Goal: Task Accomplishment & Management: Use online tool/utility

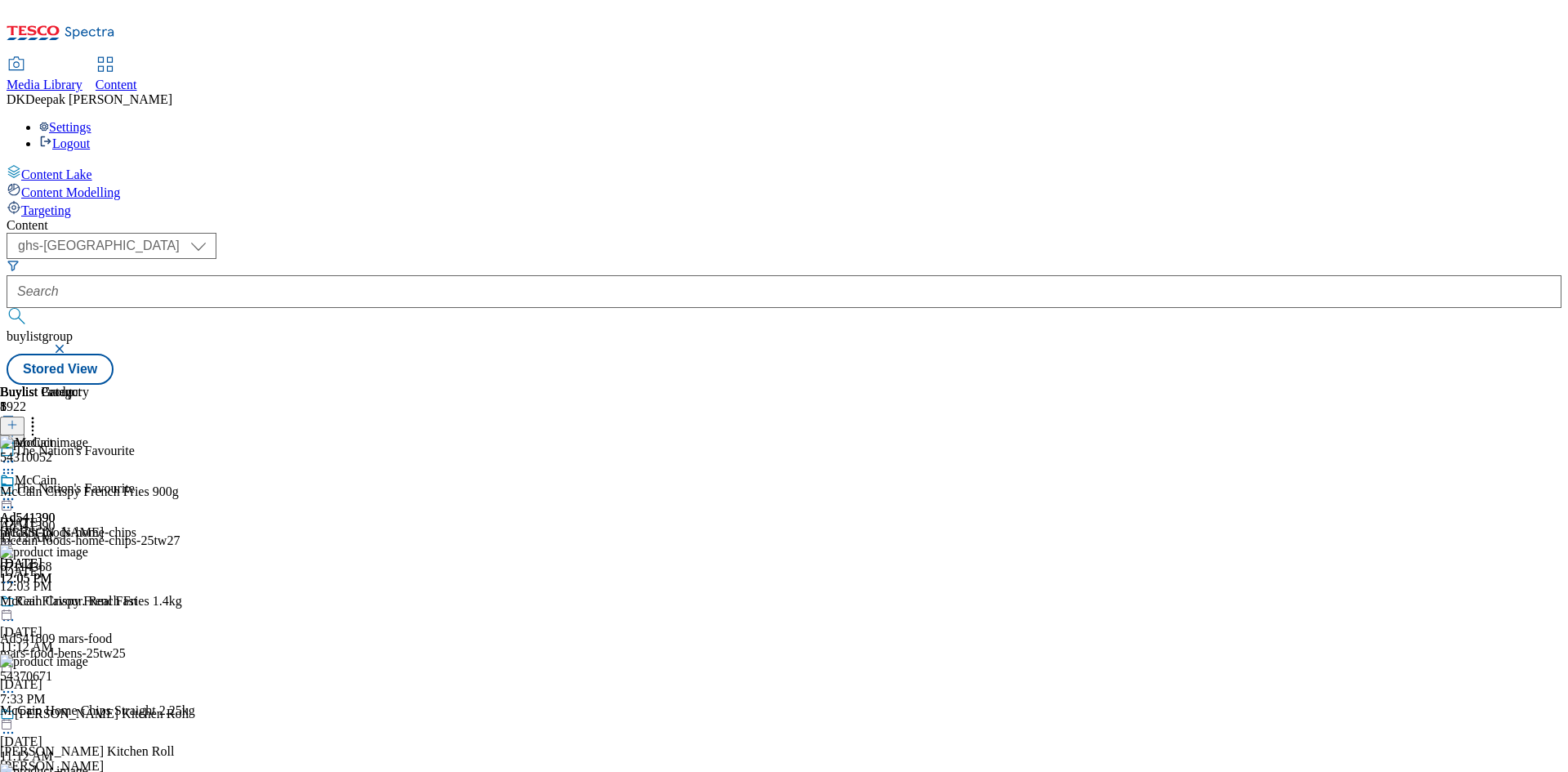
select select "ghs-[GEOGRAPHIC_DATA]"
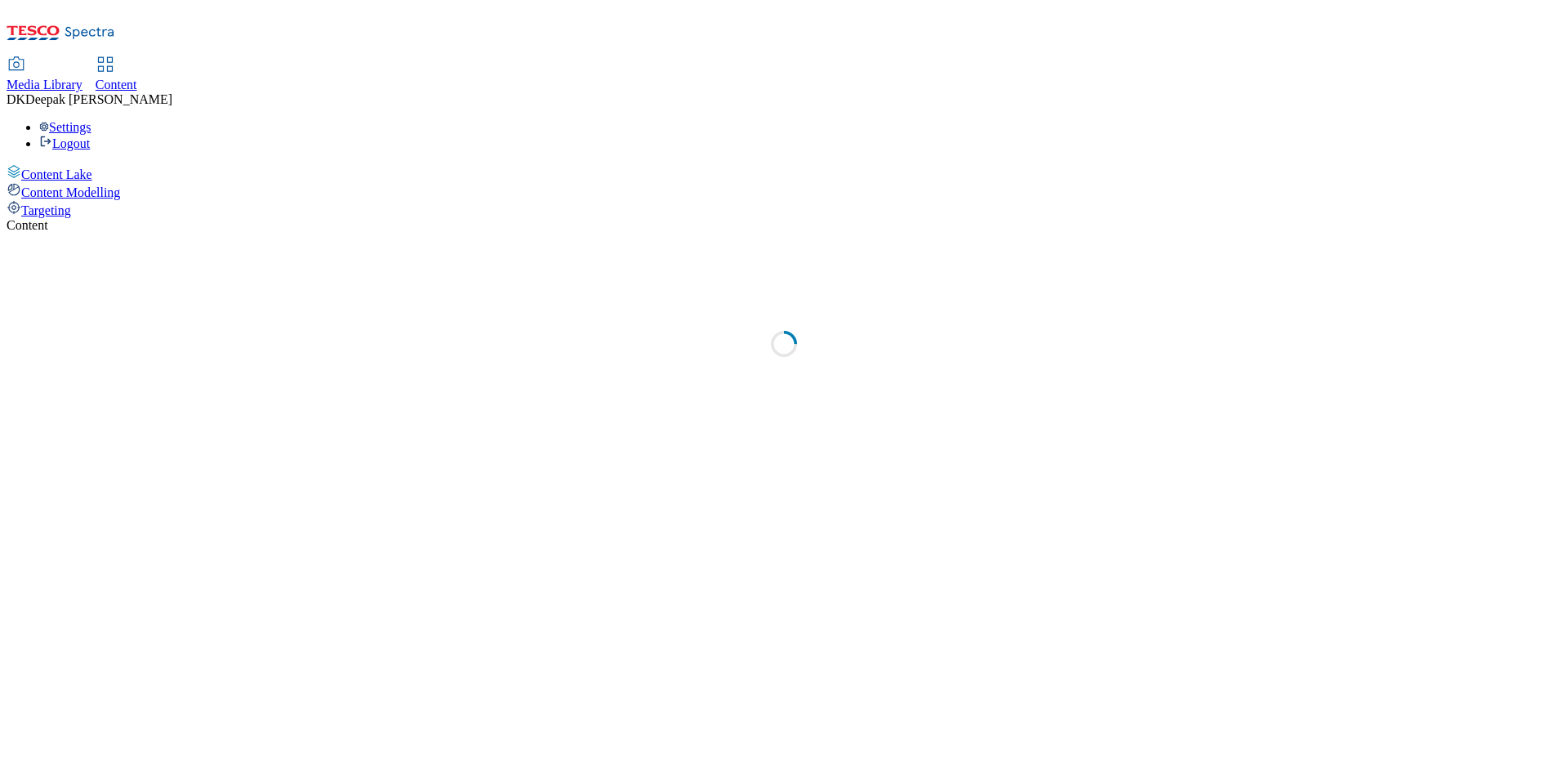
select select "ghs-[GEOGRAPHIC_DATA]"
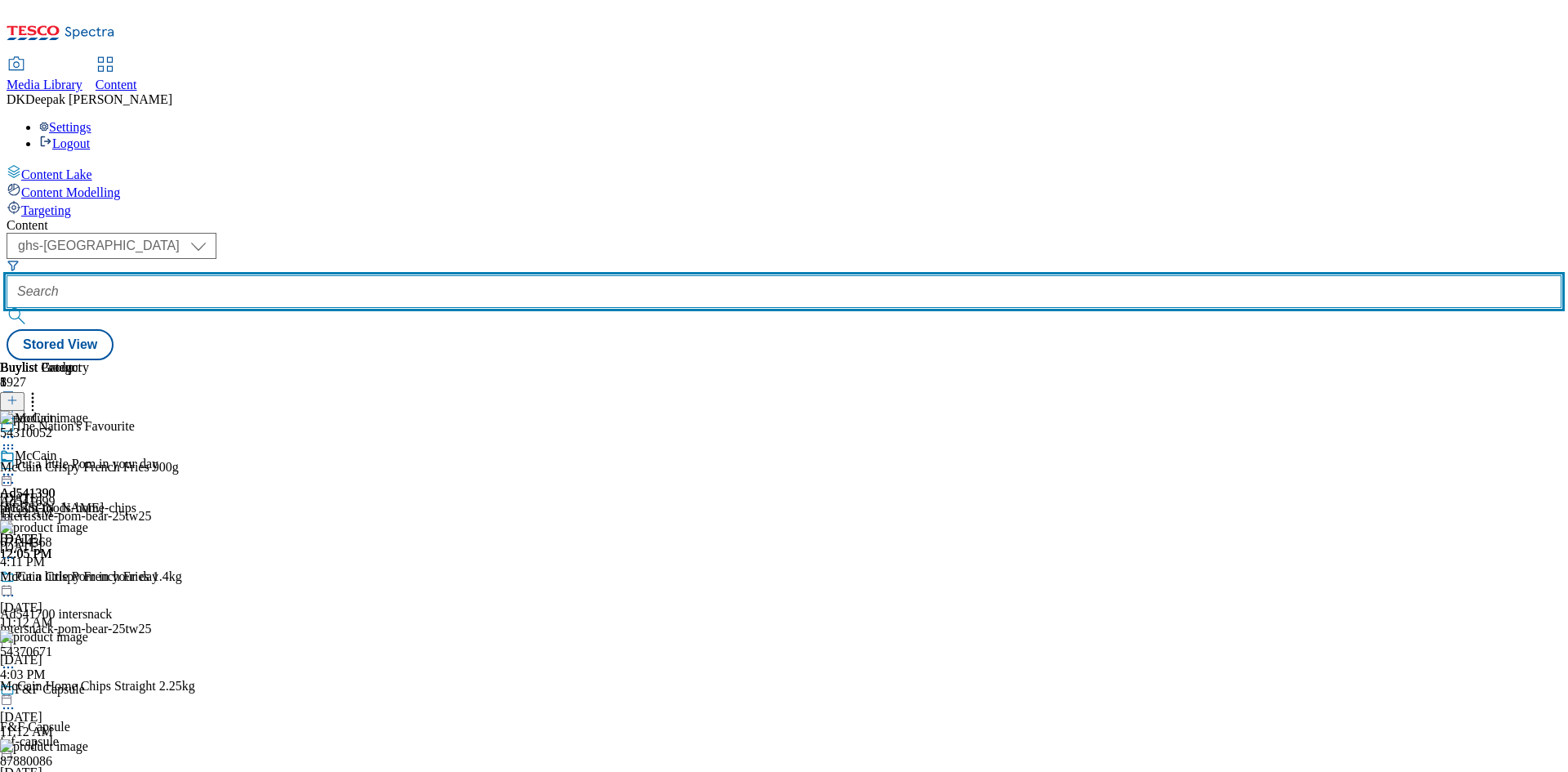
click at [385, 275] on input "text" at bounding box center [784, 291] width 1555 height 33
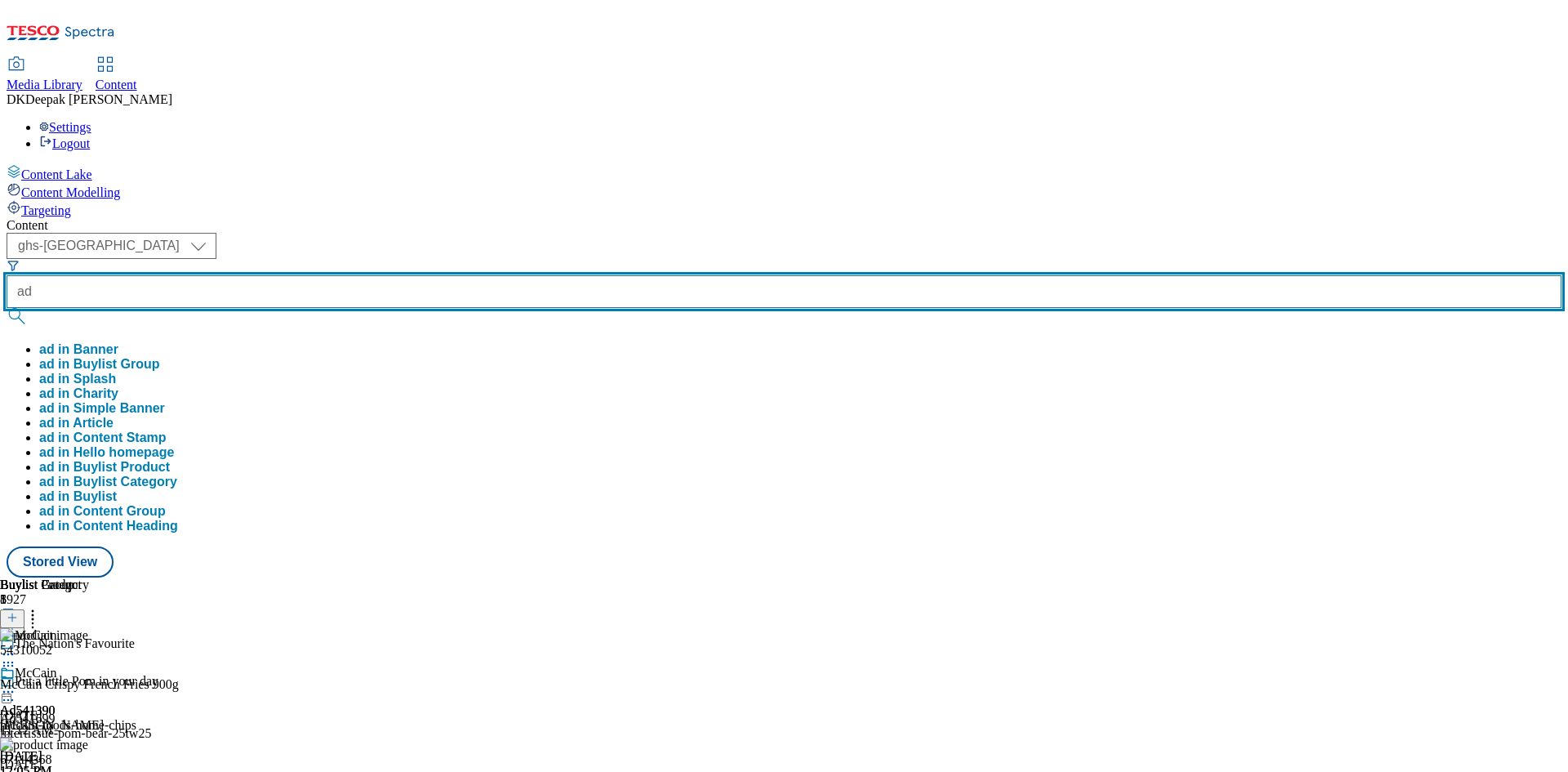
paste input "541699"
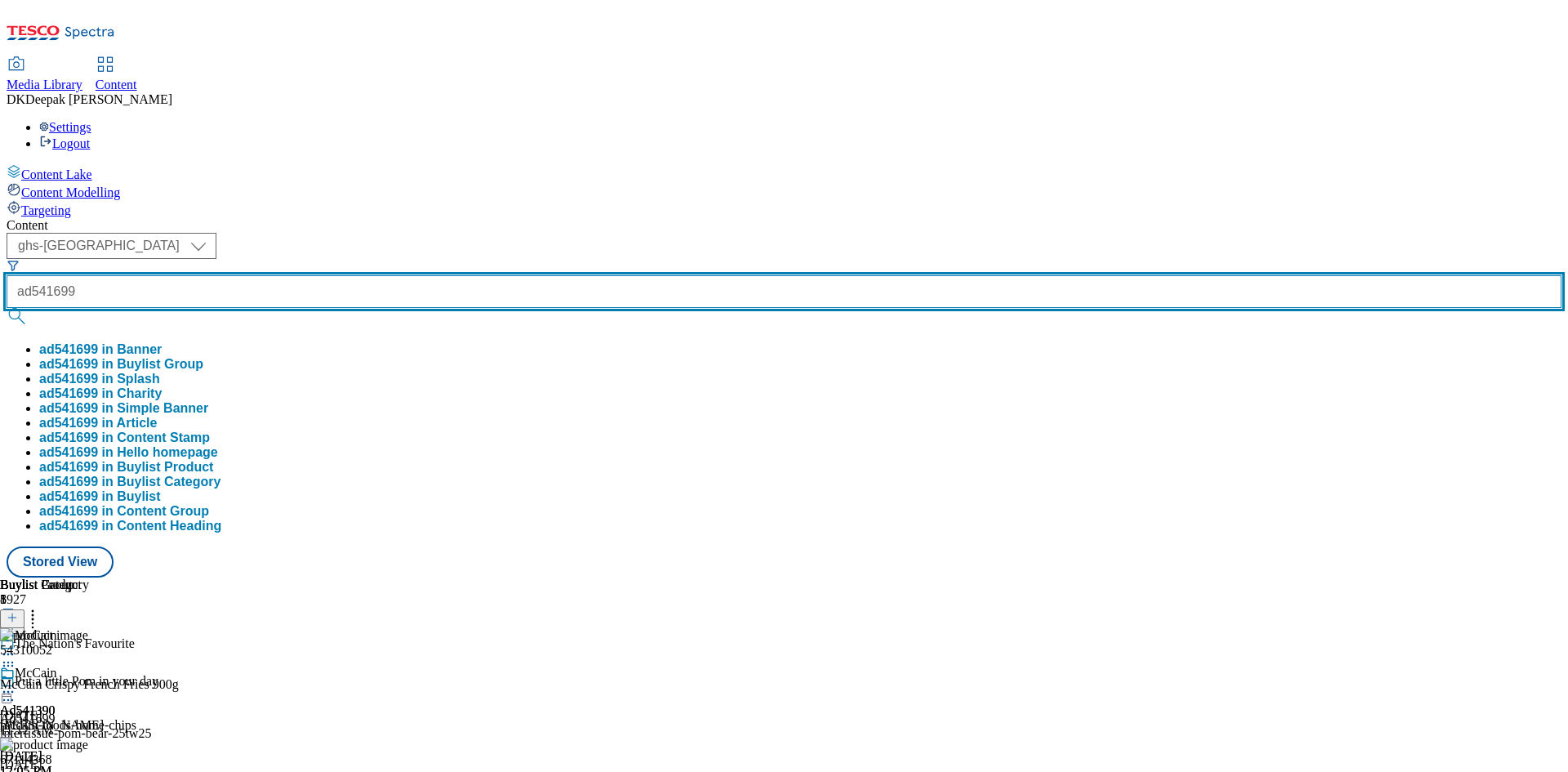
type input "ad541699"
click at [7, 308] on button "submit" at bounding box center [18, 315] width 23 height 16
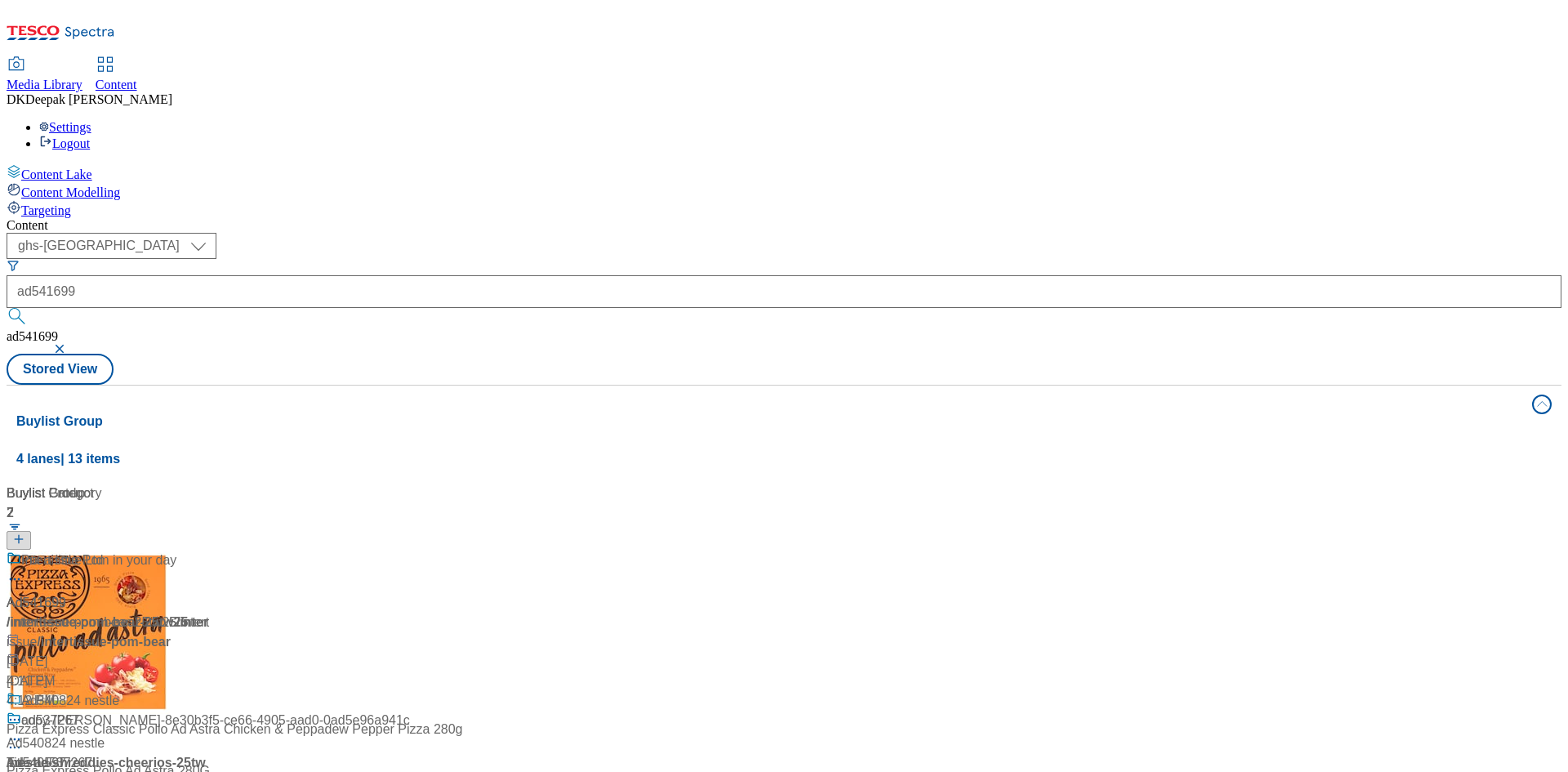
drag, startPoint x: 344, startPoint y: 672, endPoint x: 377, endPoint y: 397, distance: 277.0
click at [347, 658] on div "Buylist Group 4 lanes | 13 items Buylist 2 Ad541699 / intertissue-pom-bear-25tw…" at bounding box center [784, 741] width 1555 height 713
click at [211, 613] on div "/ intertissue-pom-bear-25tw25 / intertissue" at bounding box center [108, 633] width 204 height 40
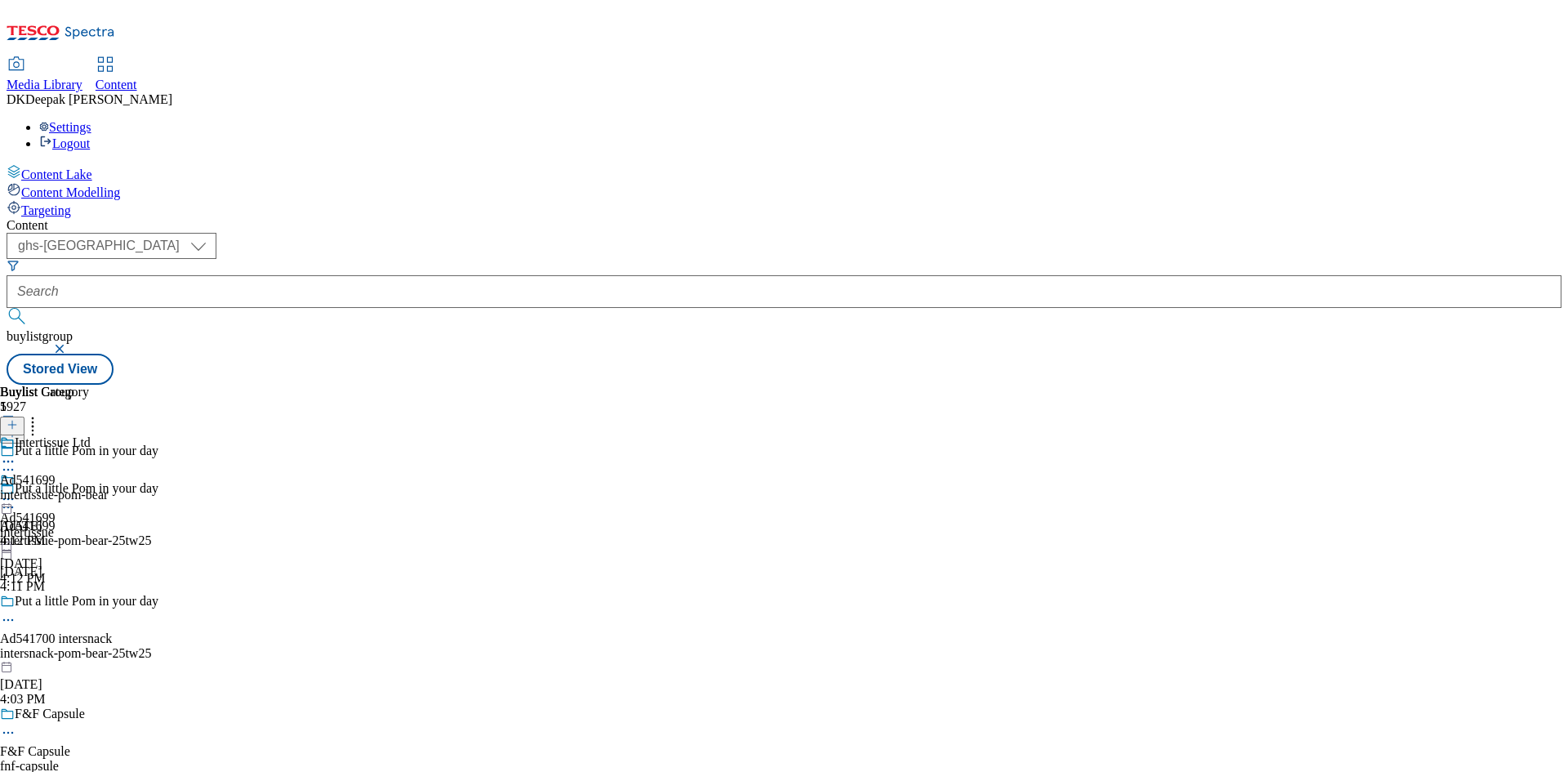
click at [299, 534] on div "intertissue-pom-bear-25tw25" at bounding box center [150, 541] width 299 height 15
click at [16, 499] on icon at bounding box center [8, 507] width 16 height 16
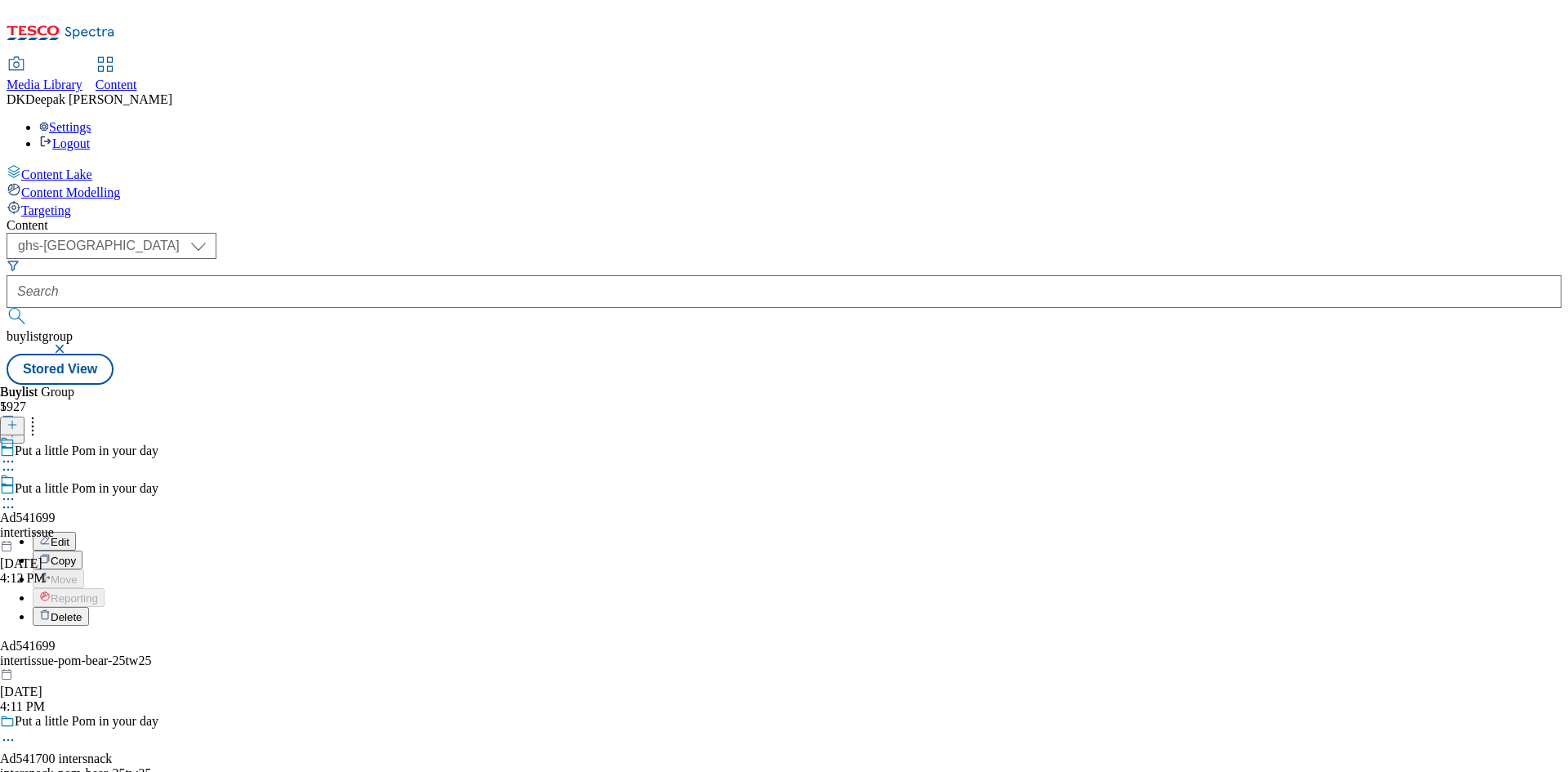
click at [76, 532] on button "Edit" at bounding box center [55, 541] width 43 height 19
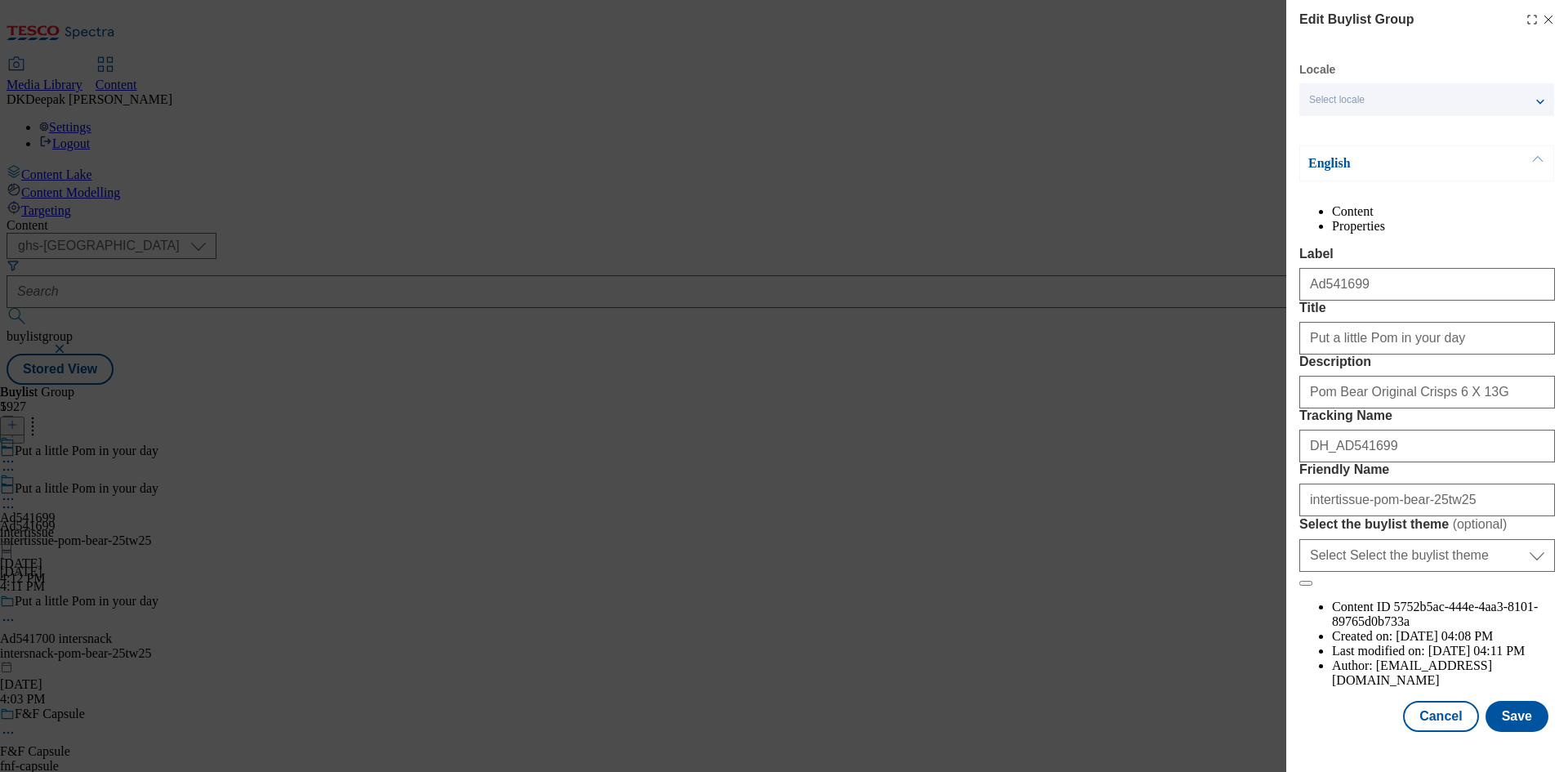
scroll to position [63, 0]
click at [1413, 725] on button "Cancel" at bounding box center [1441, 716] width 75 height 31
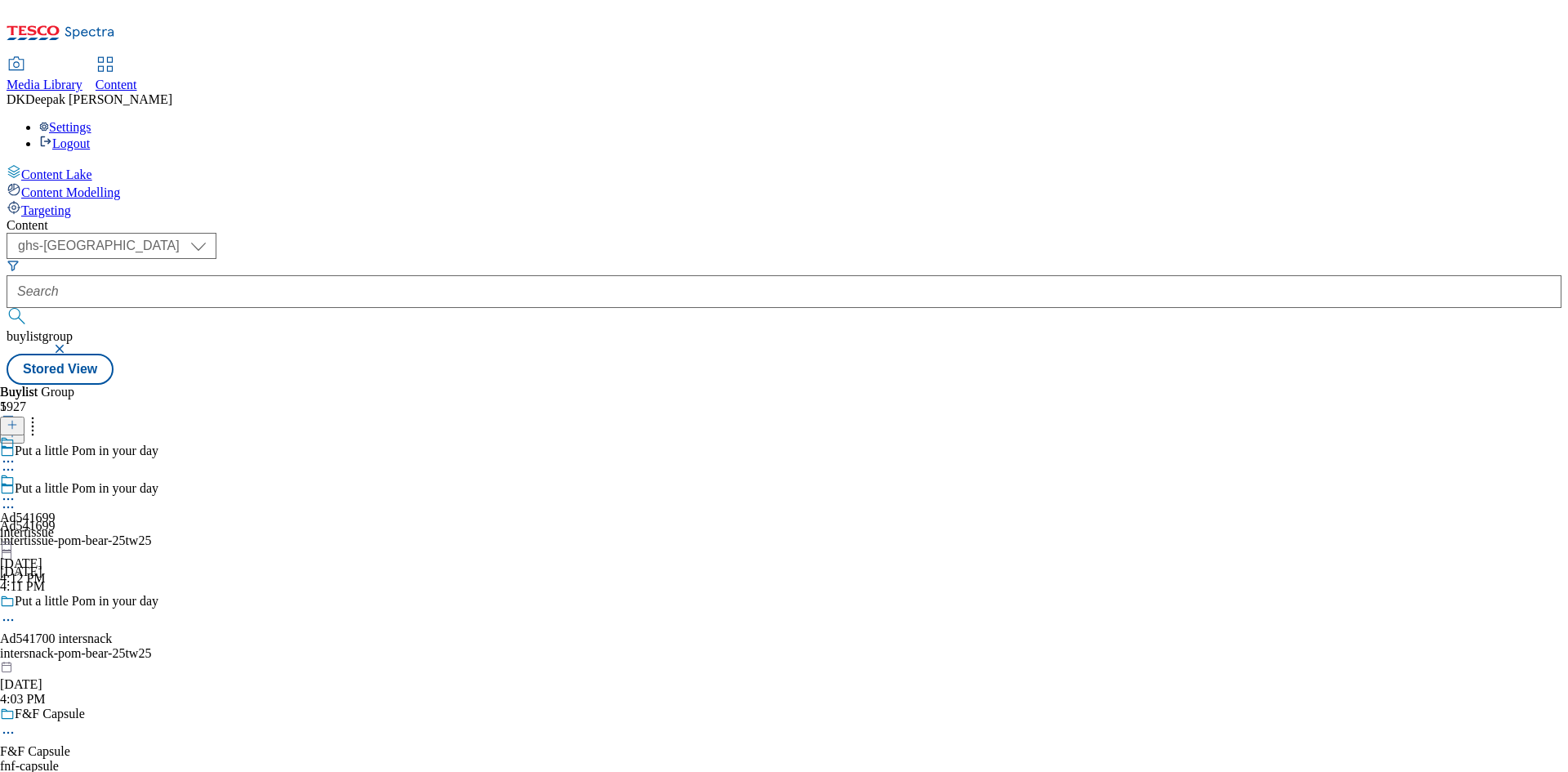
scroll to position [0, 0]
click at [56, 525] on div "intertissue" at bounding box center [27, 533] width 56 height 15
click at [16, 491] on icon at bounding box center [8, 499] width 16 height 16
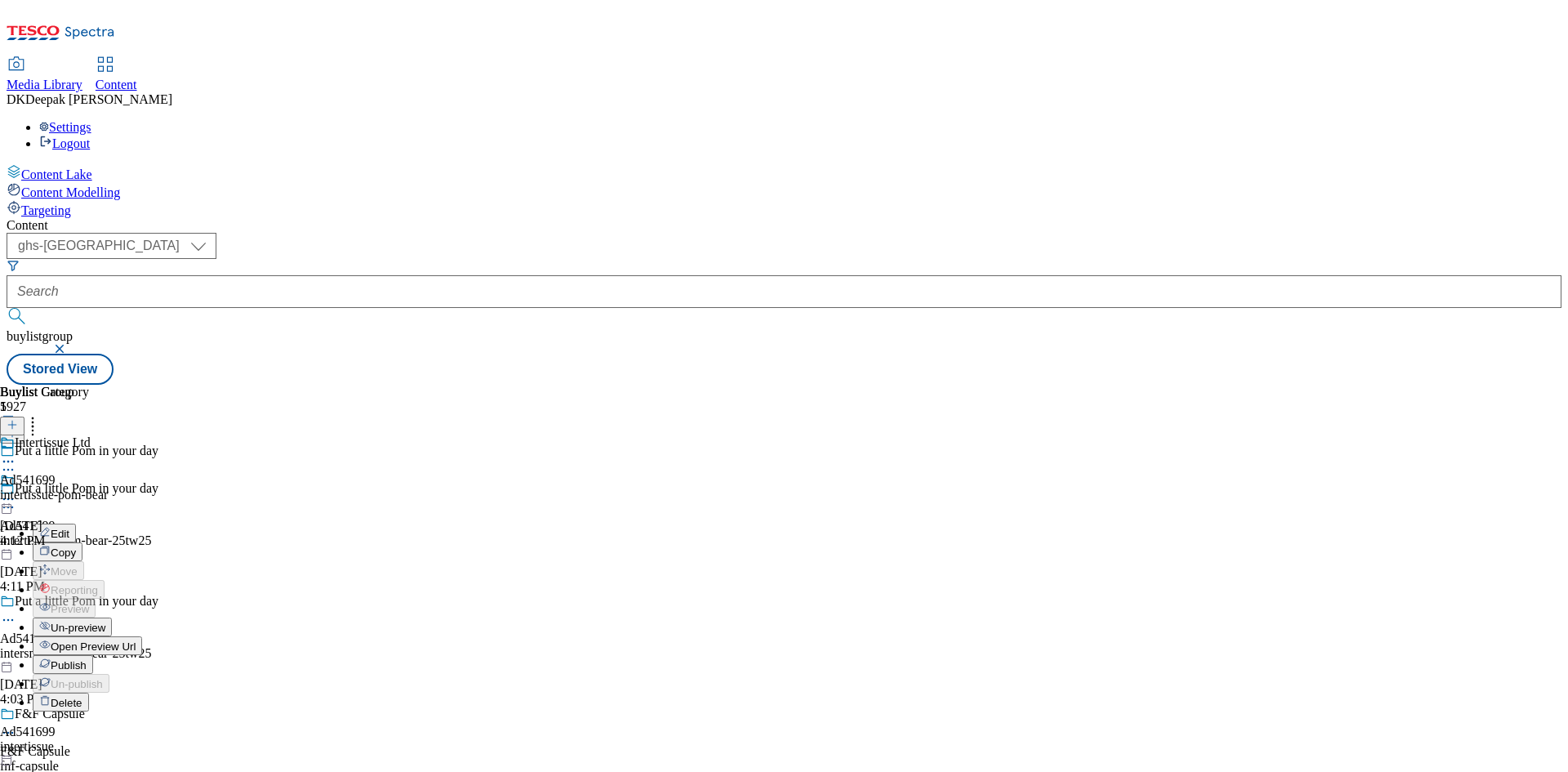
click at [76, 523] on button "Edit" at bounding box center [55, 533] width 43 height 19
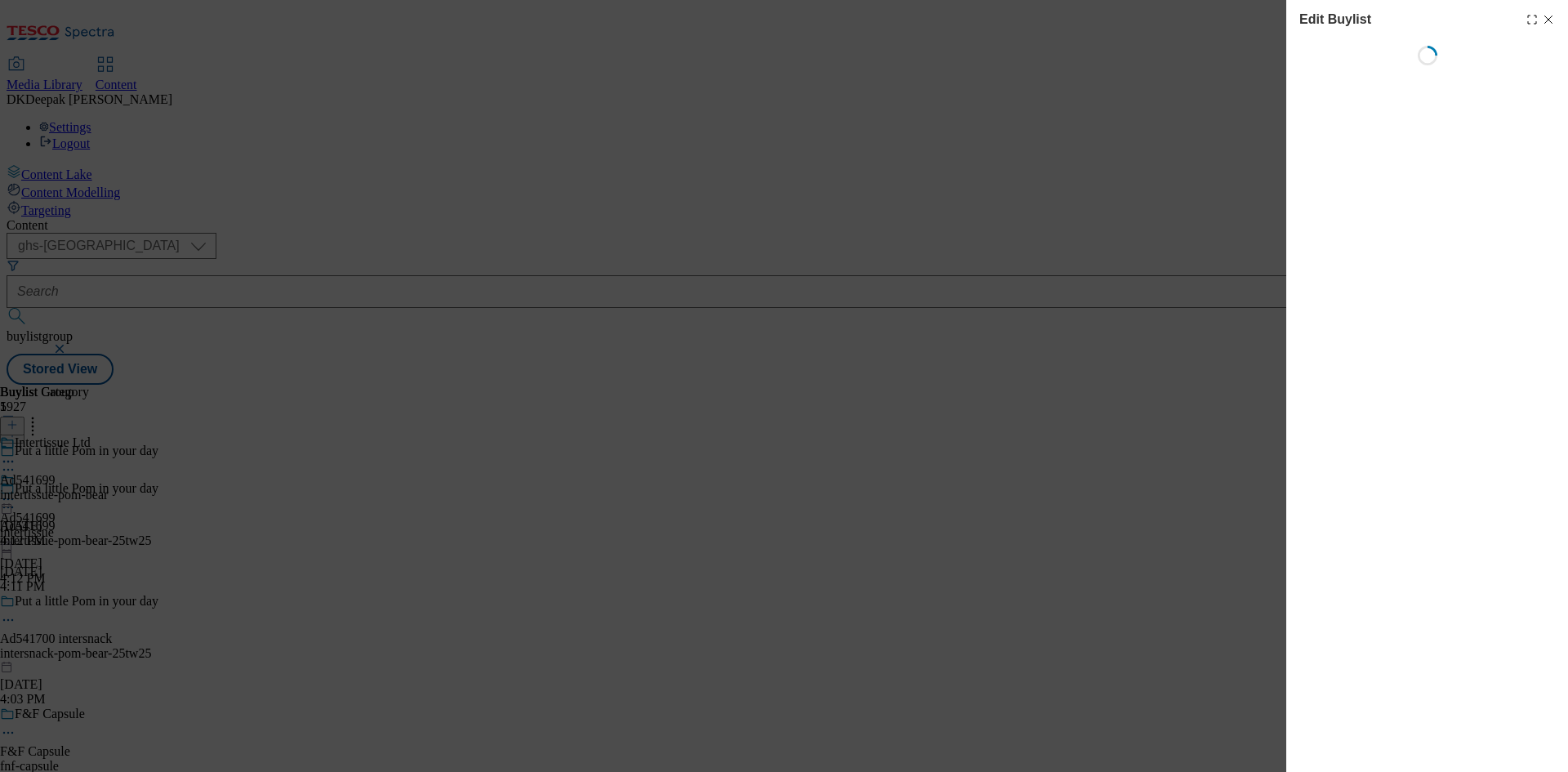
select select "tactical"
select select "supplier funded short term 1-3 weeks"
select select "dunnhumby"
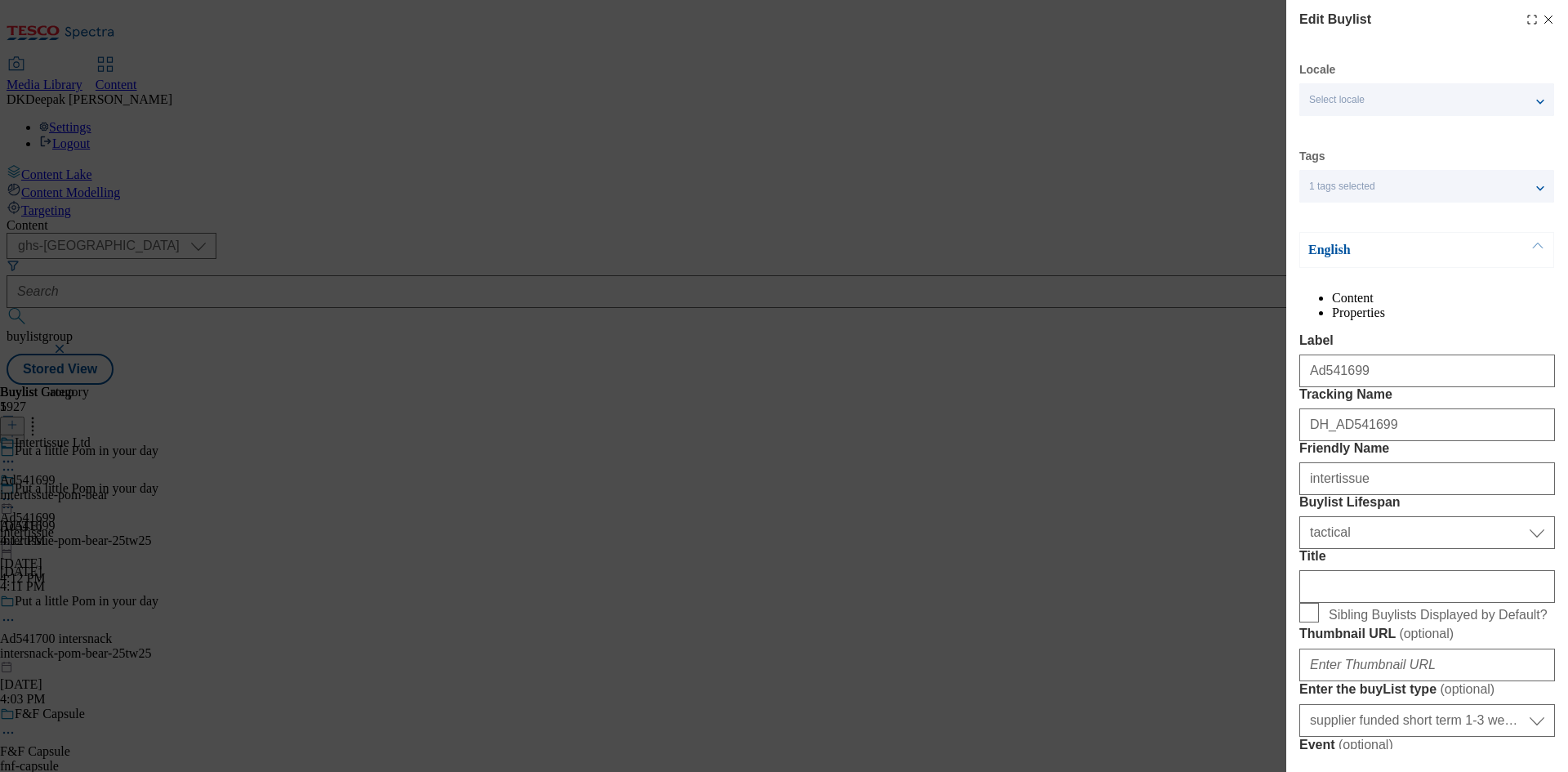
select select "Banner"
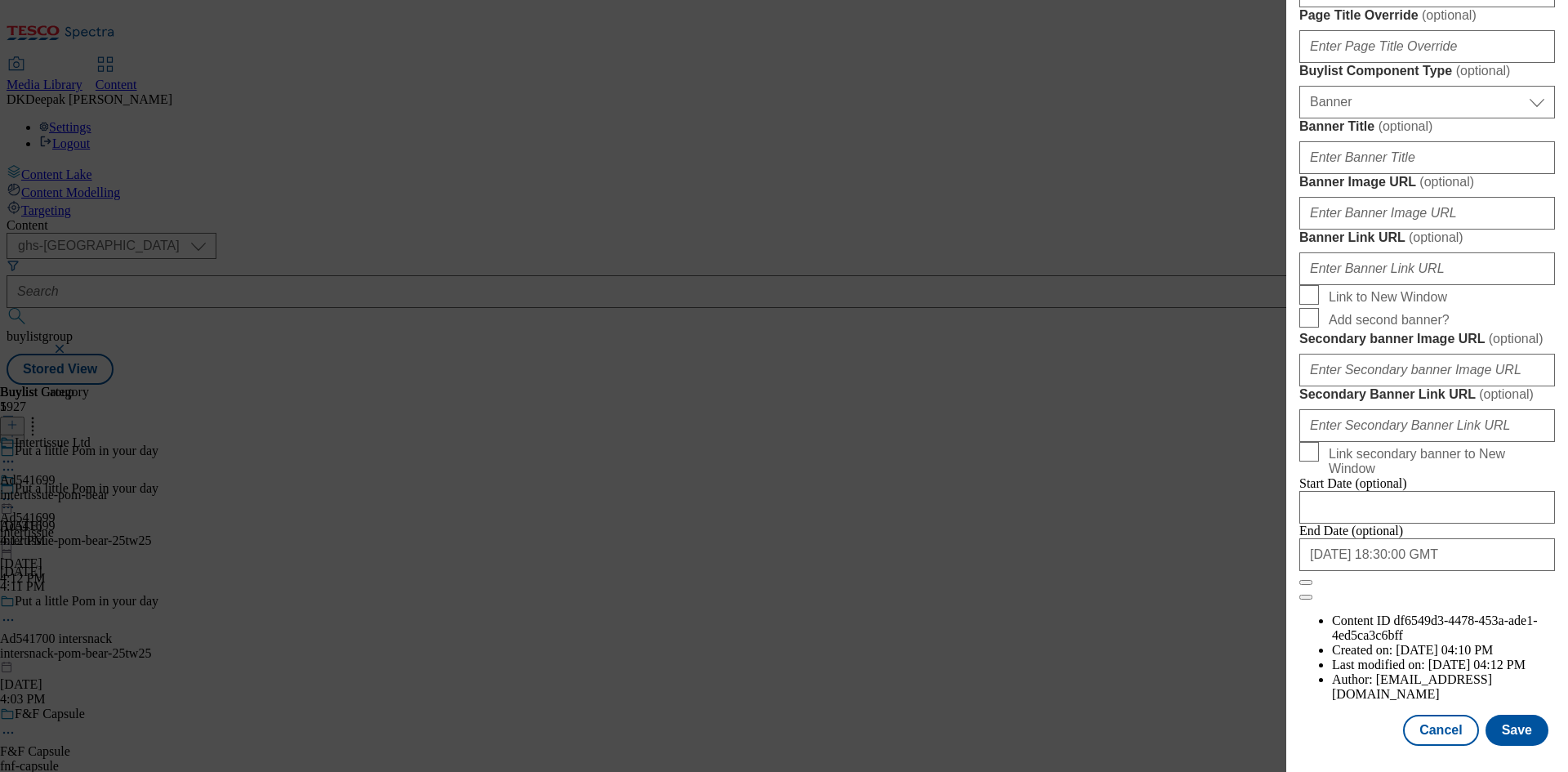
scroll to position [1691, 0]
click at [1424, 744] on button "Cancel" at bounding box center [1441, 730] width 75 height 31
select select "tactical"
select select "supplier funded short term 1-3 weeks"
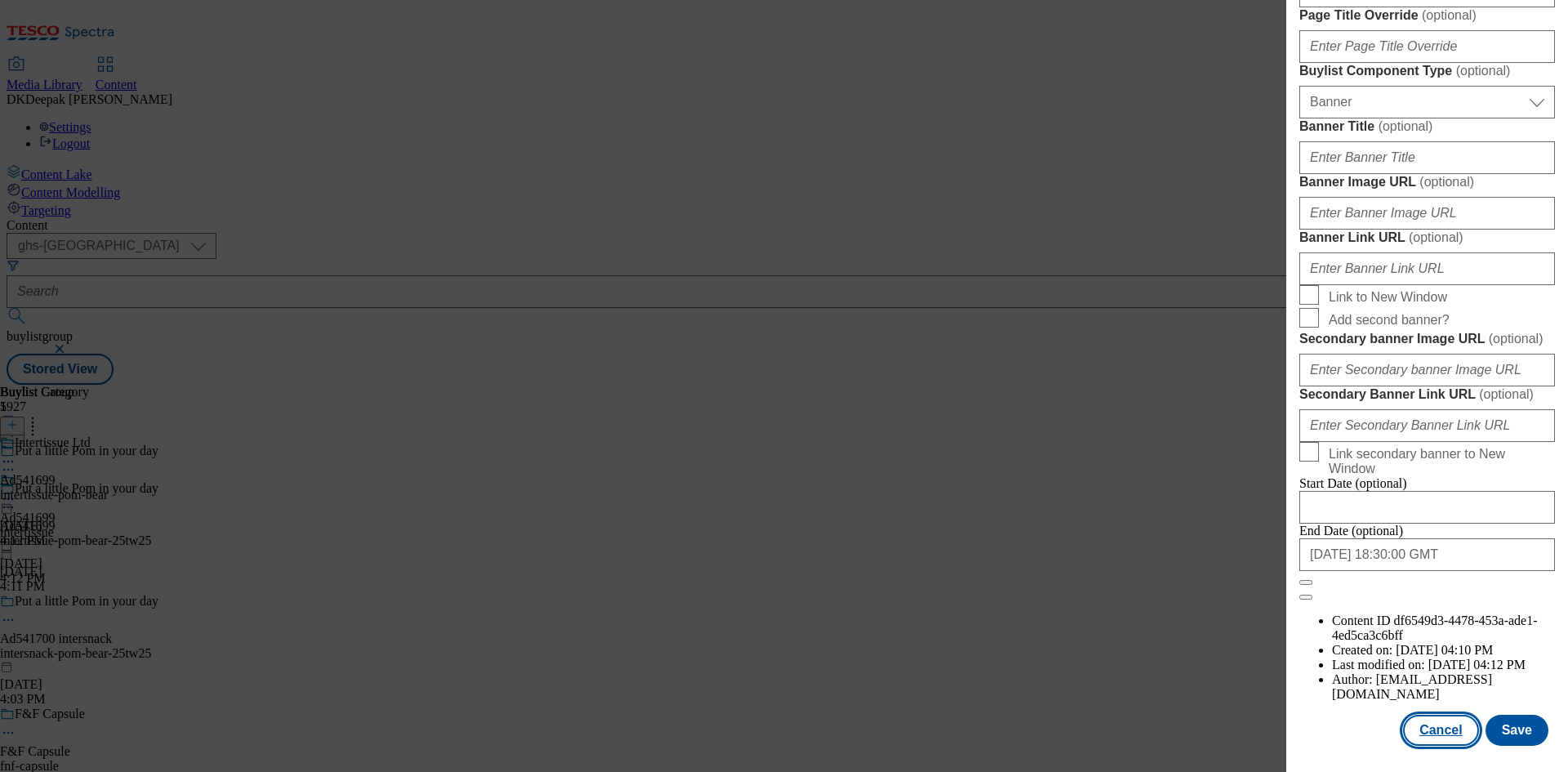
select select "dunnhumby"
select select "Banner"
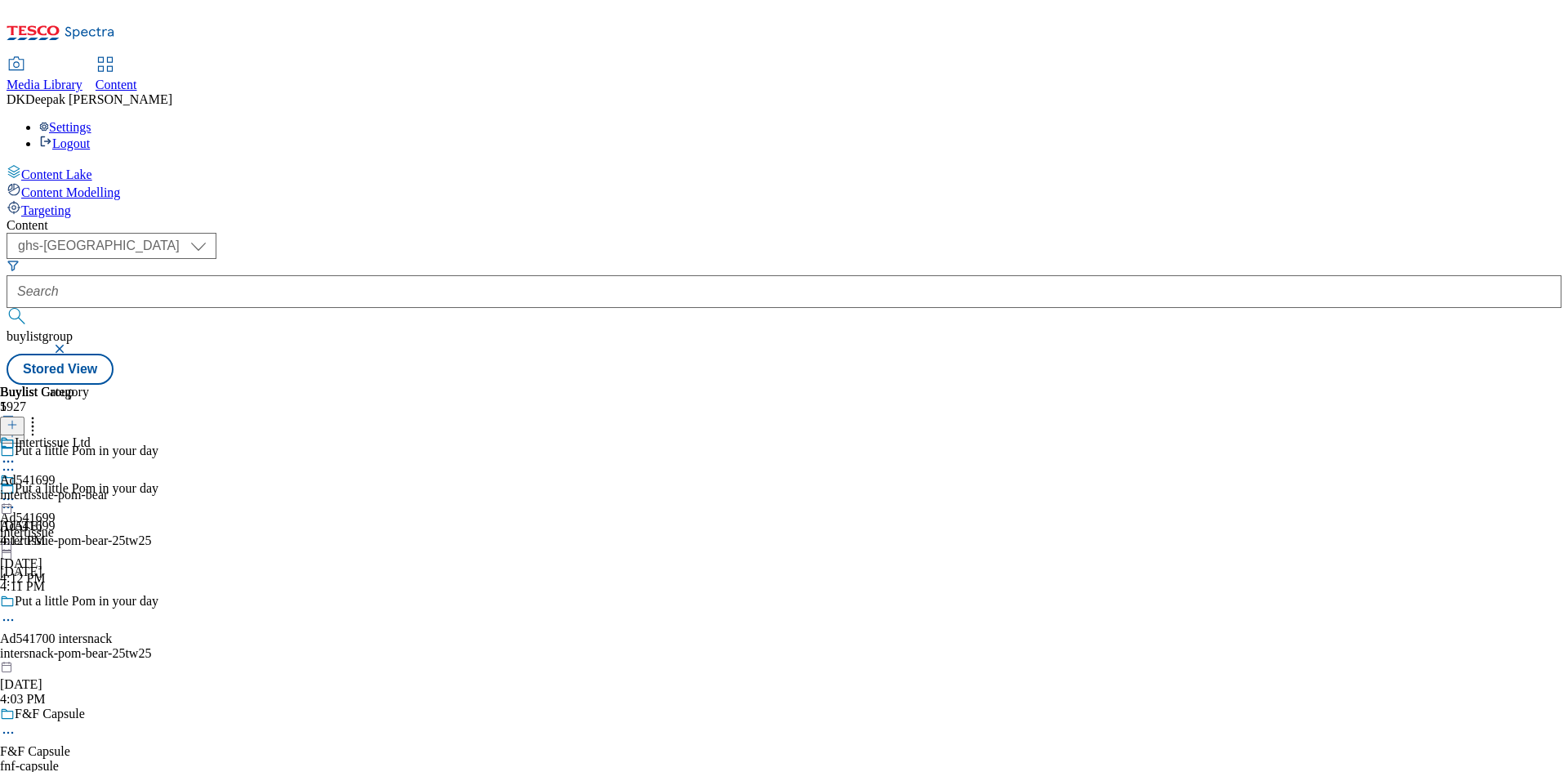
click at [108, 488] on div "intertissue-pom-bear" at bounding box center [54, 495] width 108 height 15
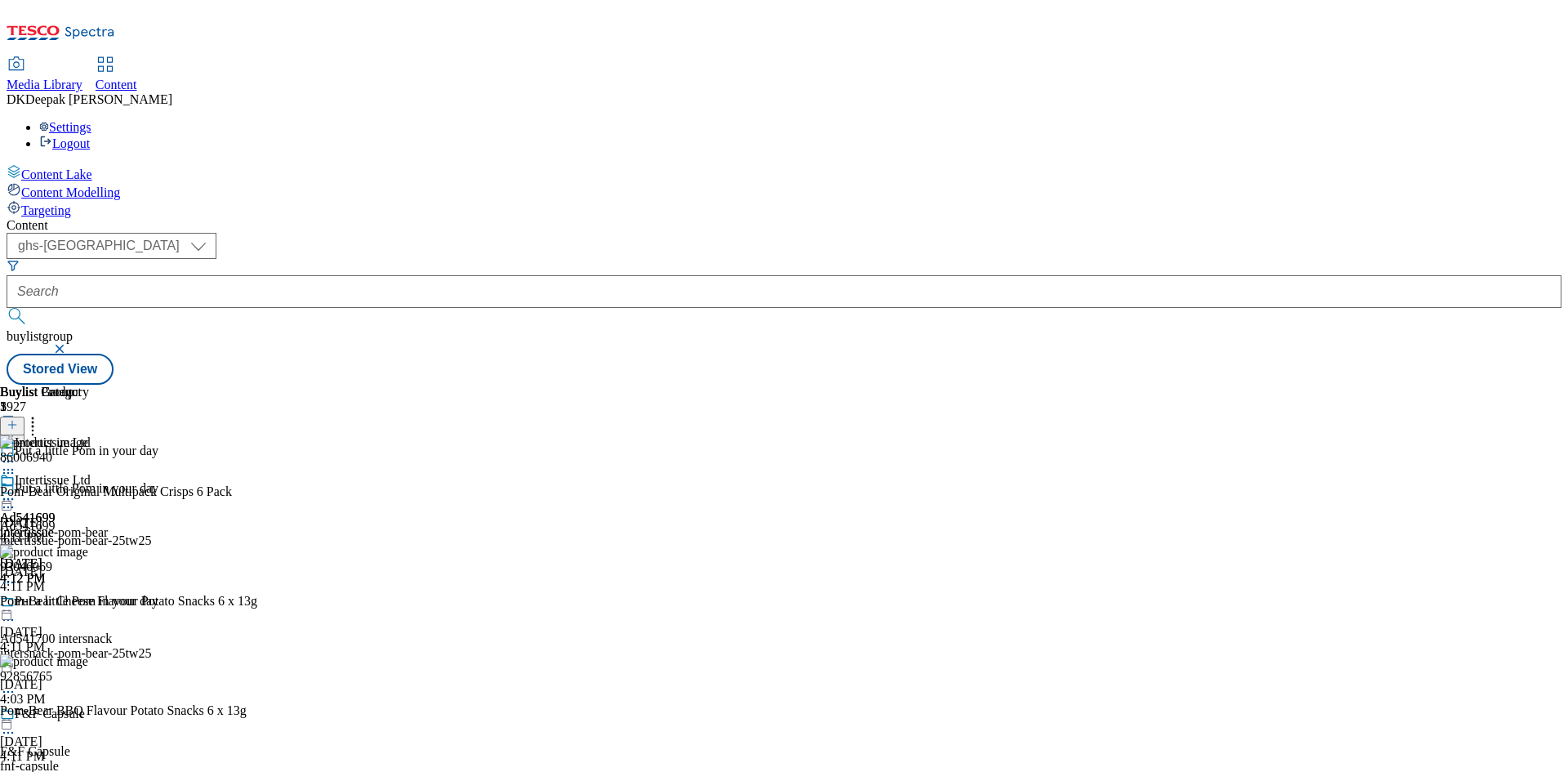
click at [16, 491] on icon at bounding box center [8, 499] width 16 height 16
click at [76, 523] on button "Edit" at bounding box center [55, 533] width 43 height 19
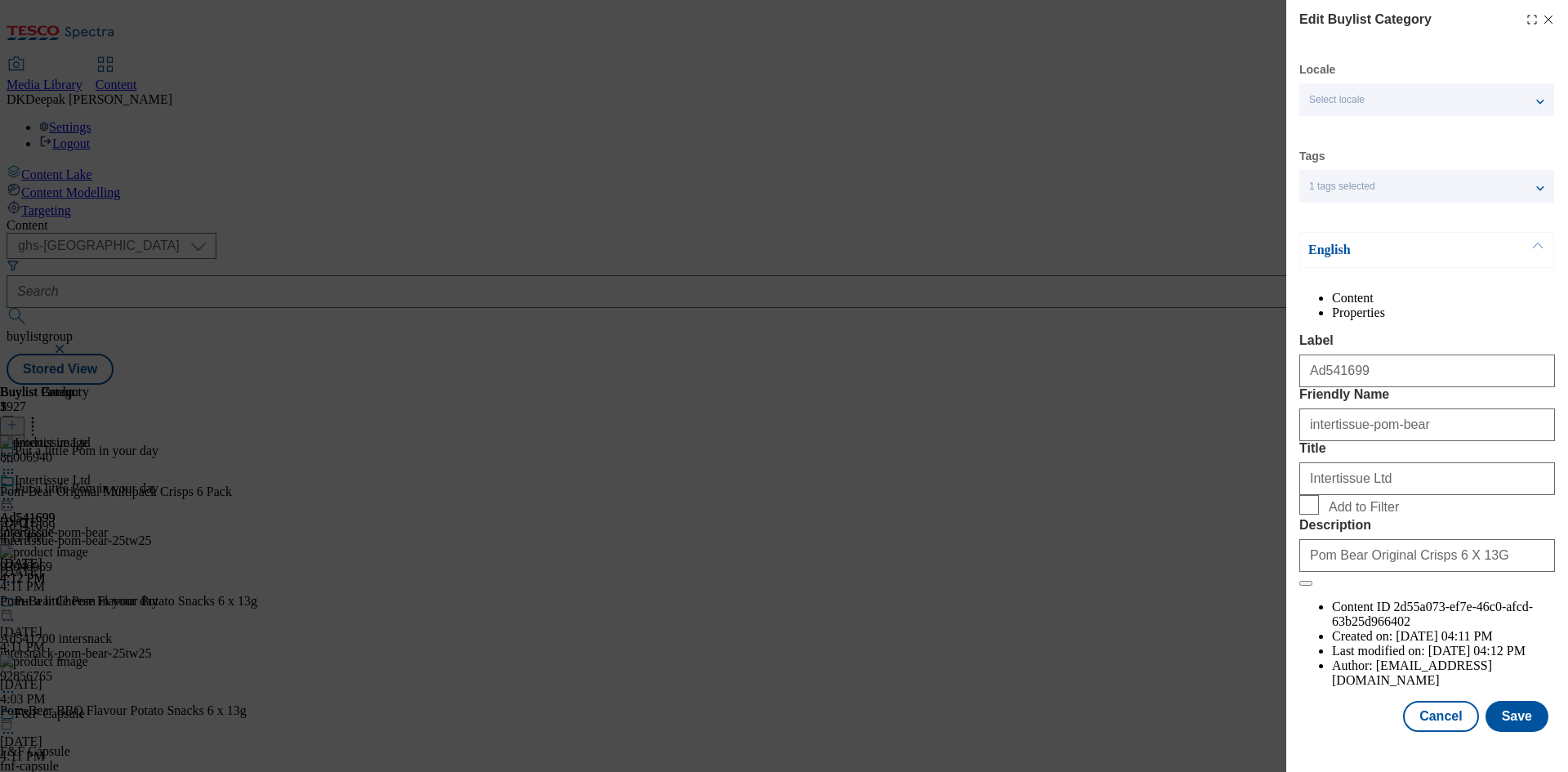
scroll to position [32, 0]
click at [1436, 732] on button "Cancel" at bounding box center [1441, 716] width 75 height 31
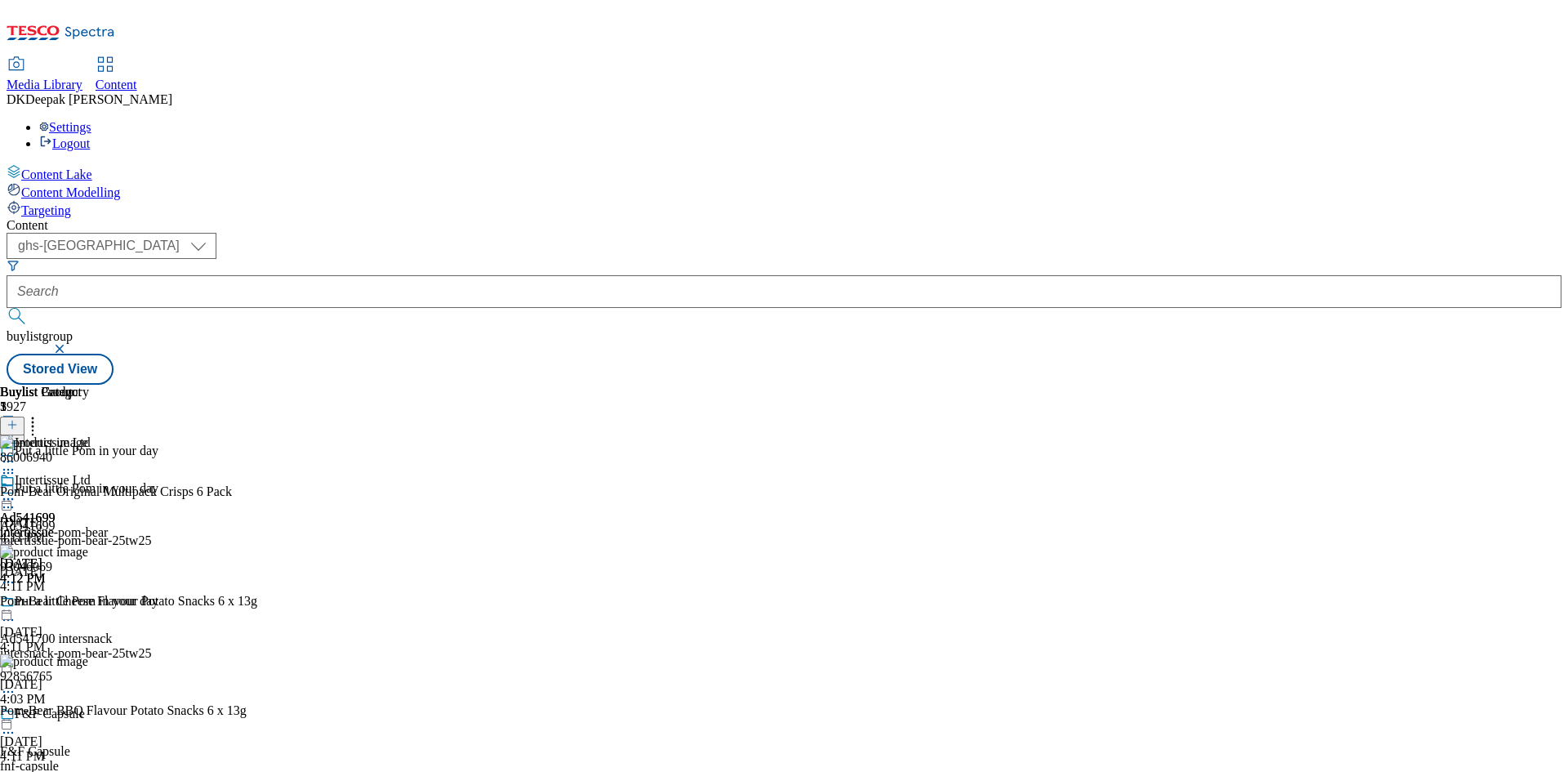
click at [56, 473] on div "Ad541699 intertissue Aug 11, 2025 4:12 PM" at bounding box center [27, 529] width 56 height 113
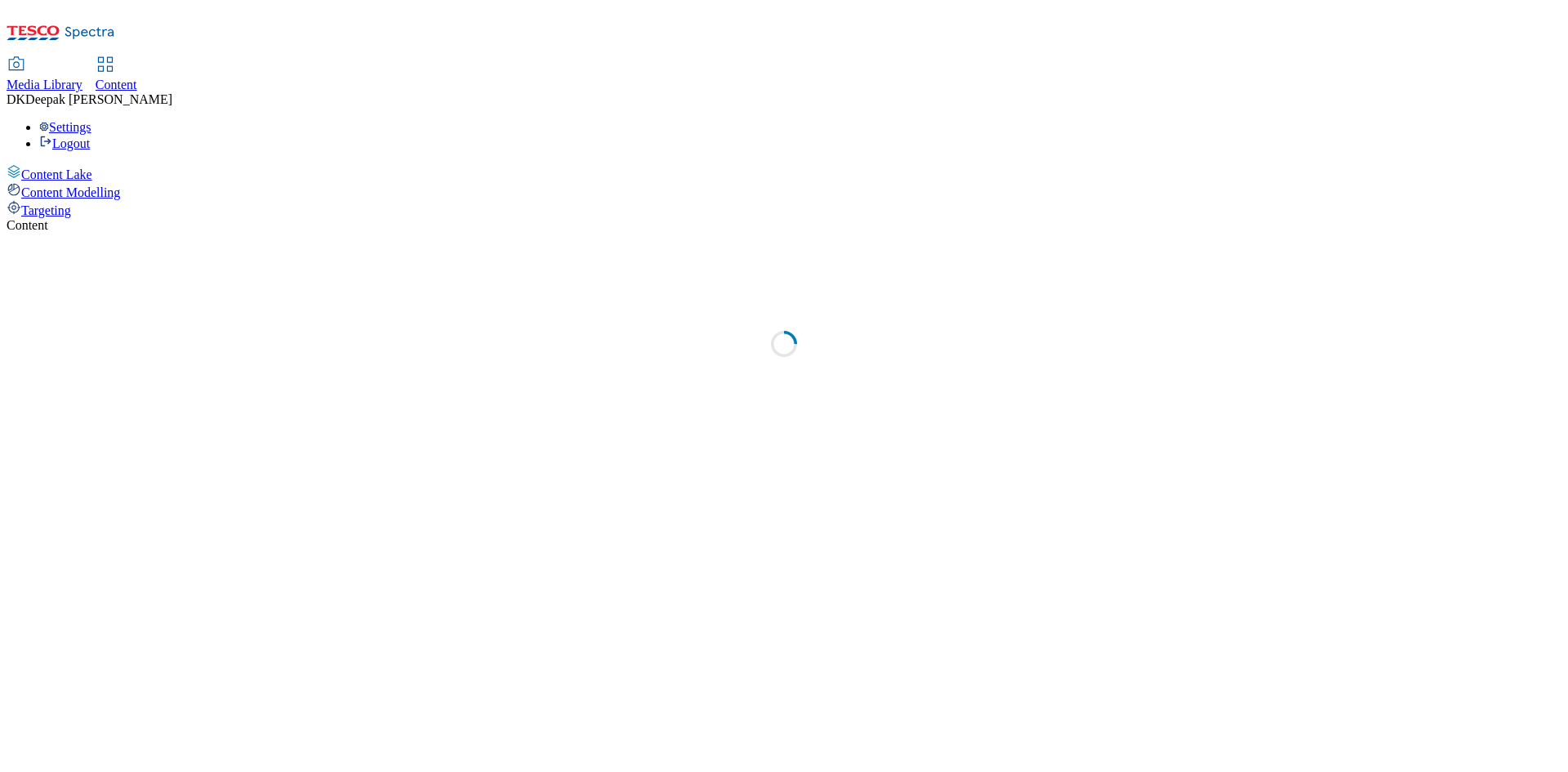
select select "ghs-[GEOGRAPHIC_DATA]"
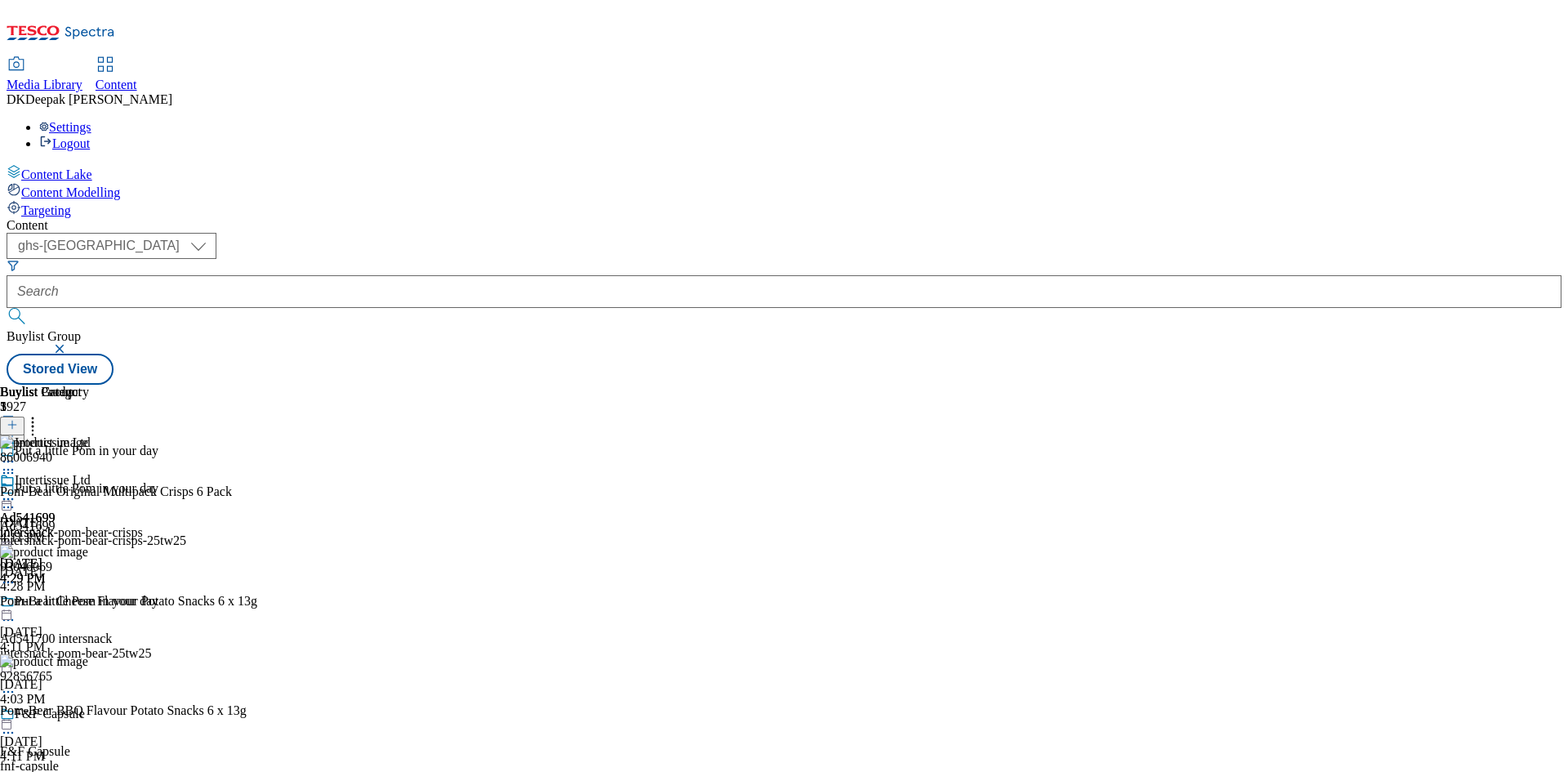
click at [299, 534] on div "intersnack-pom-bear-crisps-25tw25" at bounding box center [150, 541] width 299 height 15
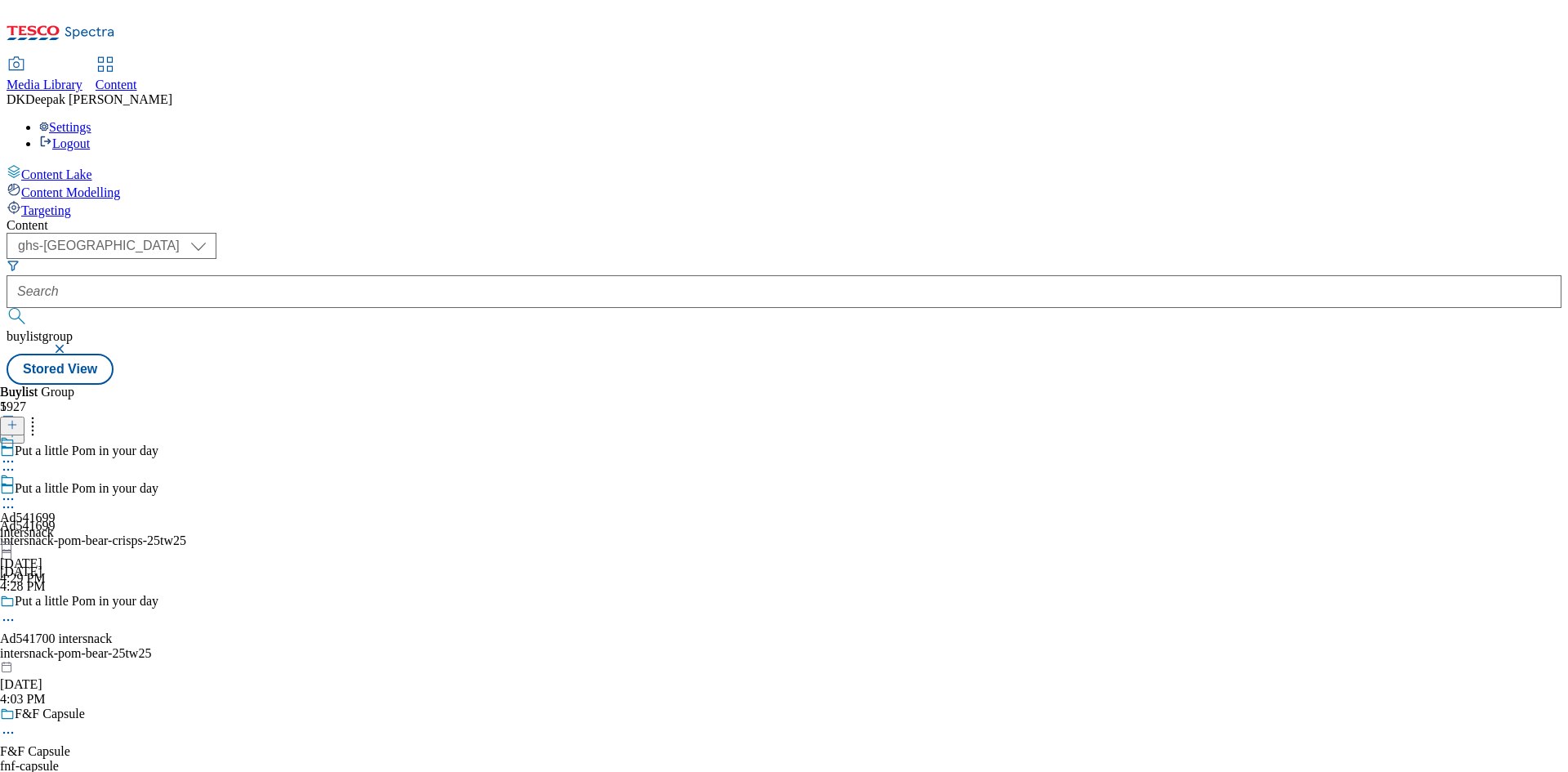
click at [56, 525] on div "intersnack" at bounding box center [27, 533] width 56 height 15
click at [16, 491] on icon at bounding box center [8, 499] width 16 height 16
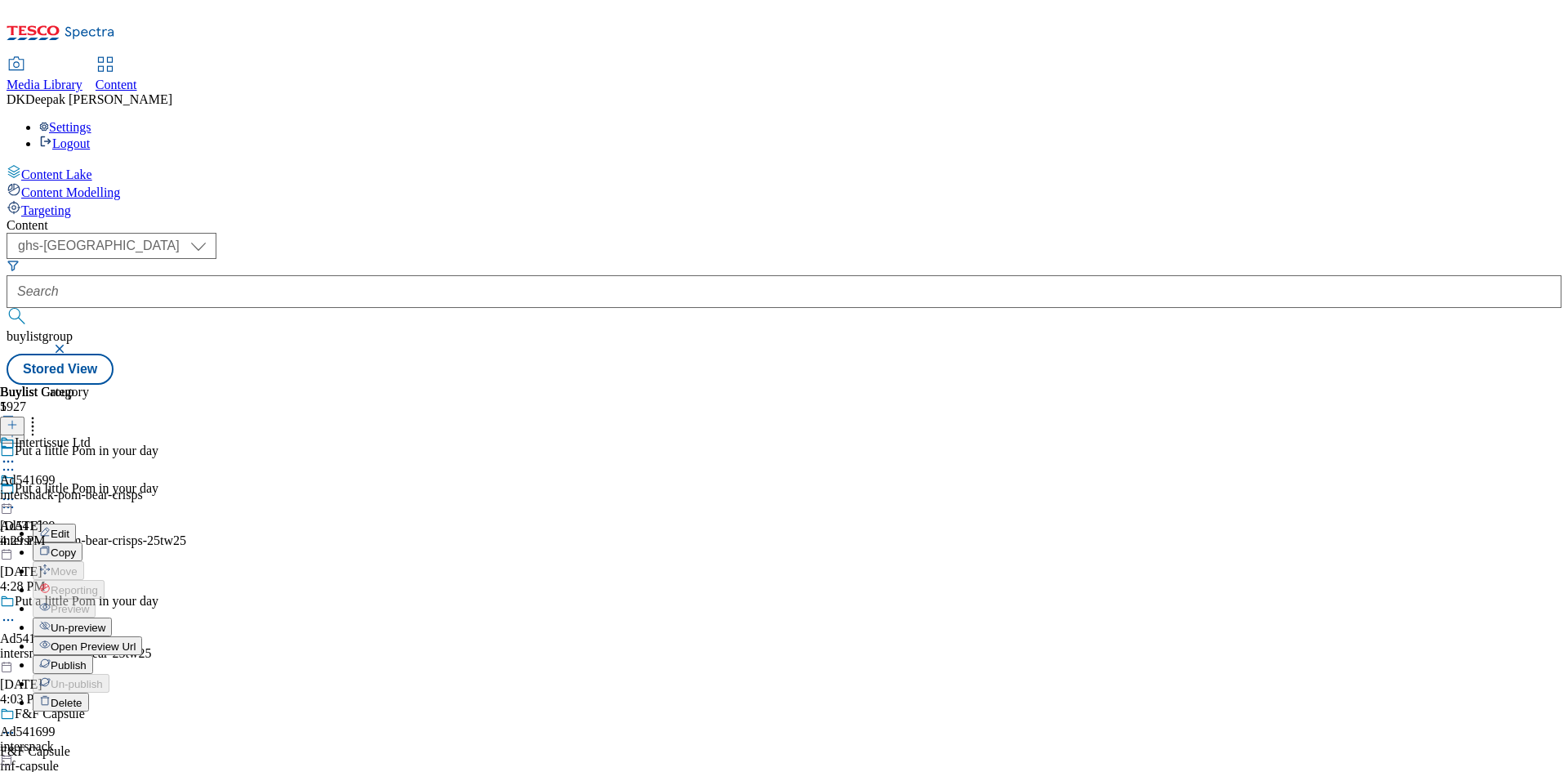
click at [143, 488] on div "intersnack-pom-bear-crisps" at bounding box center [72, 495] width 143 height 15
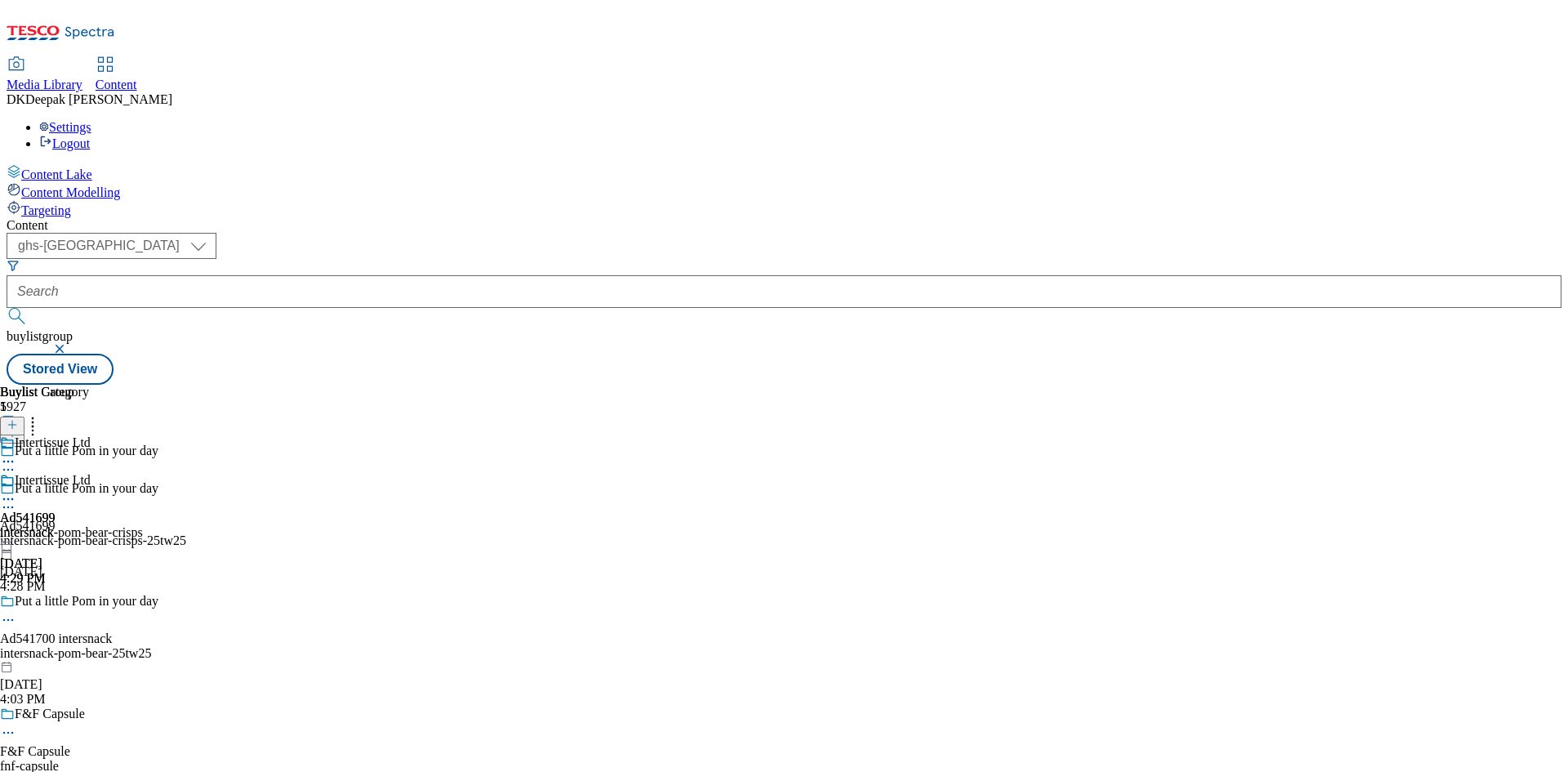
click at [16, 491] on icon at bounding box center [8, 499] width 16 height 16
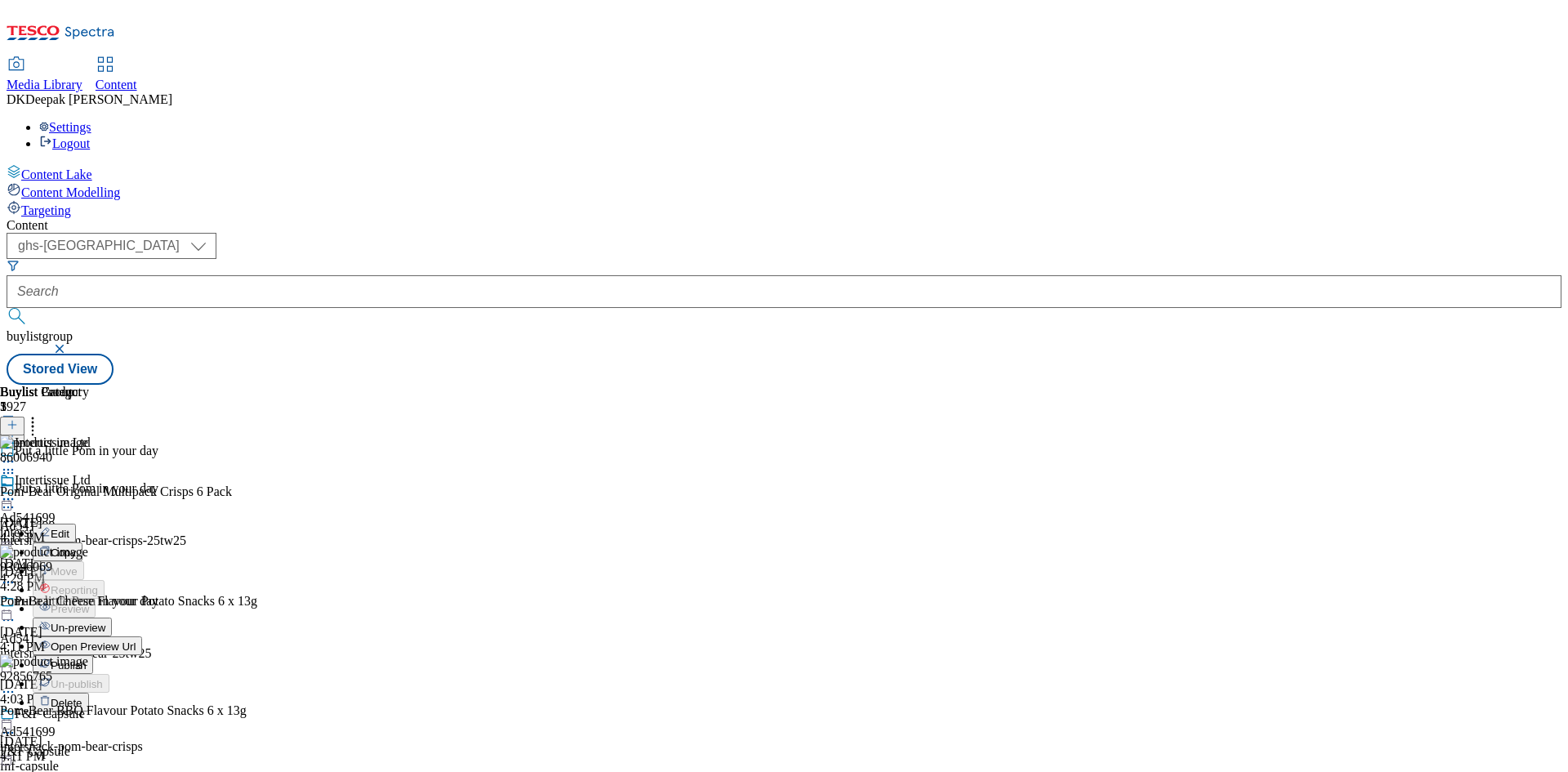
click at [143, 523] on li "Edit" at bounding box center [88, 533] width 110 height 19
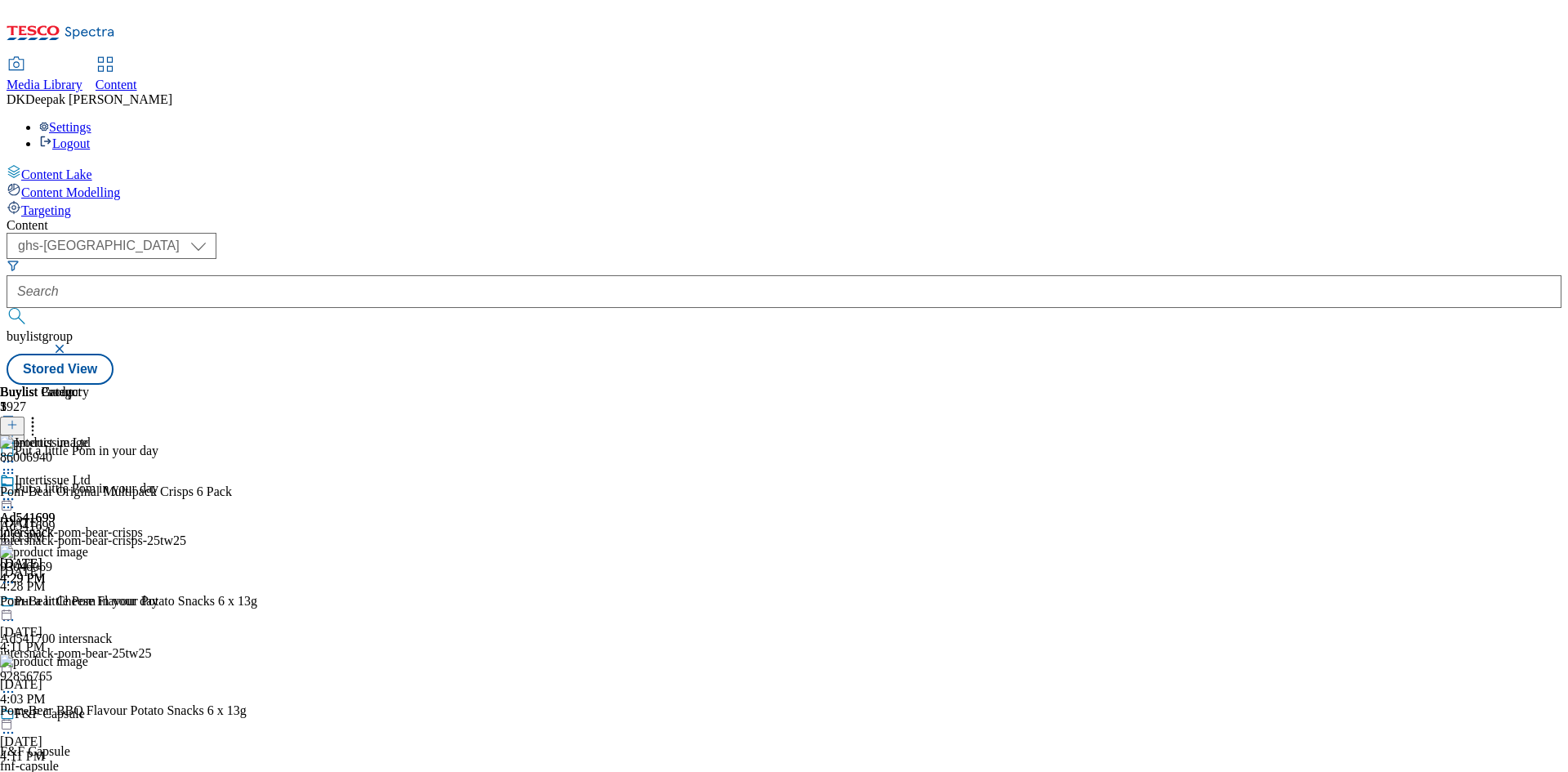
click at [16, 491] on icon at bounding box center [8, 499] width 16 height 16
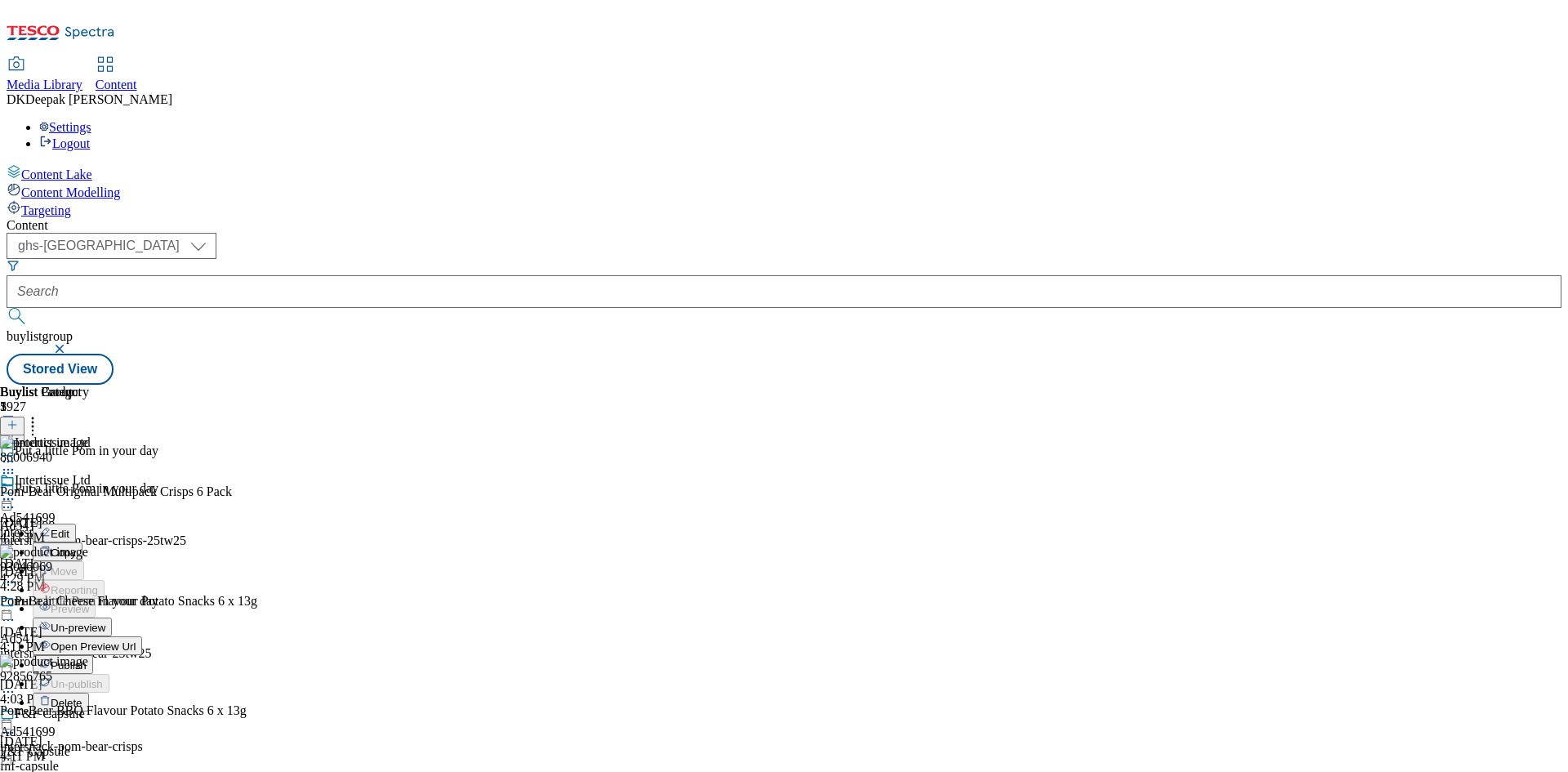
click at [76, 526] on div "Edit" at bounding box center [55, 533] width 43 height 14
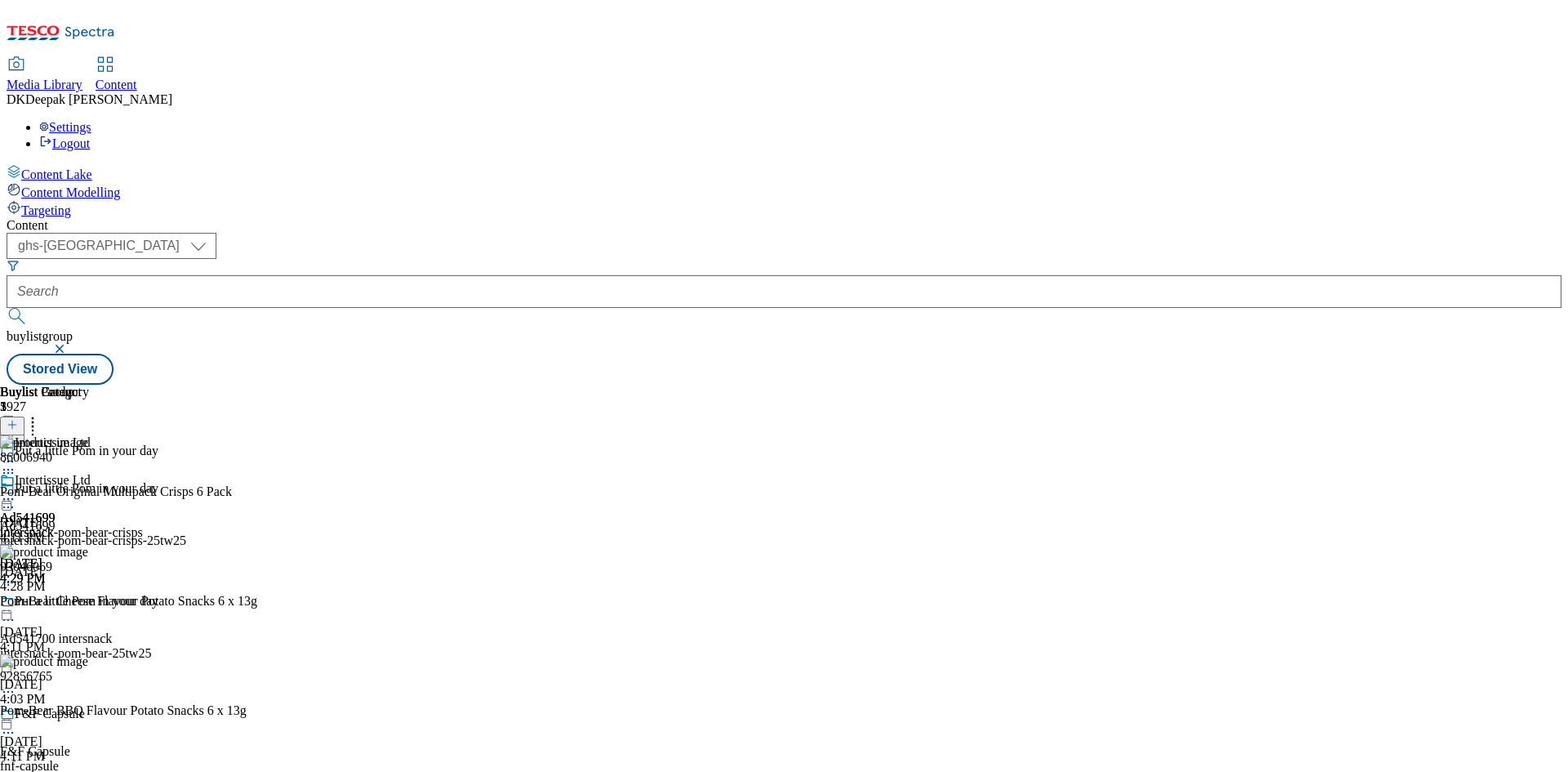
click at [16, 491] on icon at bounding box center [8, 499] width 16 height 16
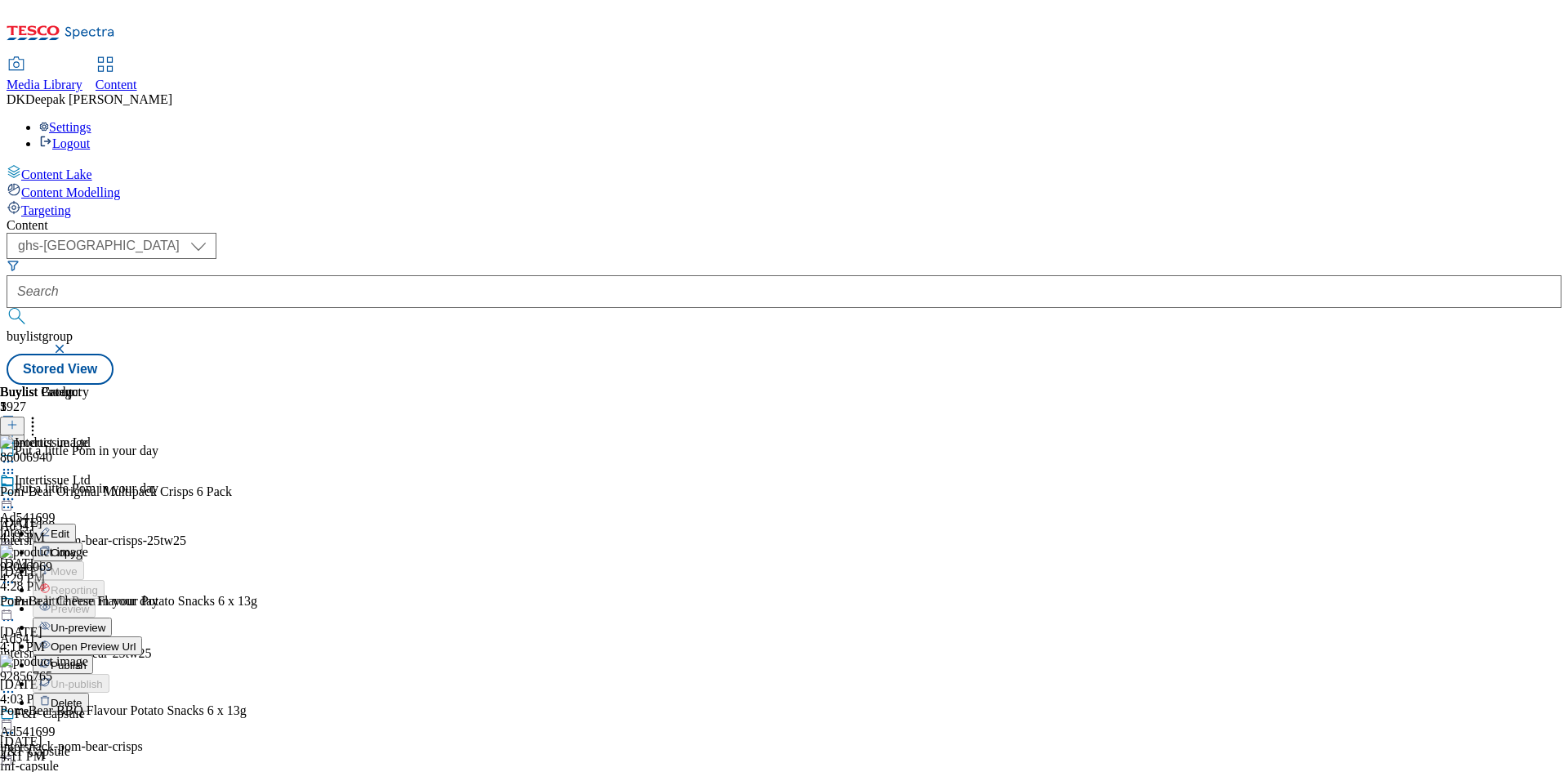
click at [16, 491] on icon at bounding box center [8, 499] width 16 height 16
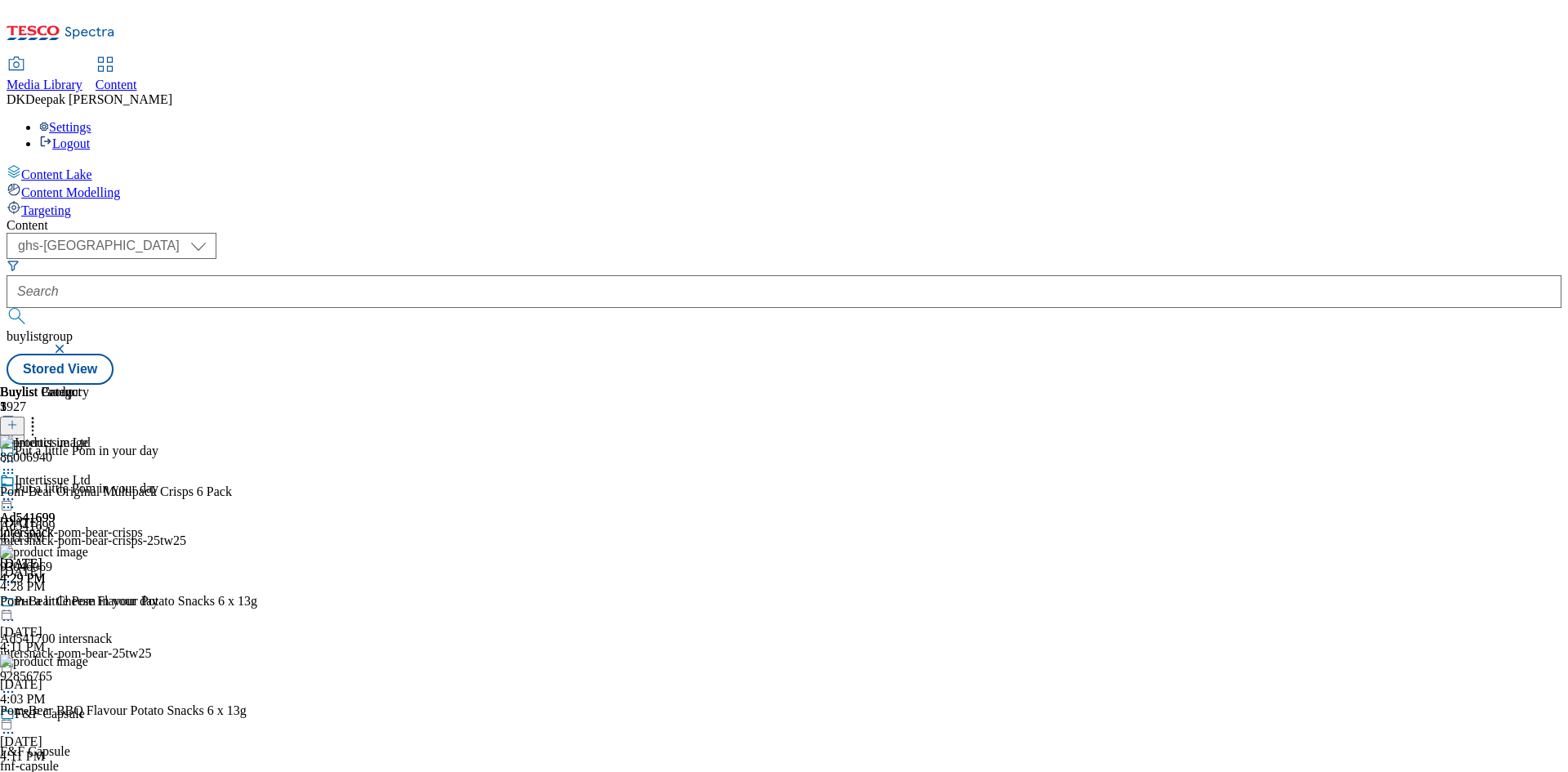
click at [16, 491] on icon at bounding box center [8, 499] width 16 height 16
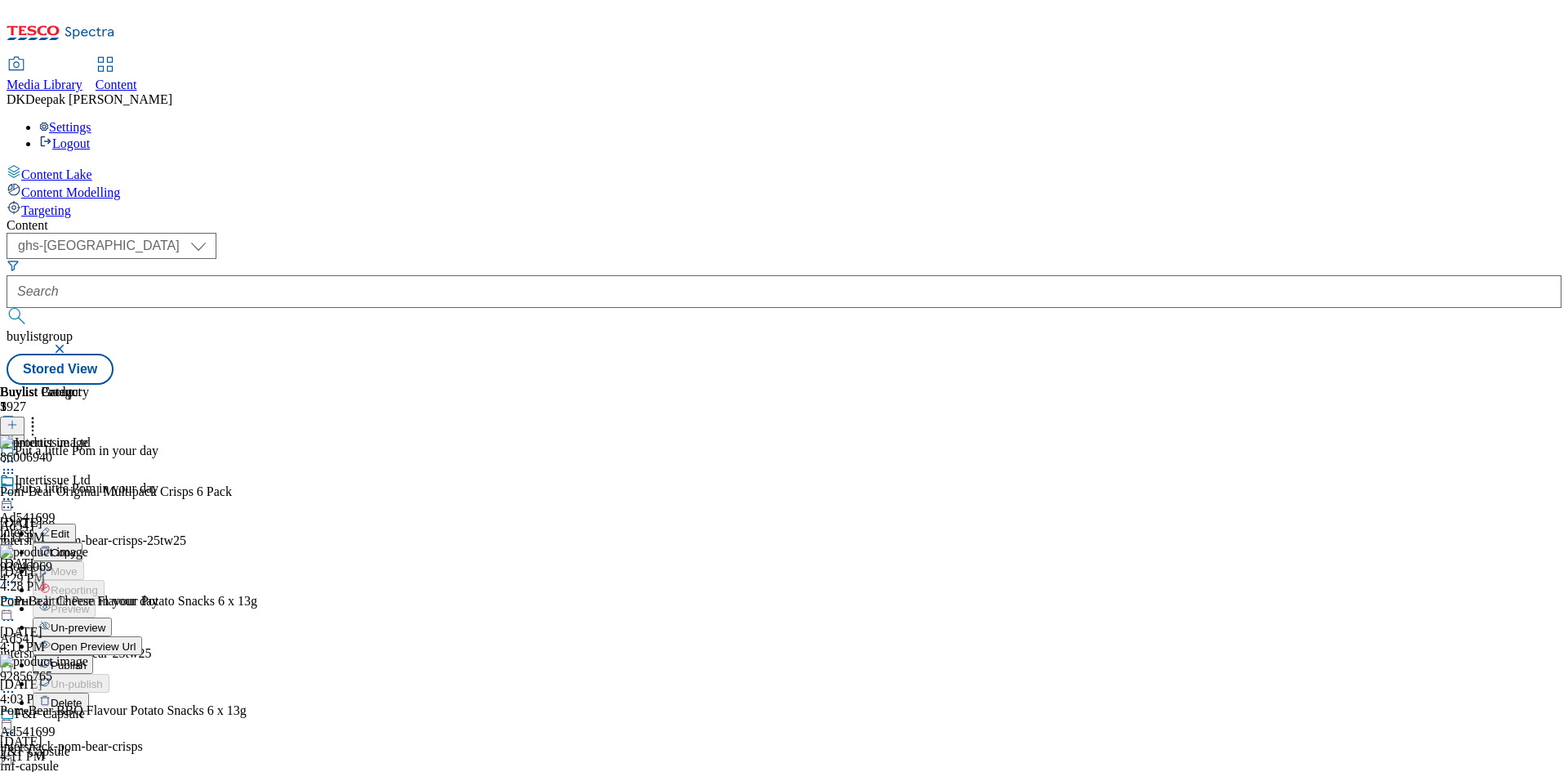
click at [76, 523] on button "Edit" at bounding box center [55, 533] width 43 height 19
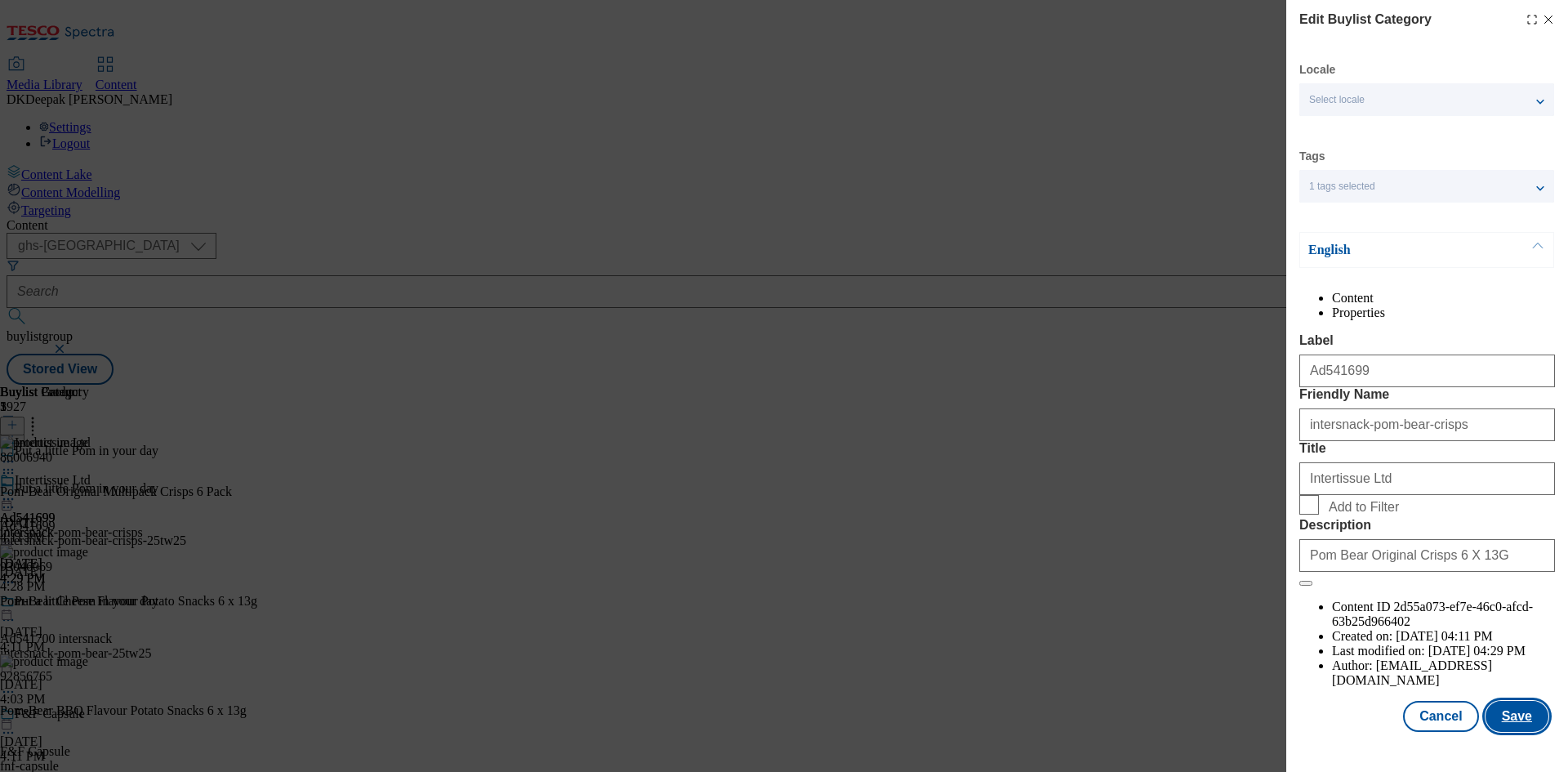
scroll to position [32, 0]
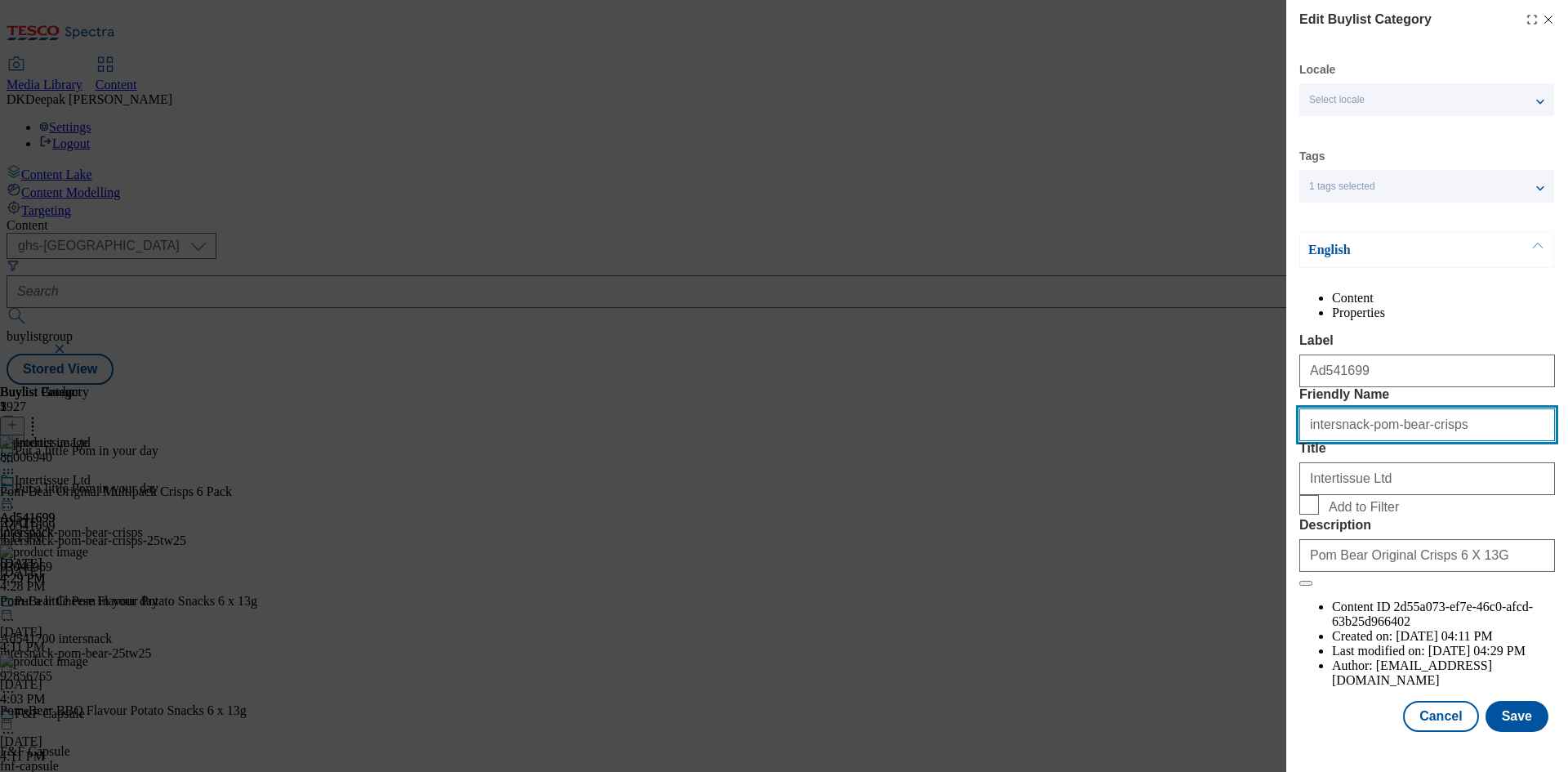
drag, startPoint x: 1356, startPoint y: 460, endPoint x: 1288, endPoint y: 462, distance: 68.0
click at [1288, 462] on div "Edit Buylist Category Locale Select locale English Welsh Tags 1 tags selected f…" at bounding box center [1427, 367] width 281 height 735
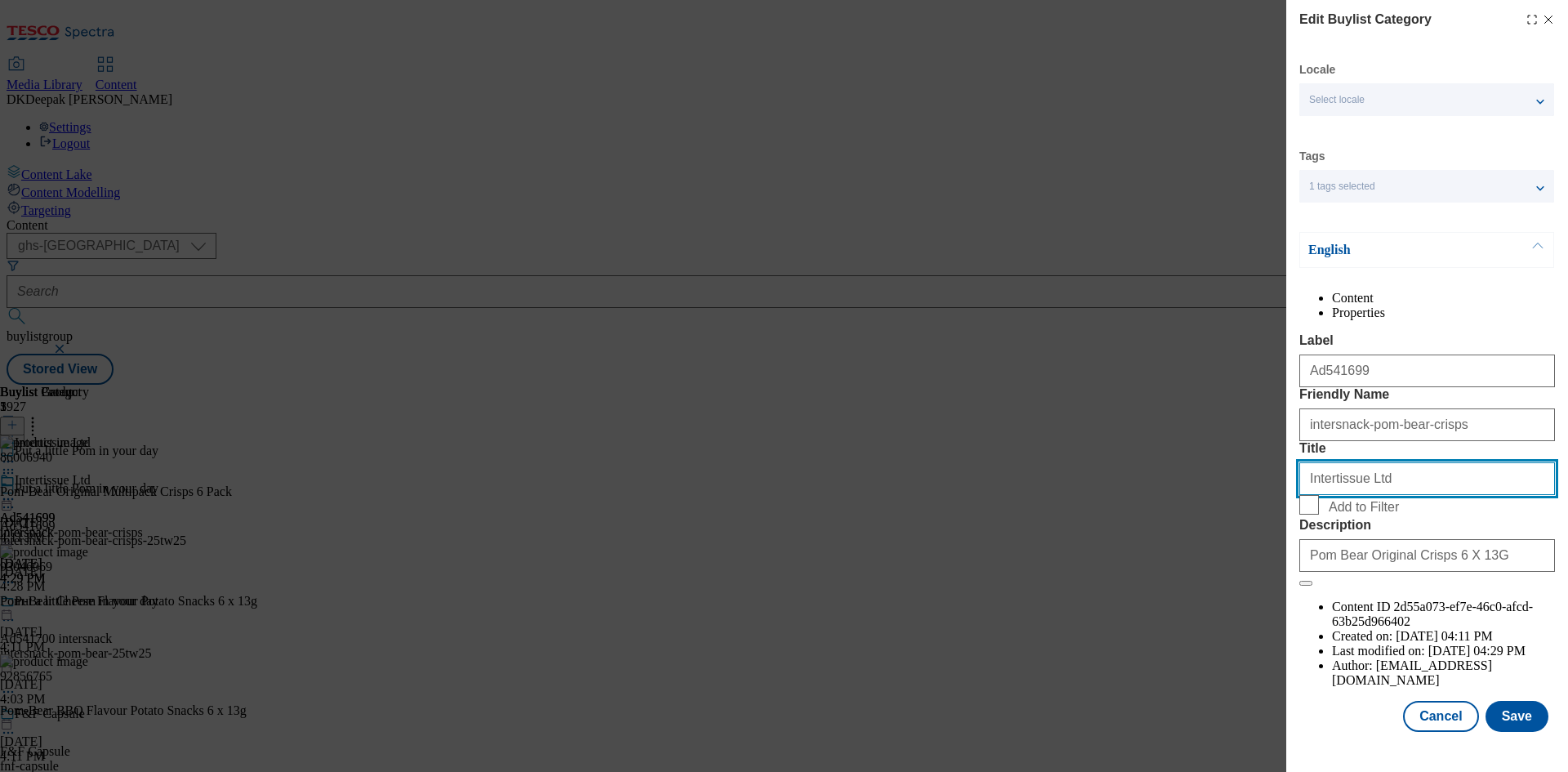
drag, startPoint x: 1398, startPoint y: 534, endPoint x: 1190, endPoint y: 538, distance: 208.0
click at [1190, 538] on div "Edit Buylist Category Locale Select locale English Welsh Tags 1 tags selected f…" at bounding box center [784, 386] width 1568 height 772
paste input "intersnack"
click at [1326, 495] on input "intersnack" at bounding box center [1428, 478] width 256 height 33
type input "Intersnack"
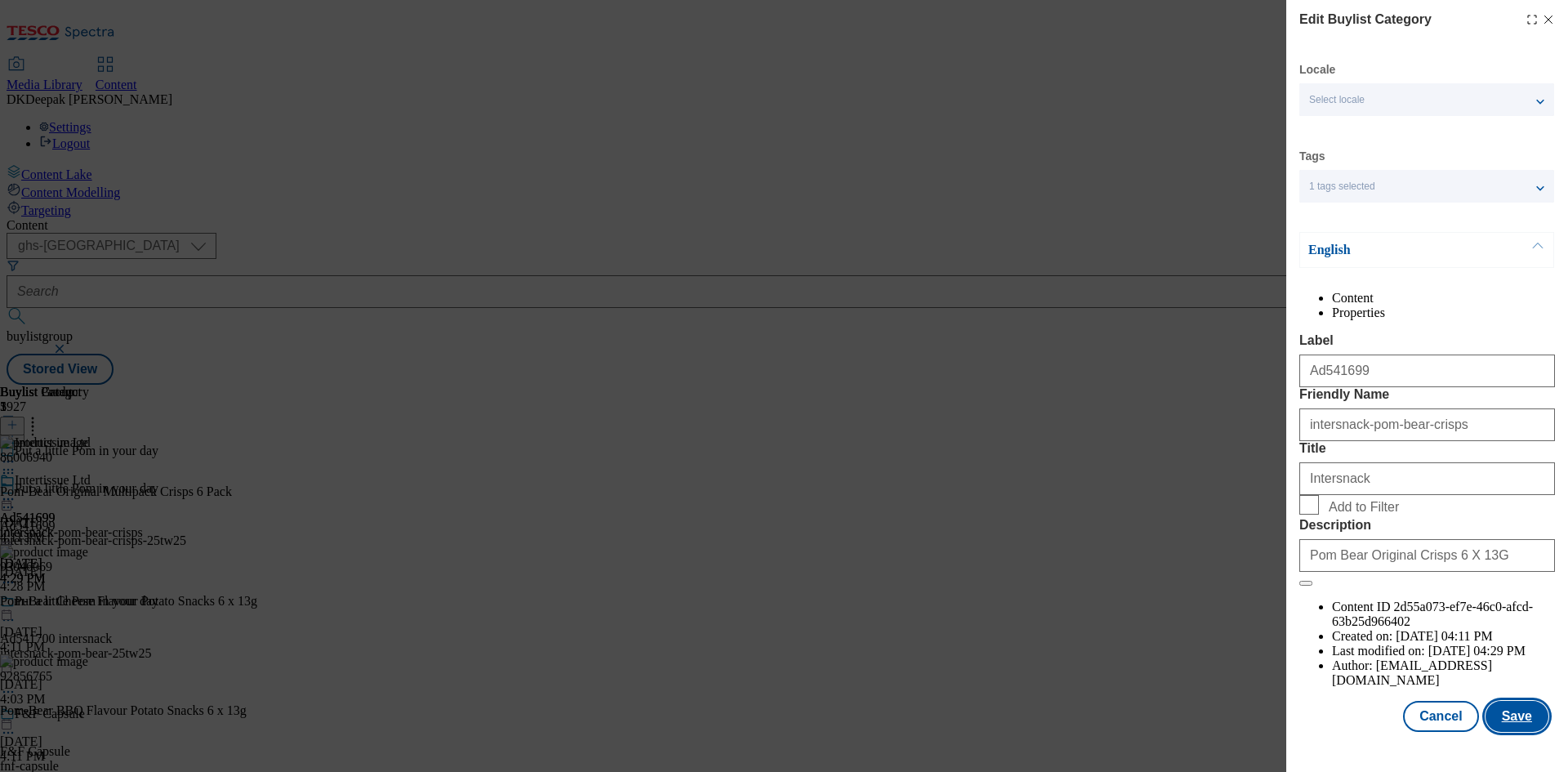
click at [1521, 732] on button "Save" at bounding box center [1517, 716] width 63 height 31
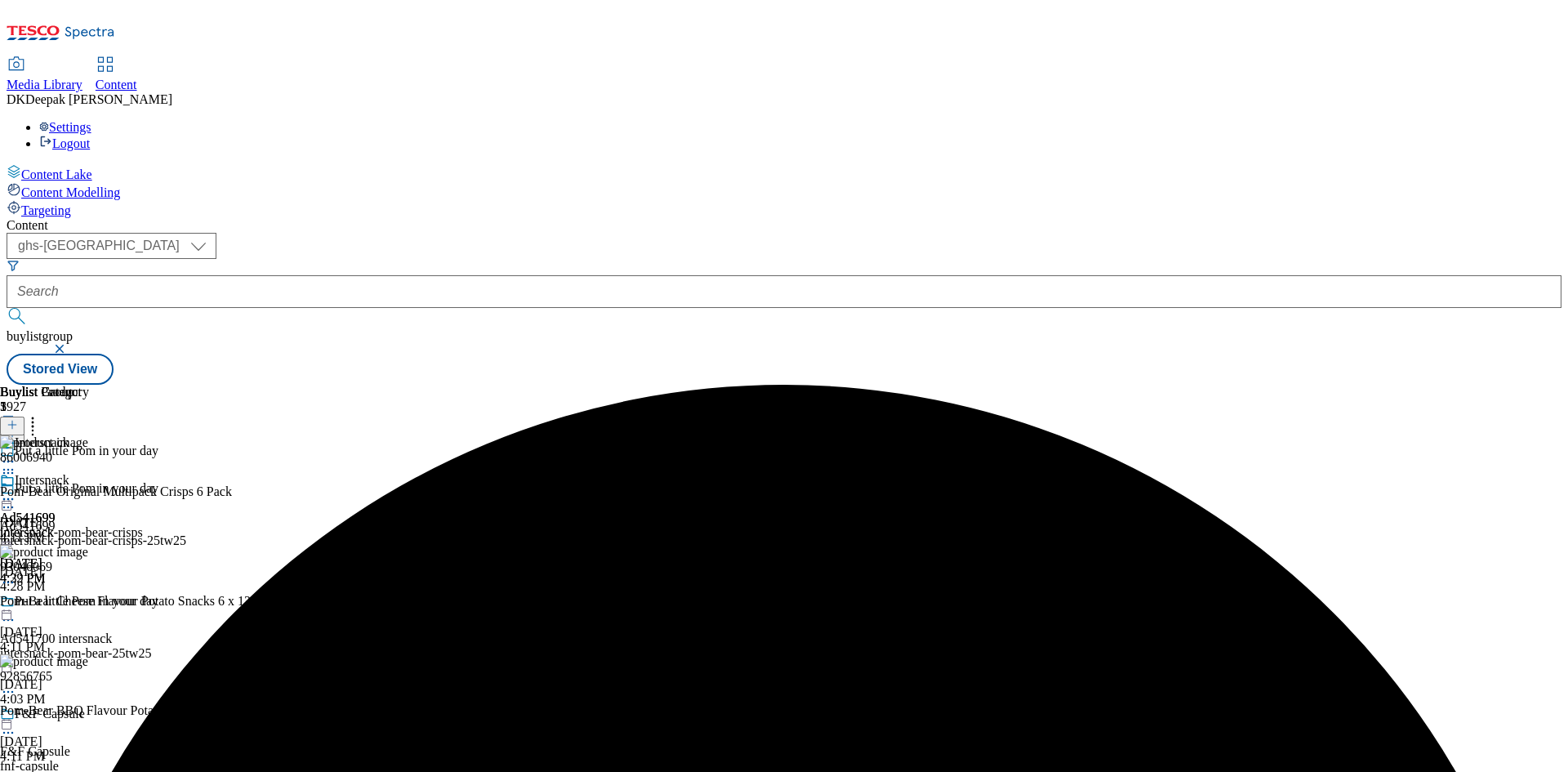
click at [14, 498] on circle at bounding box center [12, 499] width 3 height 3
click at [76, 523] on button "Edit" at bounding box center [55, 533] width 43 height 19
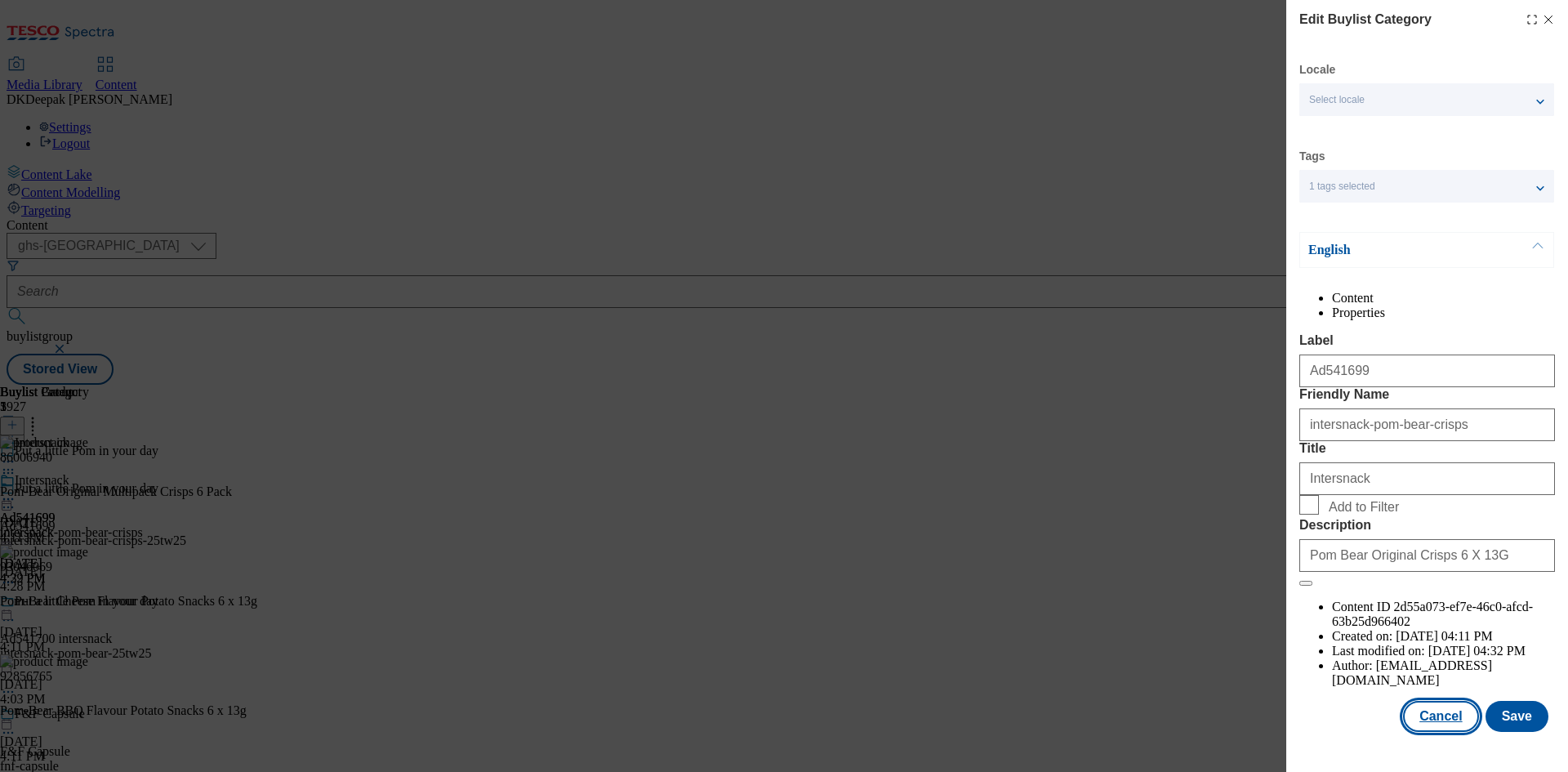
click at [1426, 726] on button "Cancel" at bounding box center [1441, 716] width 75 height 31
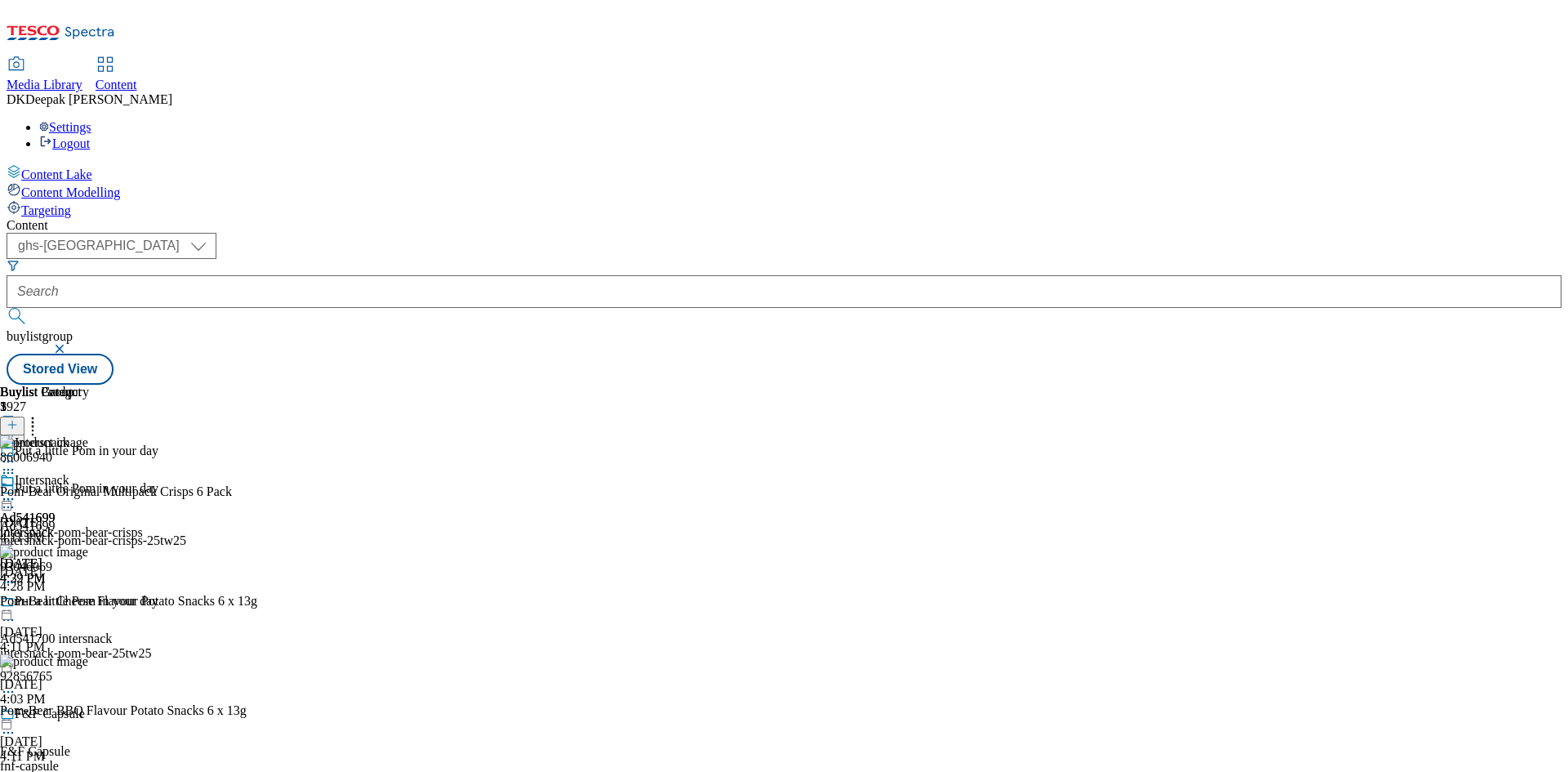
scroll to position [0, 0]
click at [40, 414] on icon at bounding box center [32, 422] width 16 height 16
drag, startPoint x: 983, startPoint y: 489, endPoint x: 998, endPoint y: 421, distance: 69.6
click at [143, 540] on div "Intersnack Ad541699 intersnack-pom-bear-crisps [DATE] 4:32 PM" at bounding box center [72, 597] width 143 height 113
click at [16, 491] on icon at bounding box center [8, 499] width 16 height 16
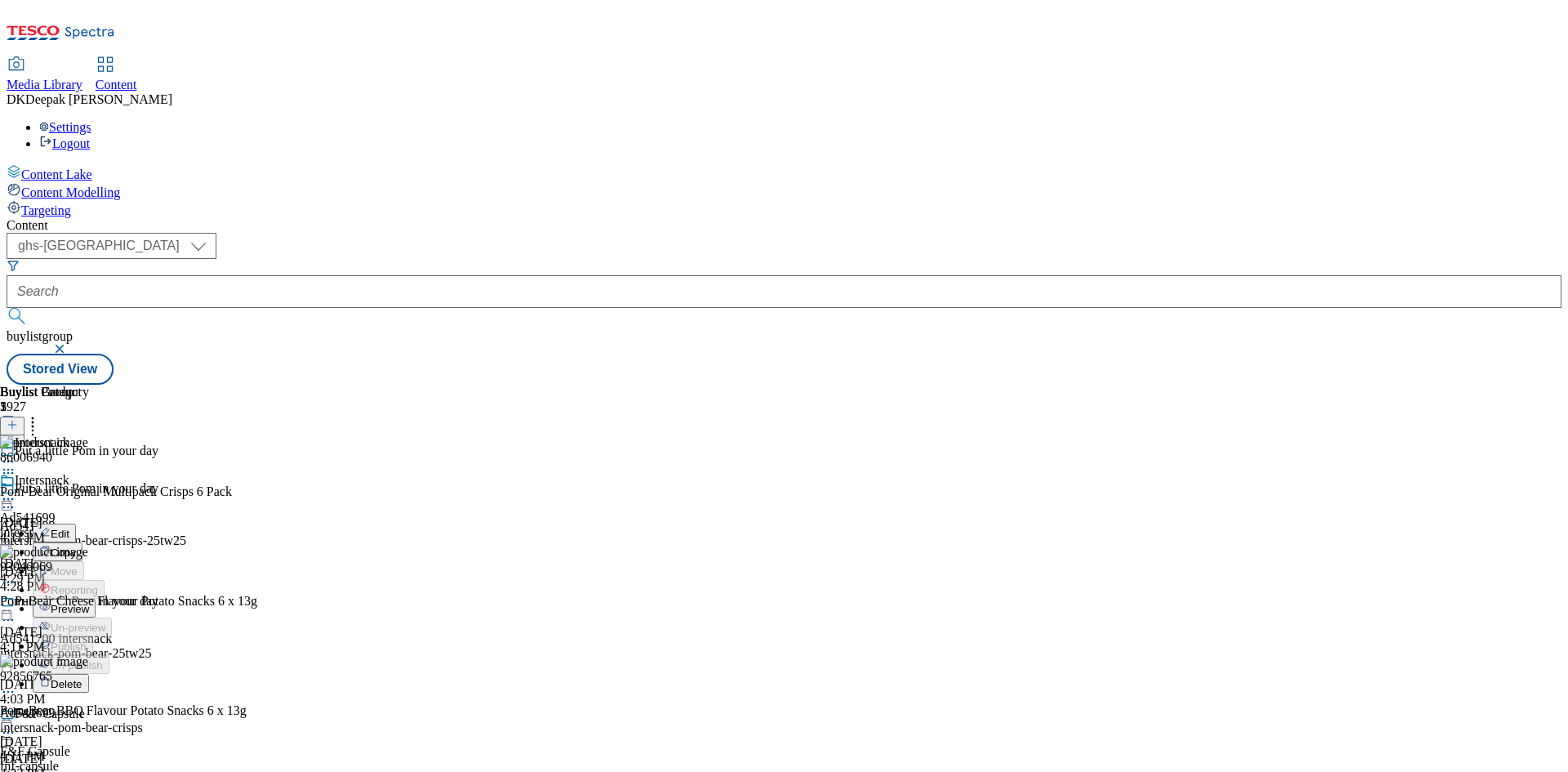
click at [89, 603] on span "Preview" at bounding box center [70, 608] width 39 height 12
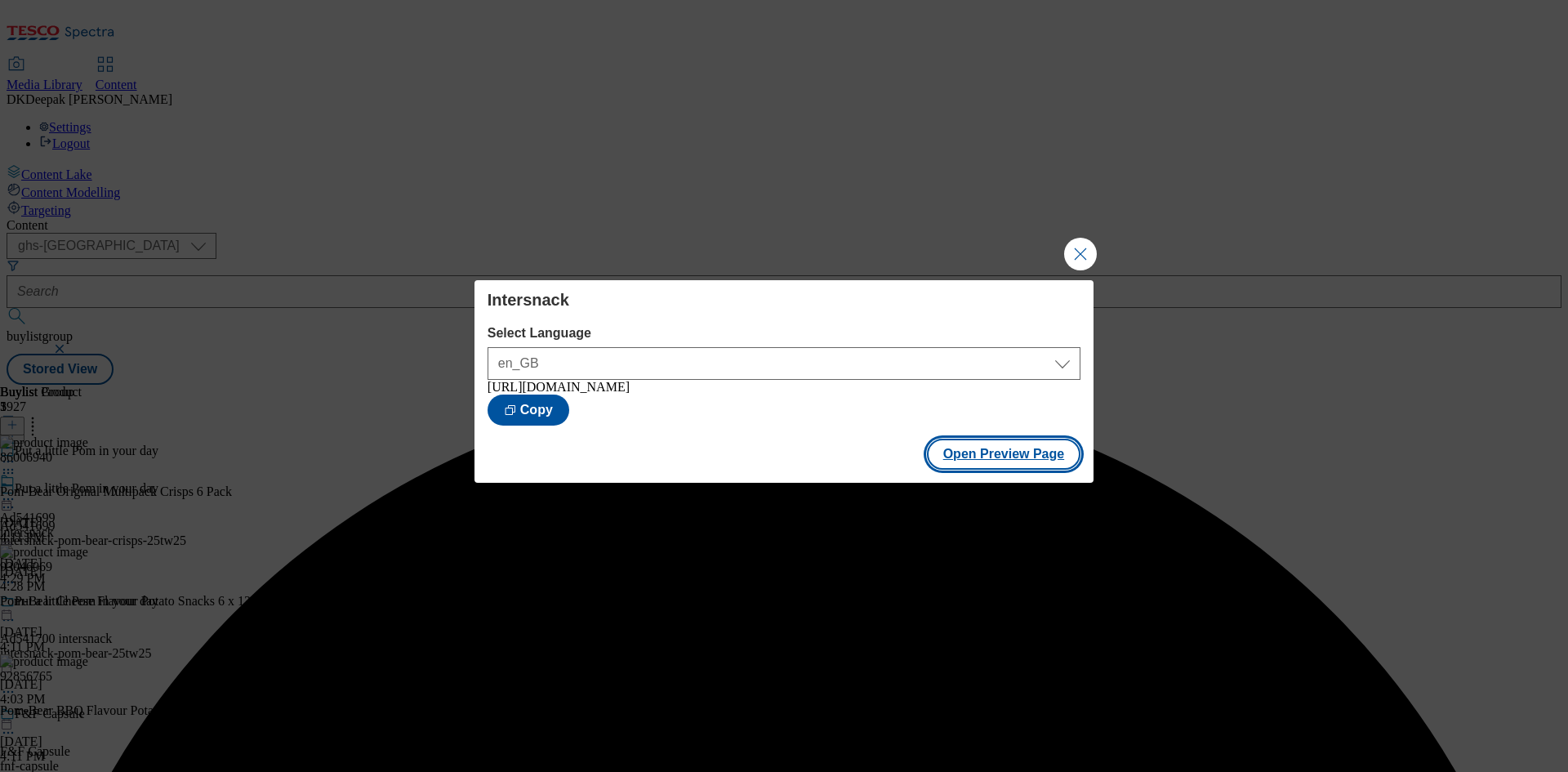
click at [1008, 455] on button "Open Preview Page" at bounding box center [1004, 454] width 154 height 31
click at [1078, 244] on button "Close Modal" at bounding box center [1080, 254] width 33 height 33
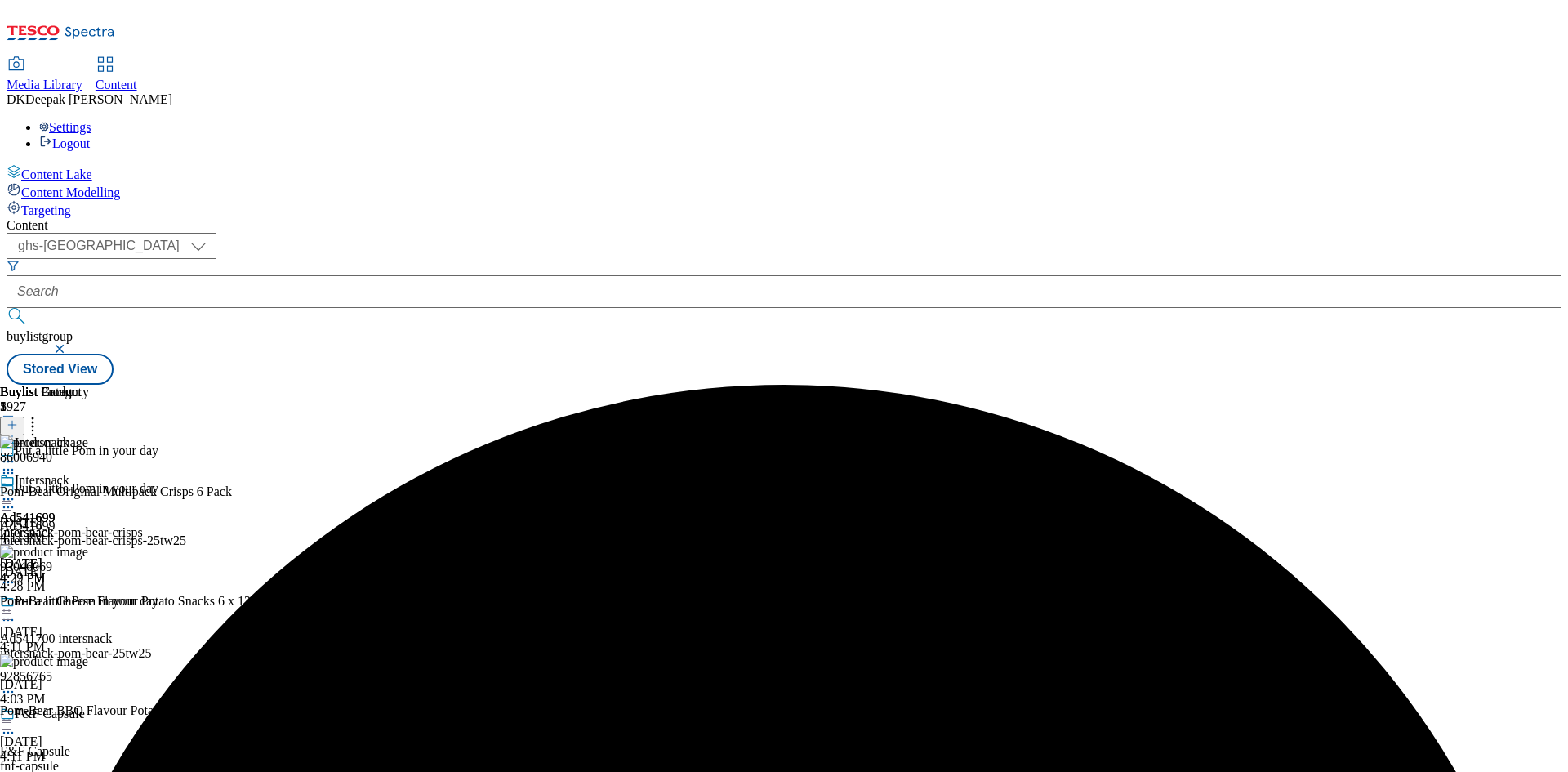
click at [16, 491] on icon at bounding box center [8, 499] width 16 height 16
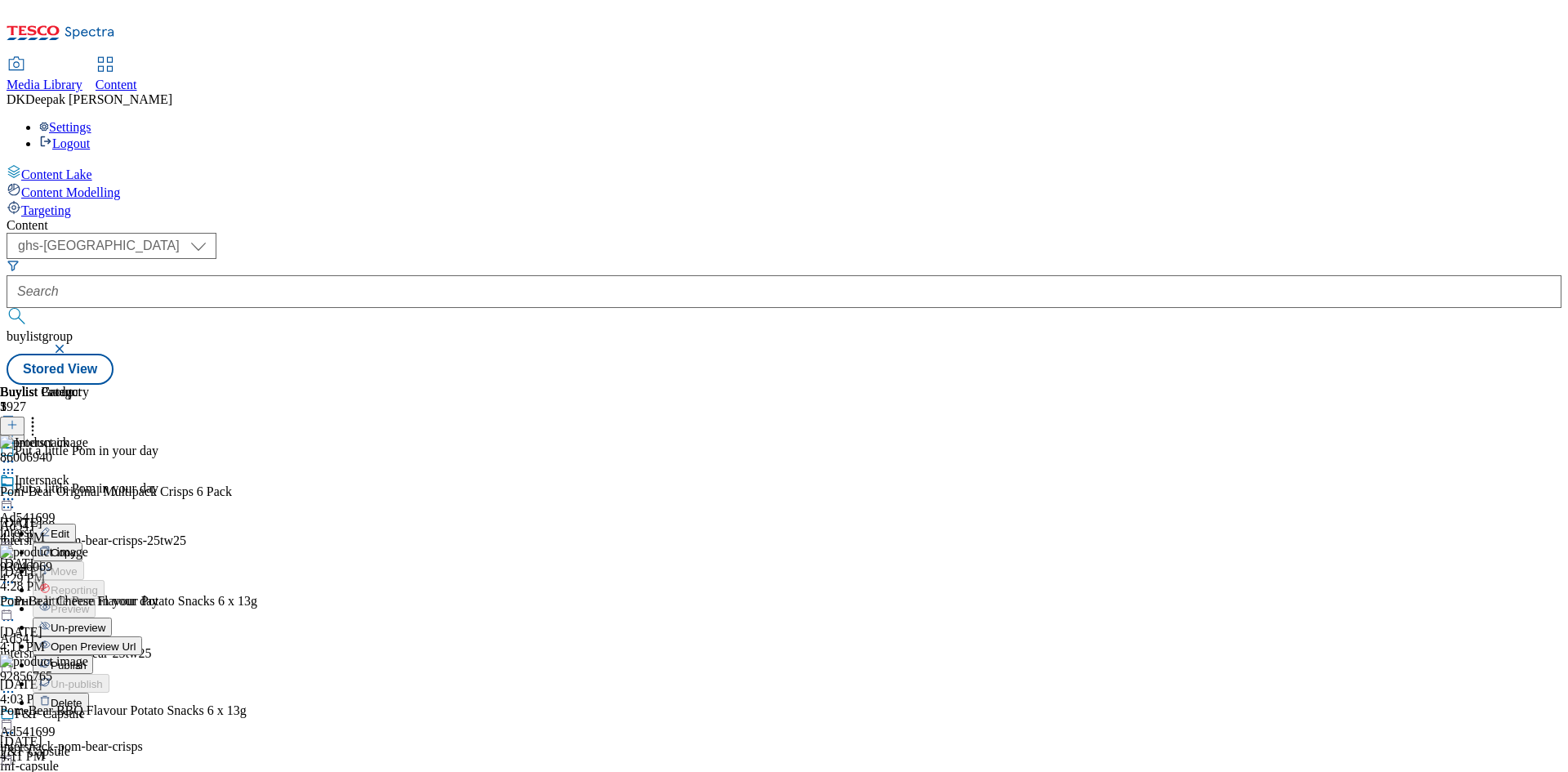
click at [87, 659] on span "Publish" at bounding box center [69, 665] width 36 height 12
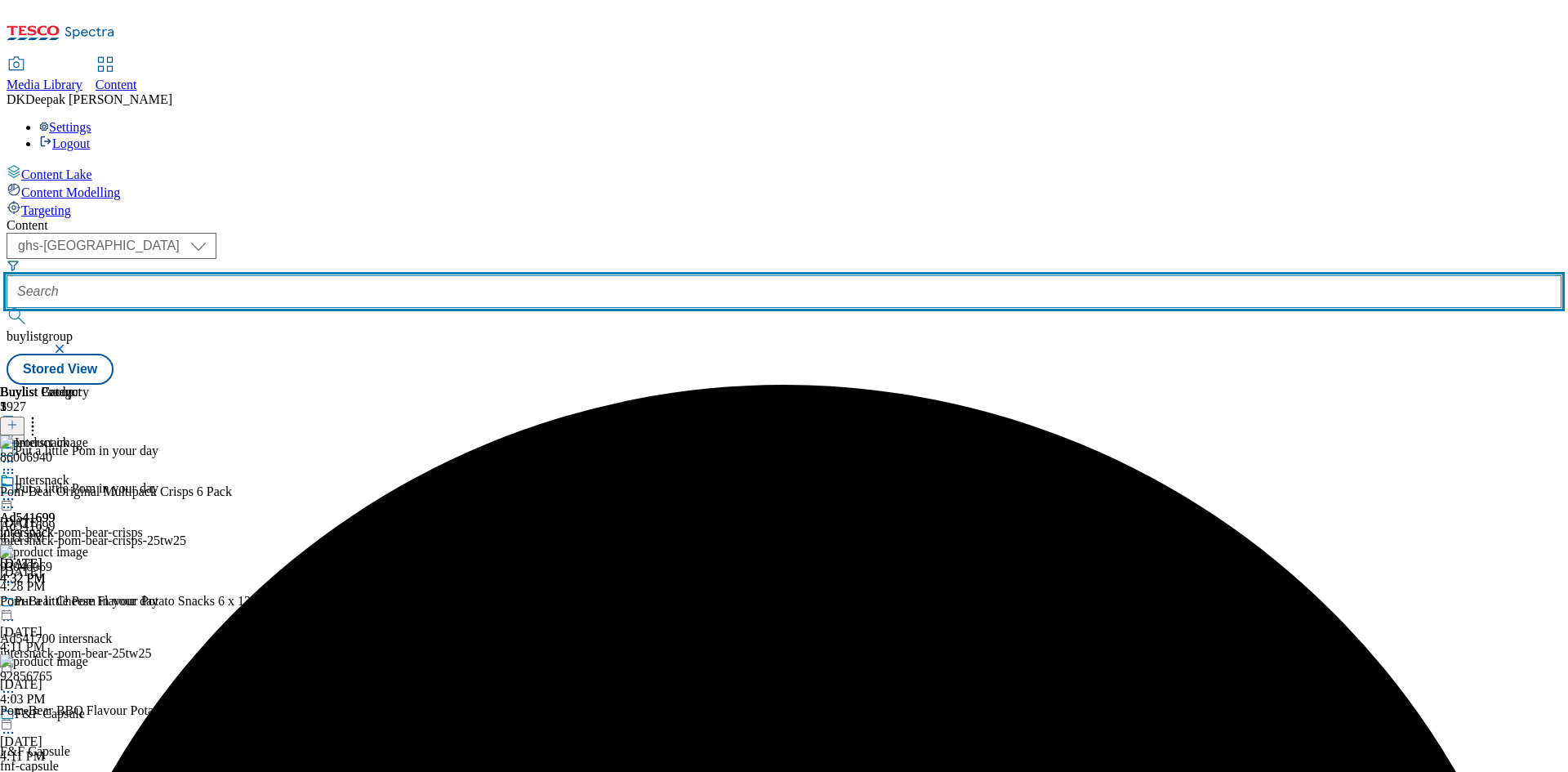
click at [392, 275] on input "text" at bounding box center [784, 291] width 1555 height 33
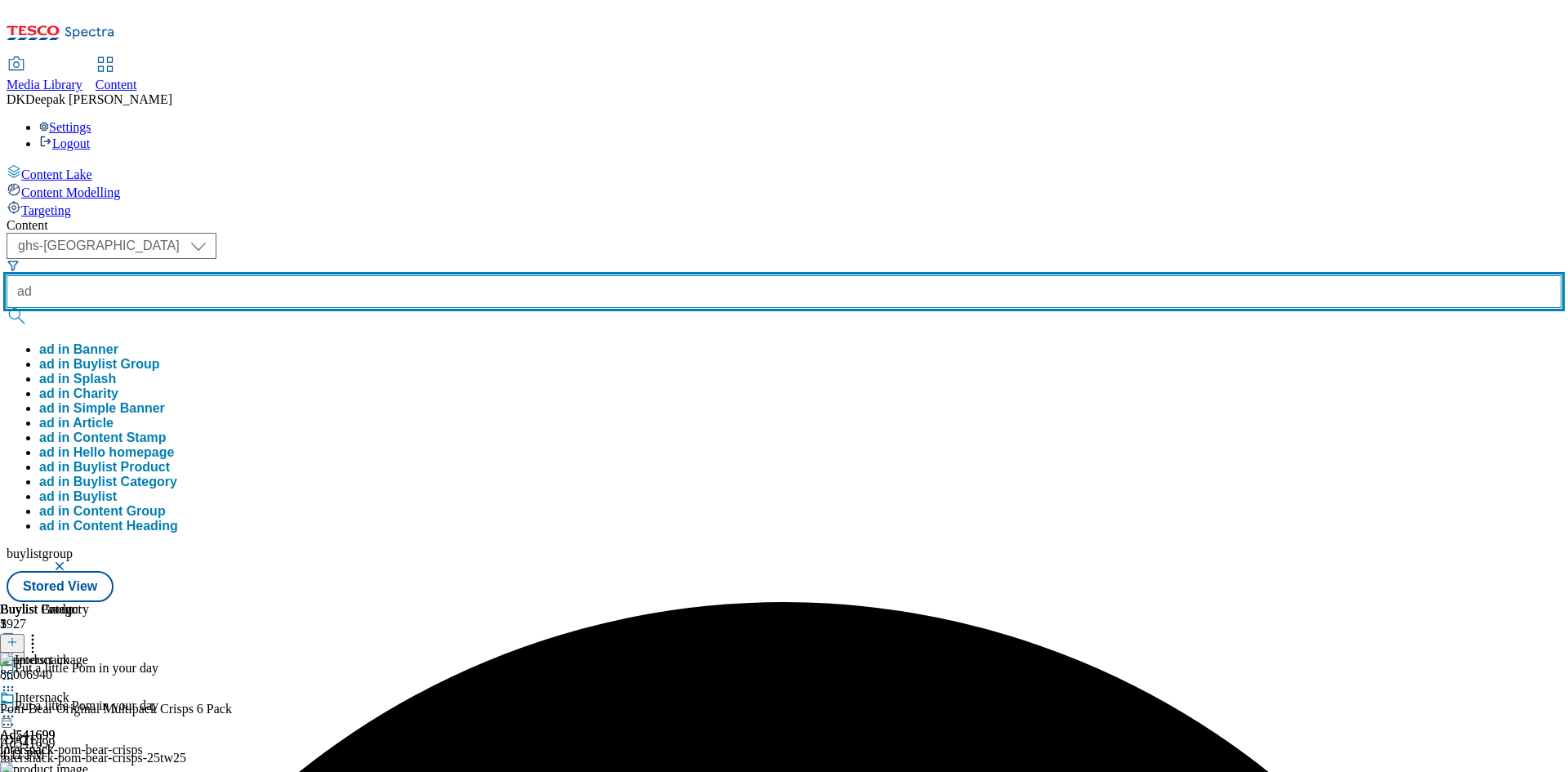
paste input "541743"
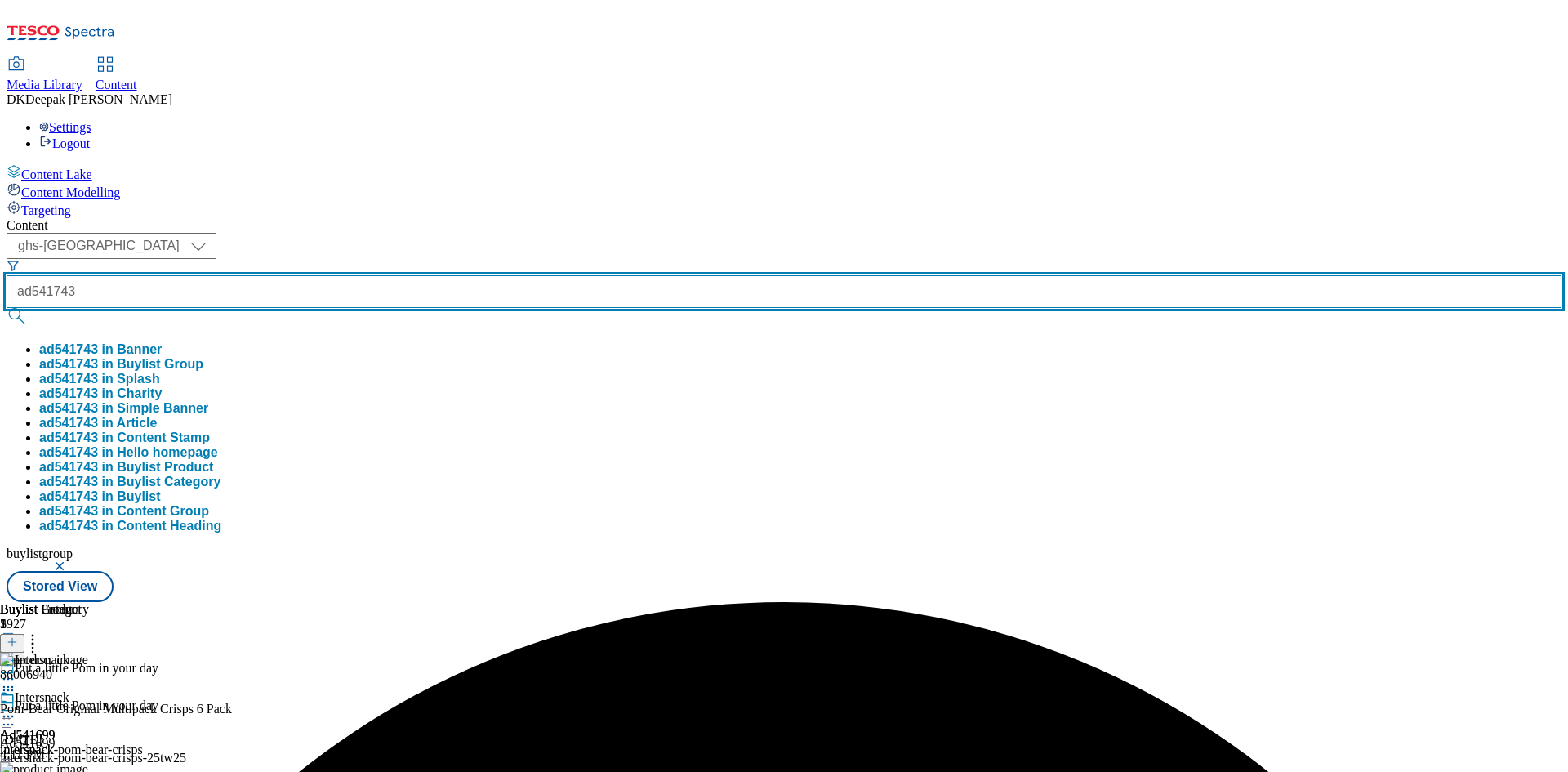
type input "ad541743"
click at [7, 308] on button "submit" at bounding box center [18, 315] width 23 height 16
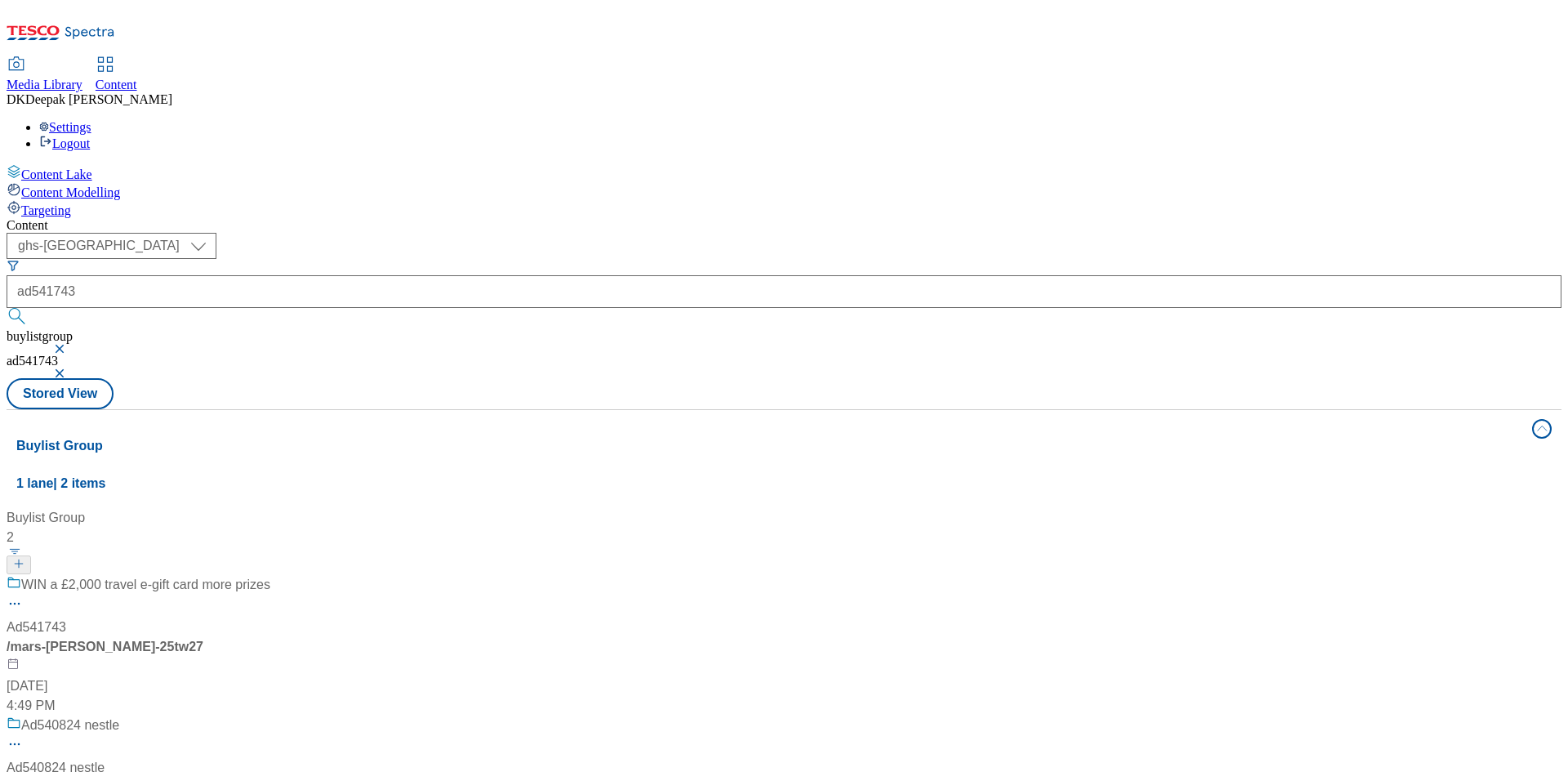
click at [270, 637] on div "/ mars-[PERSON_NAME]-25tw27" at bounding box center [138, 647] width 264 height 20
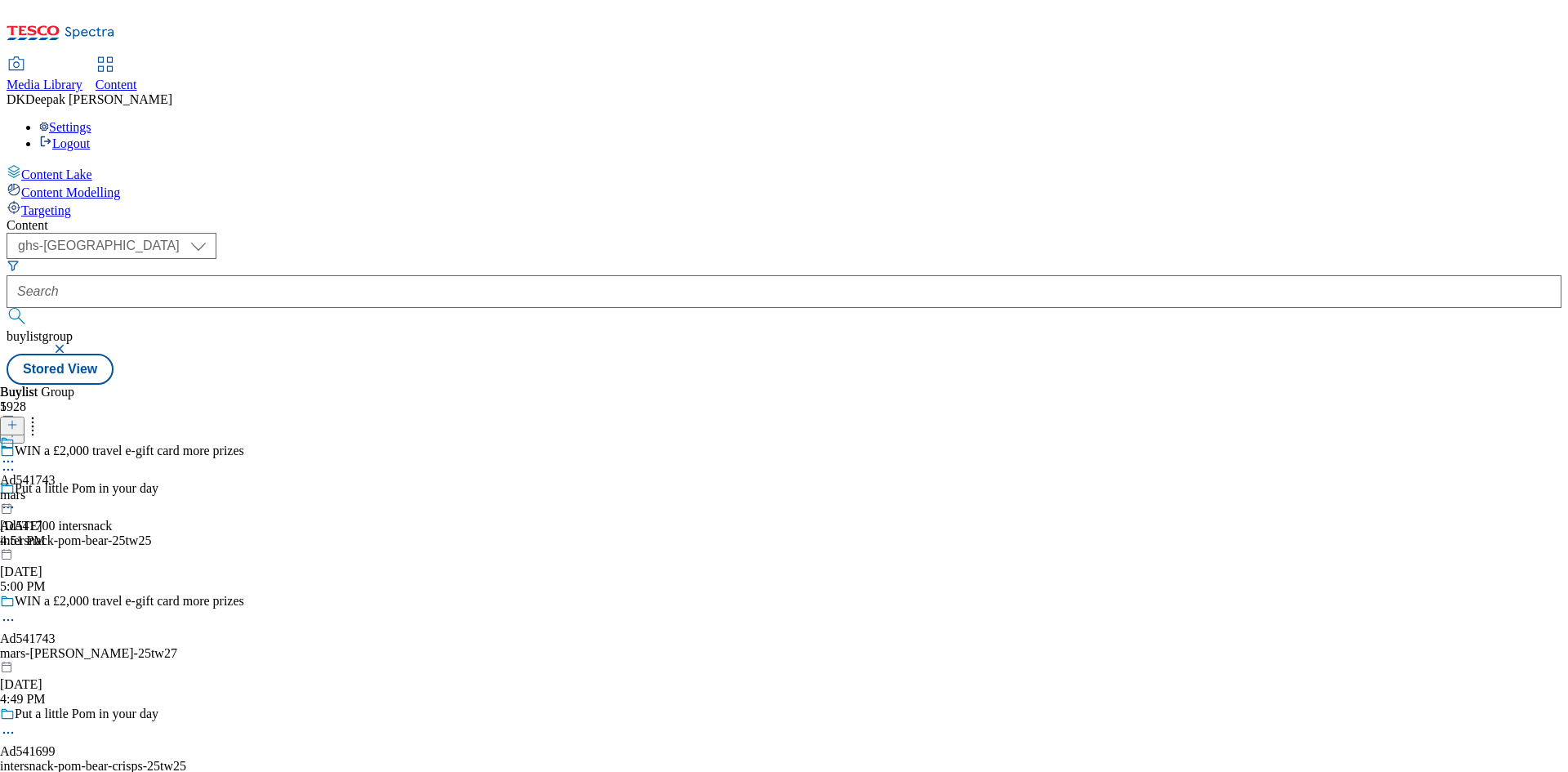
click at [16, 612] on icon at bounding box center [8, 619] width 16 height 16
click at [299, 645] on li "Edit" at bounding box center [167, 654] width 267 height 19
click at [16, 612] on icon at bounding box center [8, 619] width 16 height 16
click at [76, 645] on button "Edit" at bounding box center [55, 654] width 43 height 19
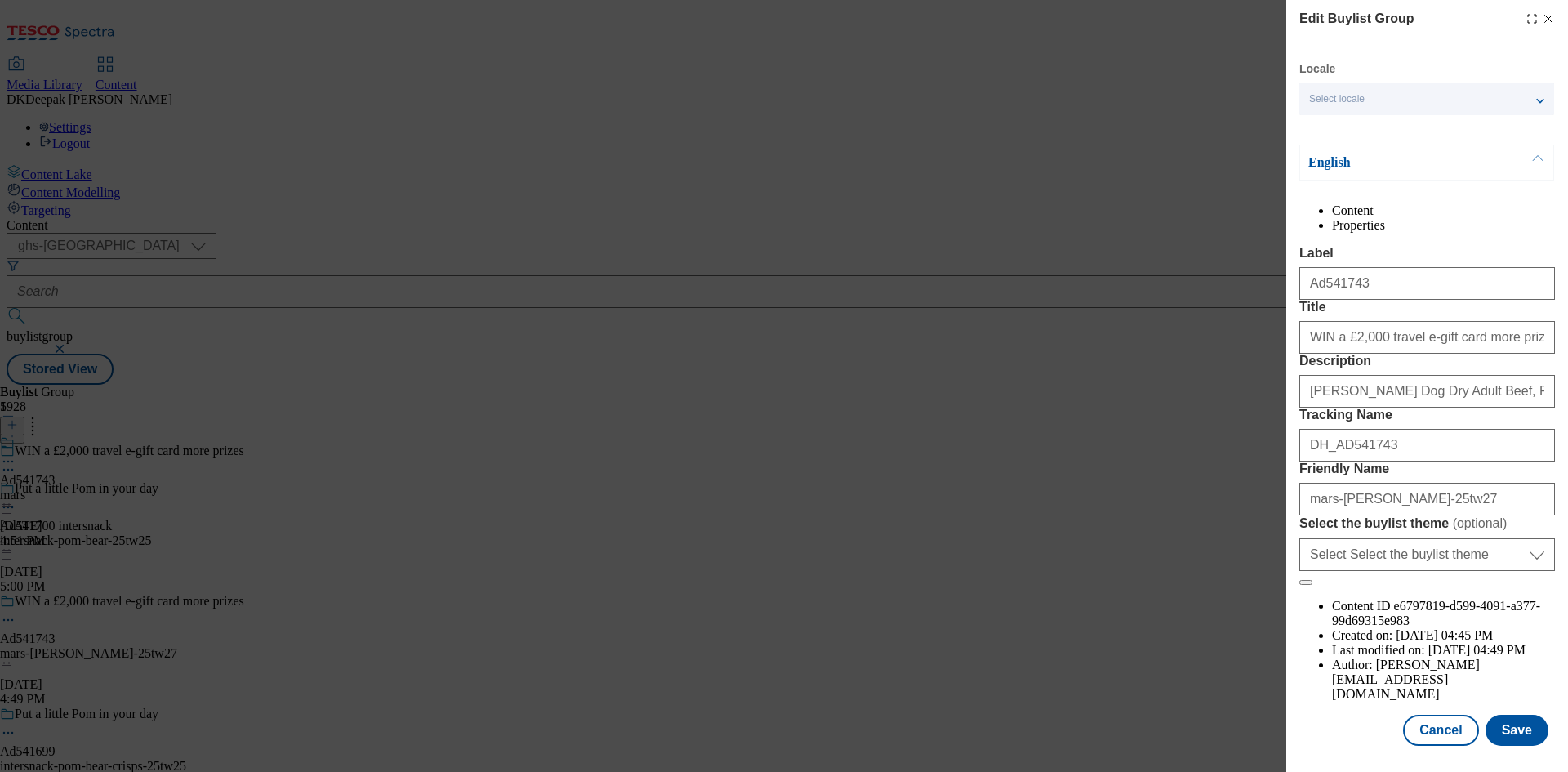
scroll to position [63, 0]
click at [1431, 740] on button "Cancel" at bounding box center [1441, 730] width 75 height 31
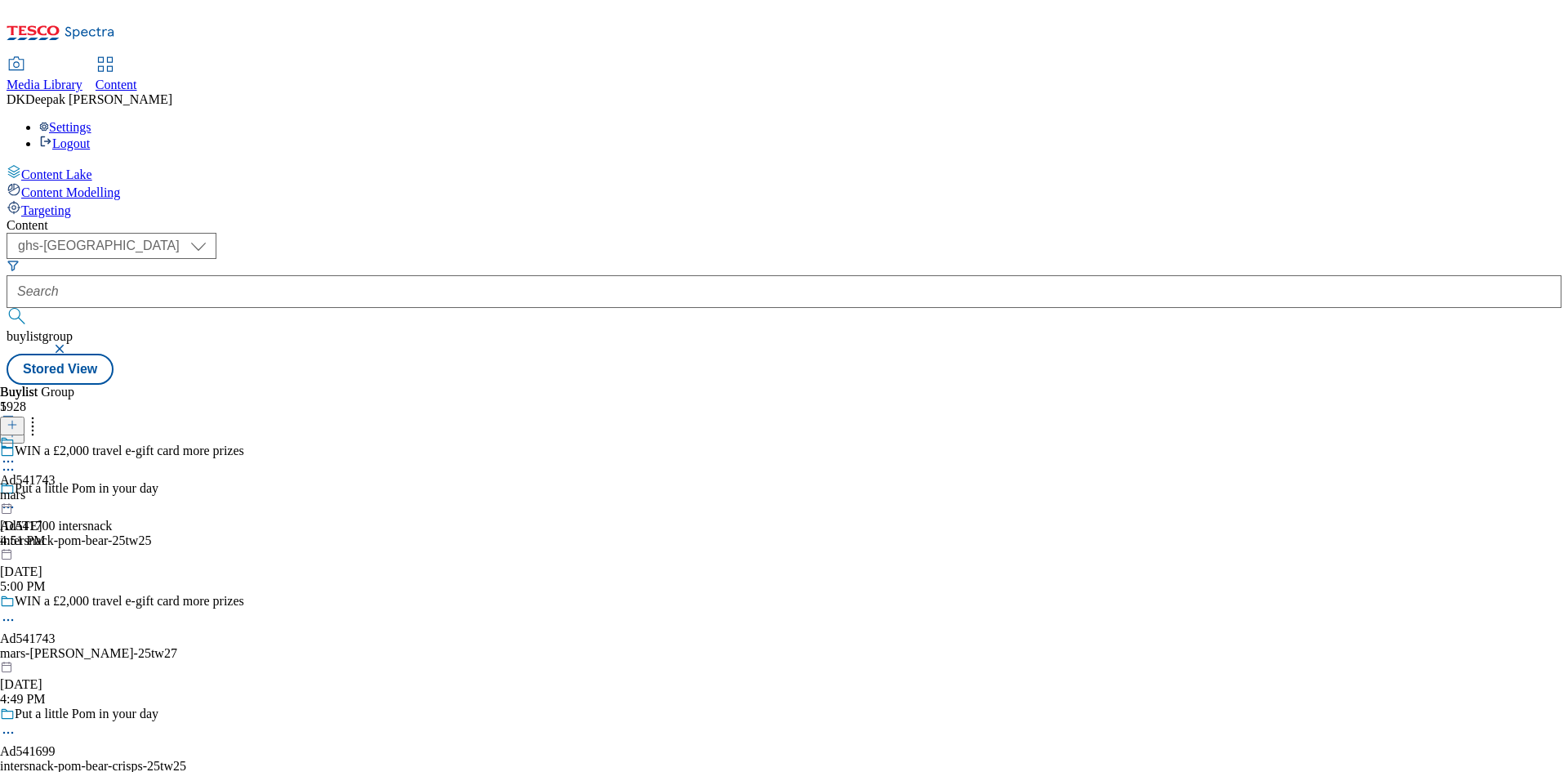
click at [56, 436] on div "Ad541743 mars [DATE] 4:51 PM" at bounding box center [27, 492] width 56 height 113
click at [16, 491] on icon at bounding box center [8, 499] width 16 height 16
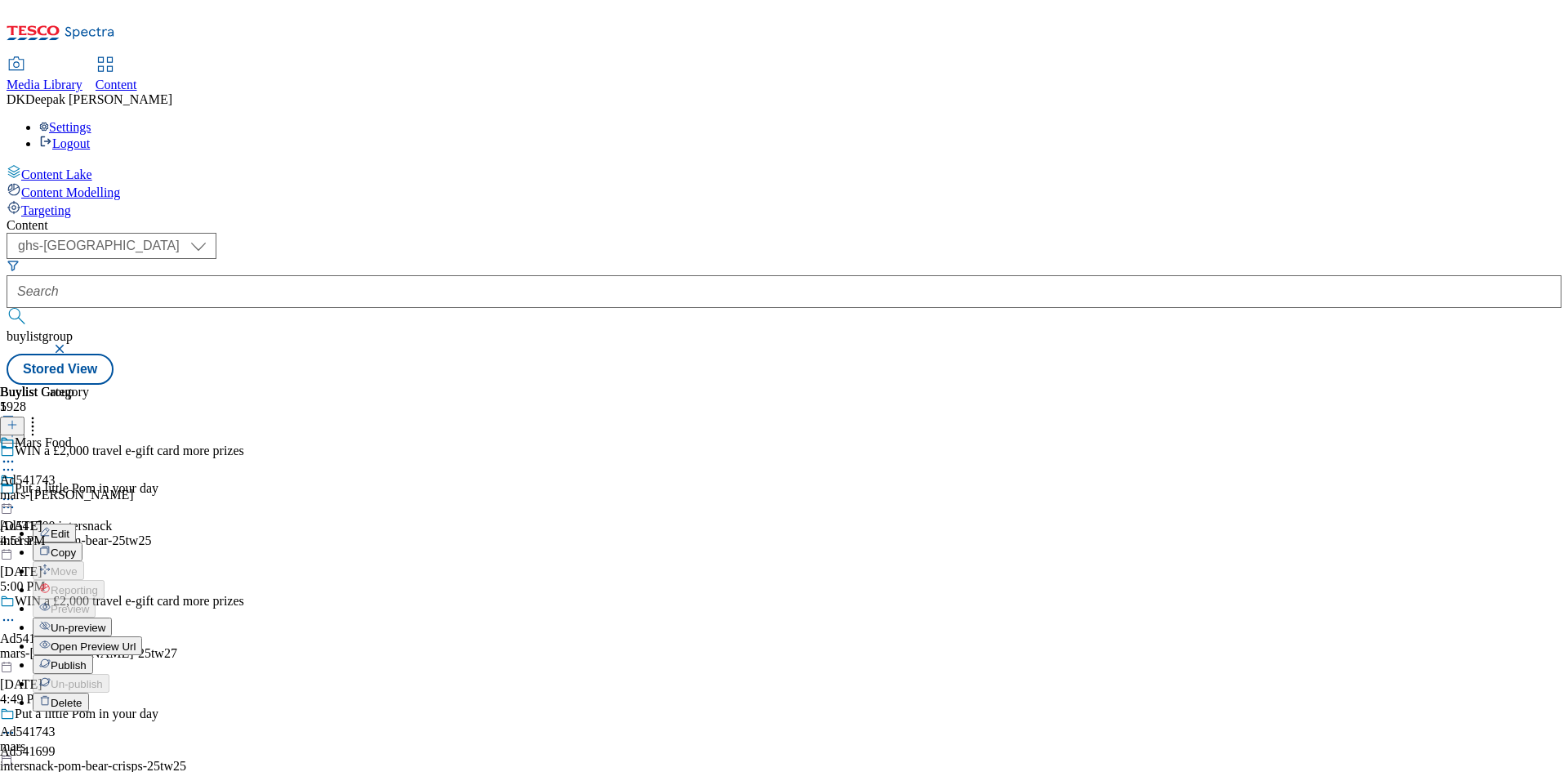
click at [76, 523] on button "Edit" at bounding box center [55, 533] width 43 height 19
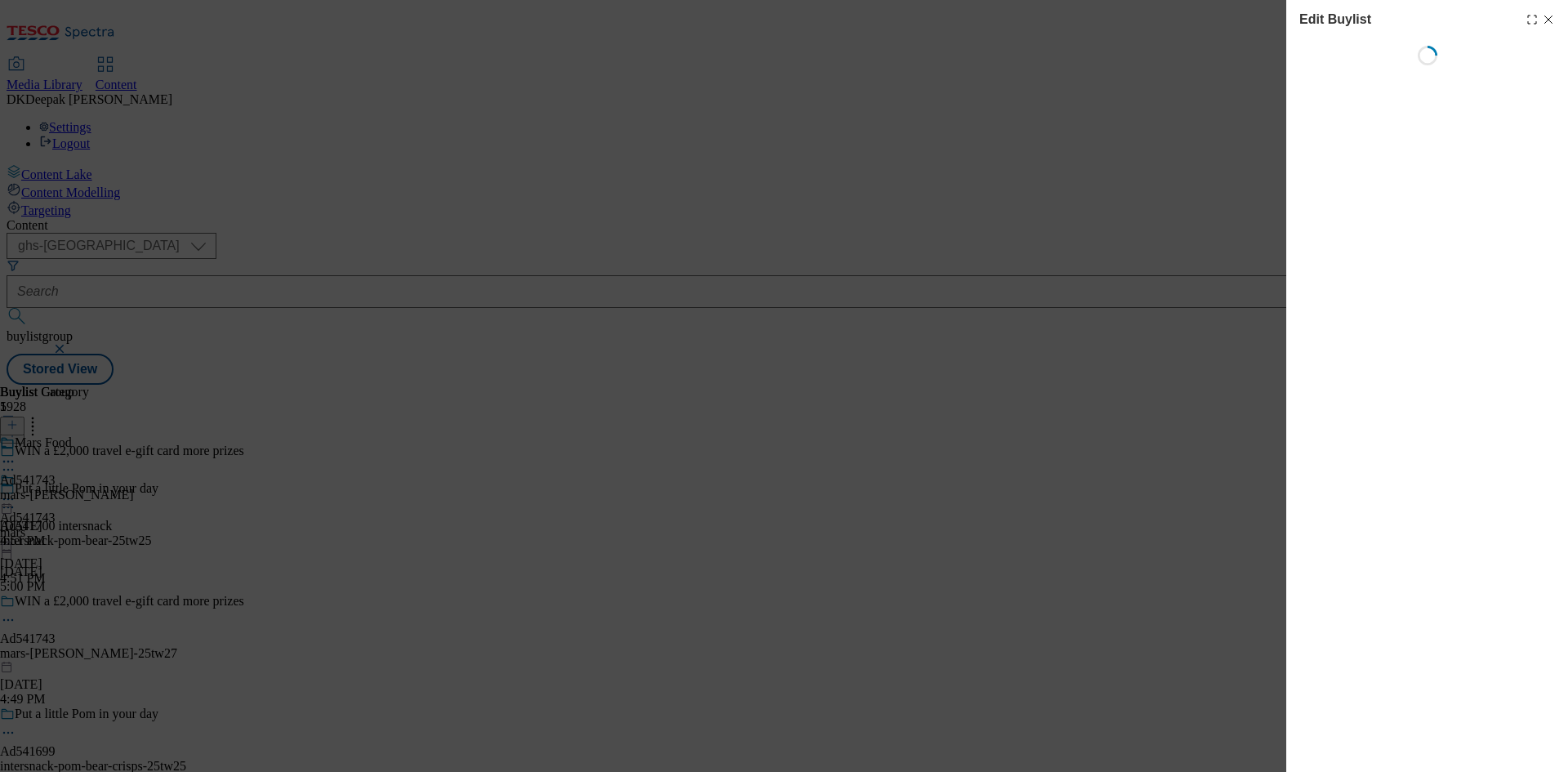
select select "tactical"
select select "supplier funded short term 1-3 weeks"
select select "dunnhumby"
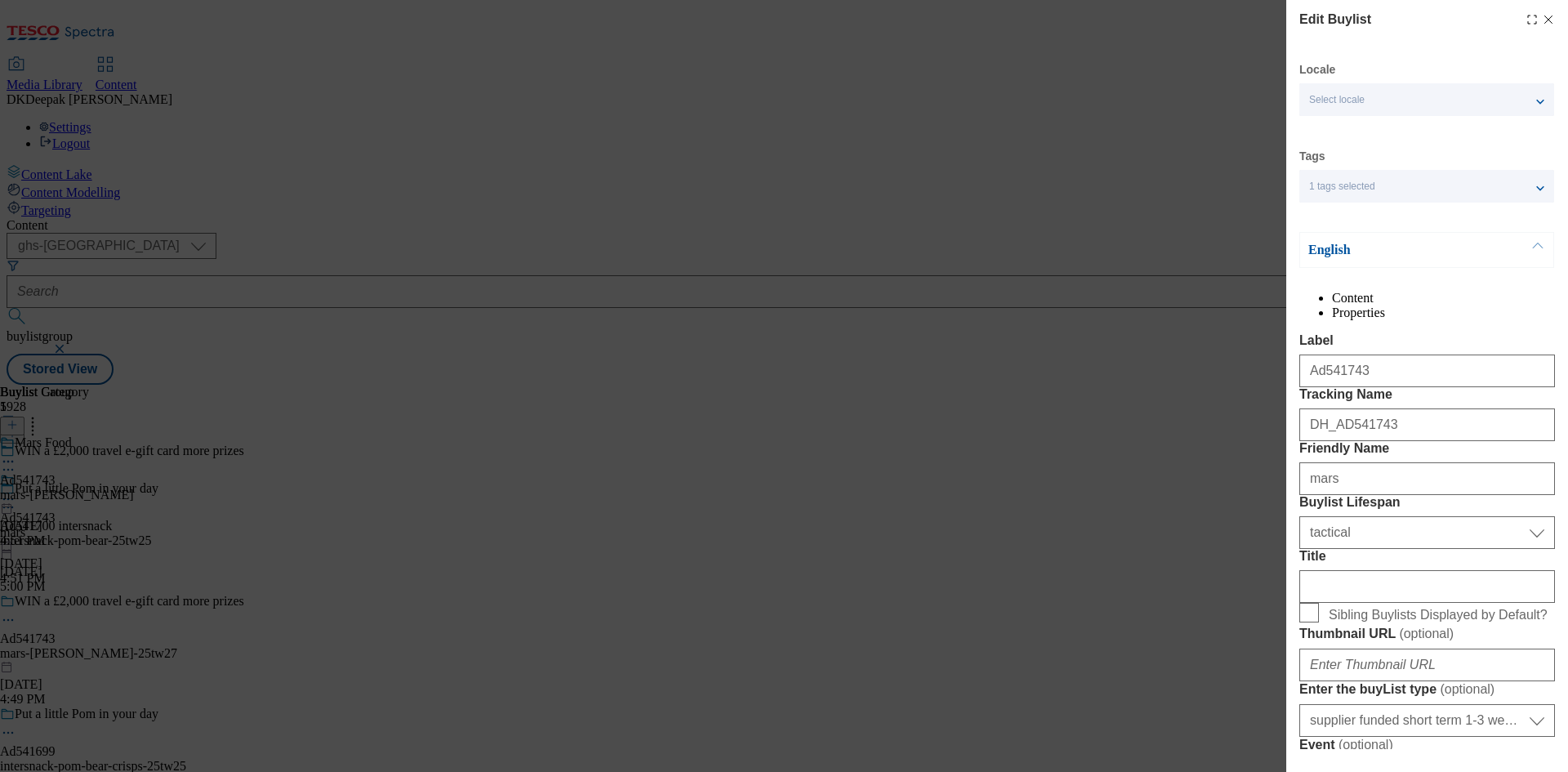
select select "Banner"
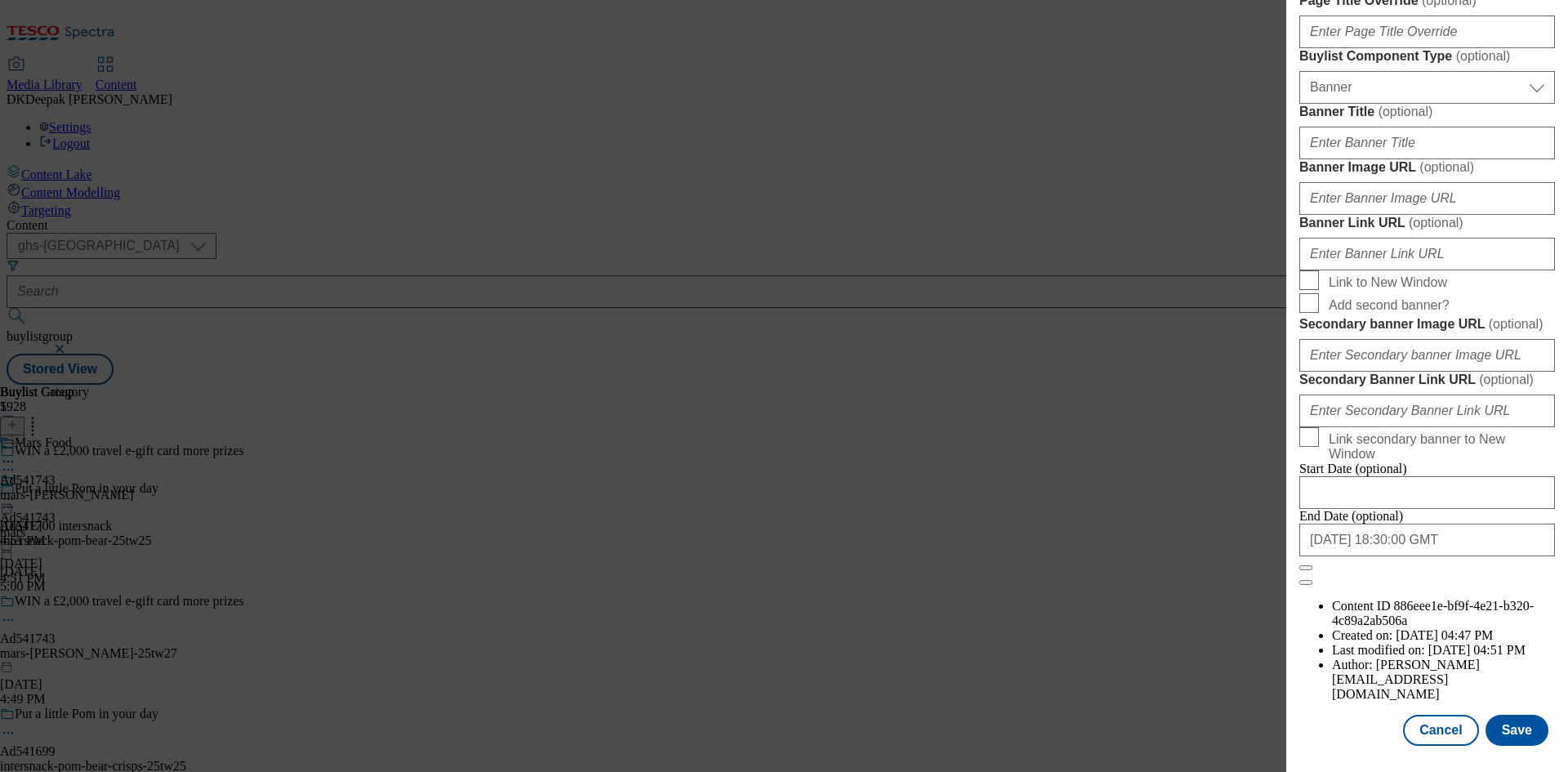
scroll to position [1691, 0]
click at [1432, 730] on button "Cancel" at bounding box center [1441, 730] width 75 height 31
select select "tactical"
select select "supplier funded short term 1-3 weeks"
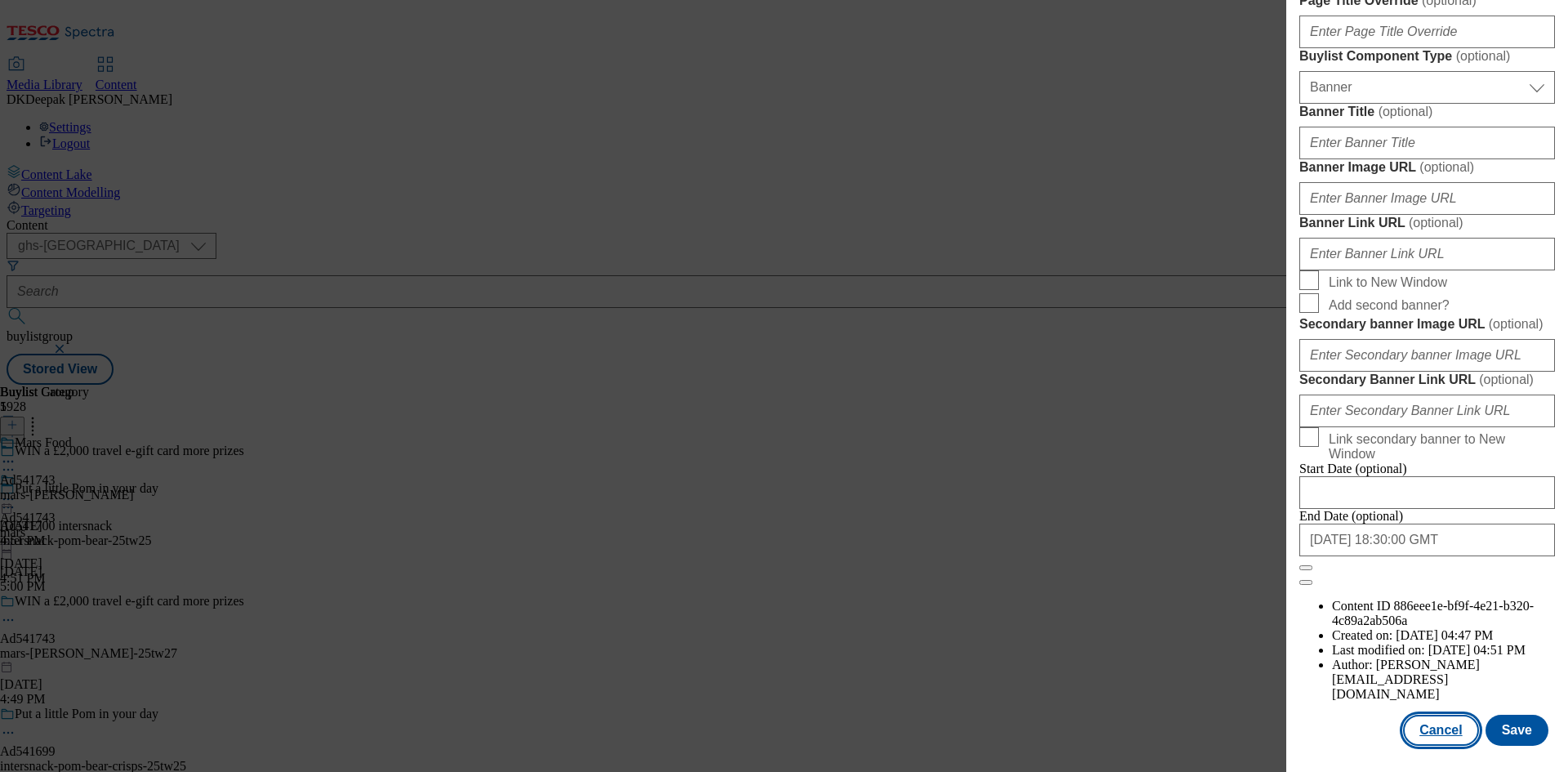
select select "dunnhumby"
select select "Banner"
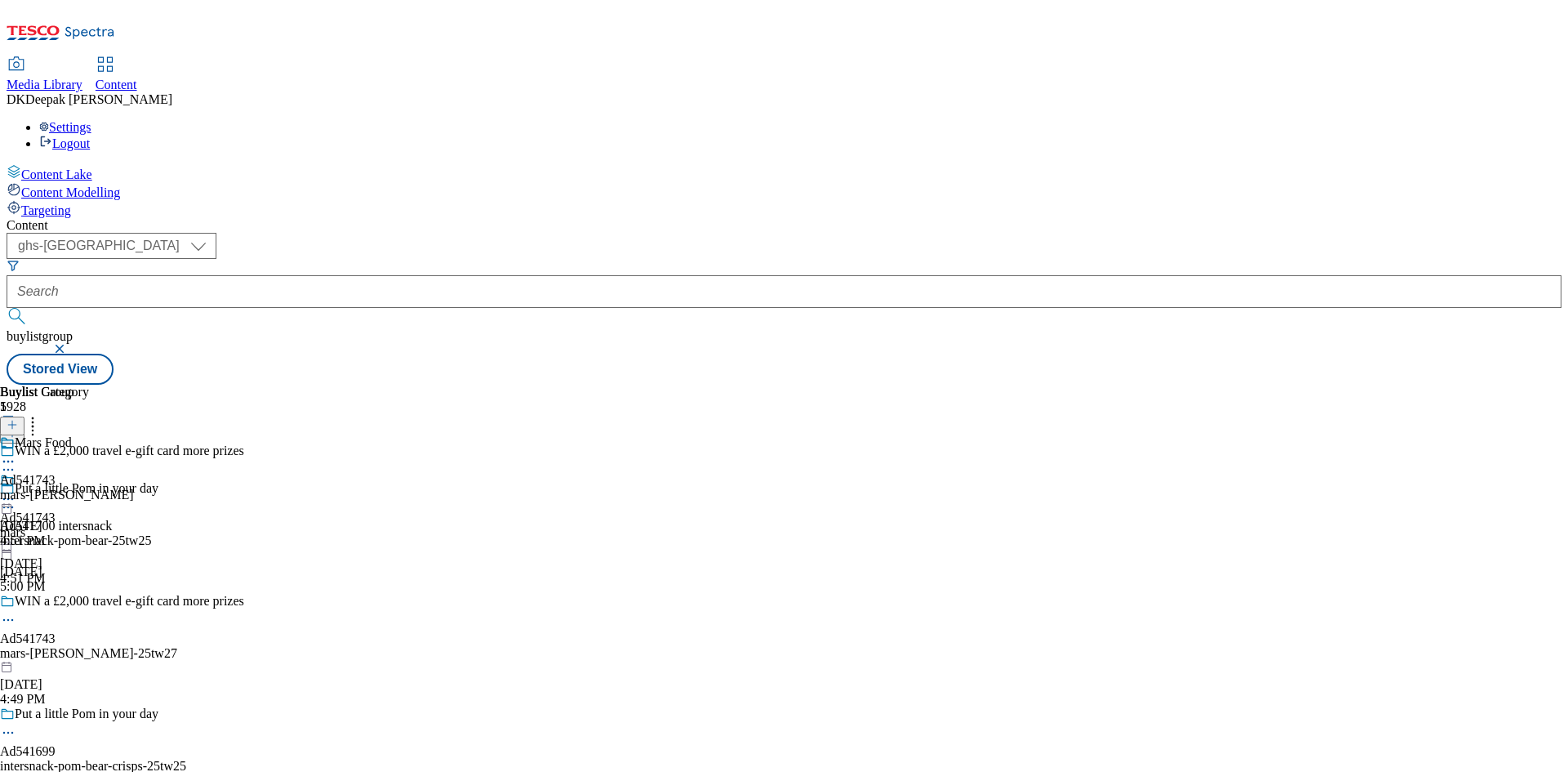
click at [134, 488] on div "mars-[PERSON_NAME]" at bounding box center [67, 495] width 134 height 15
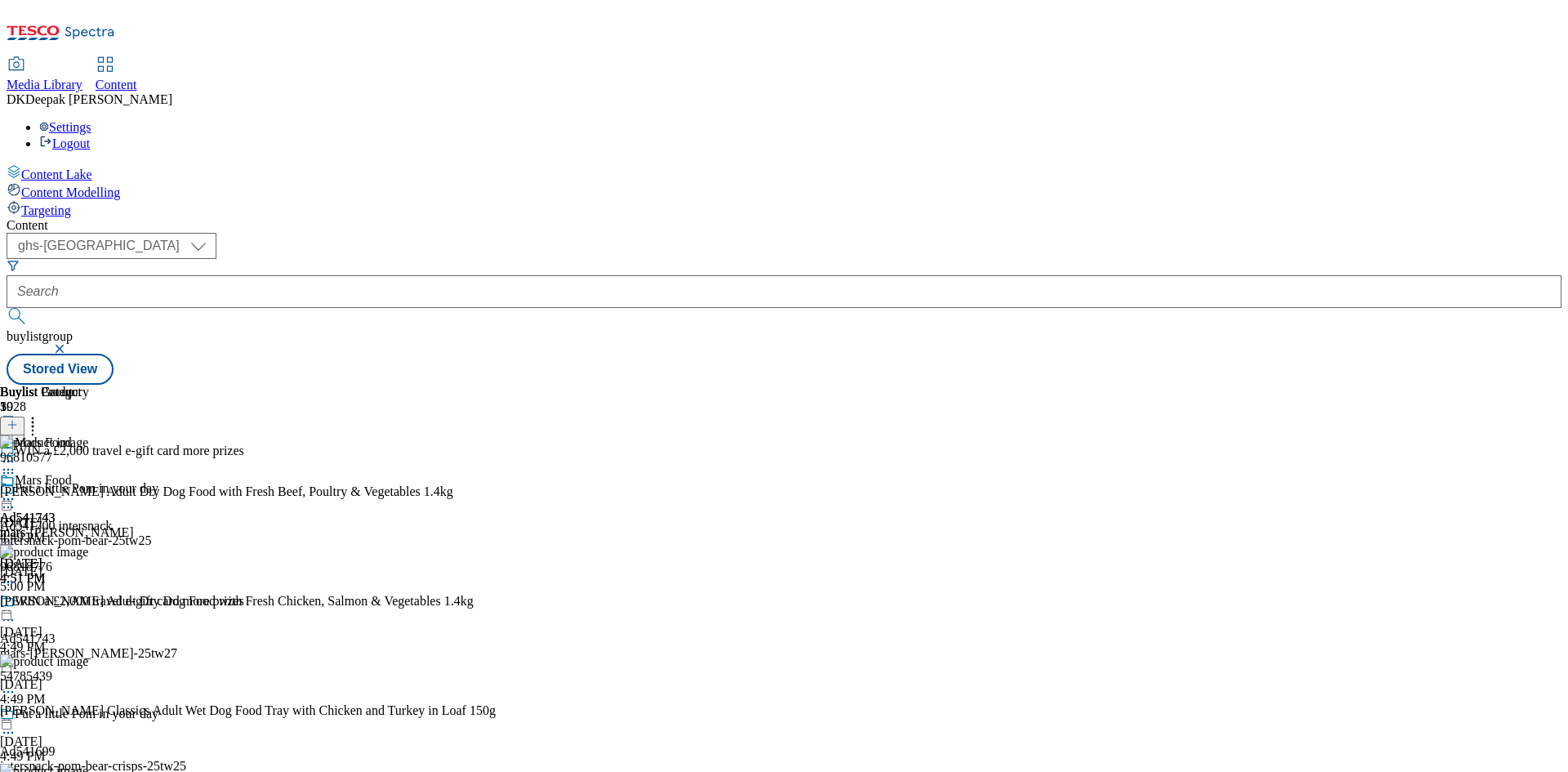
click at [16, 491] on icon at bounding box center [8, 499] width 16 height 16
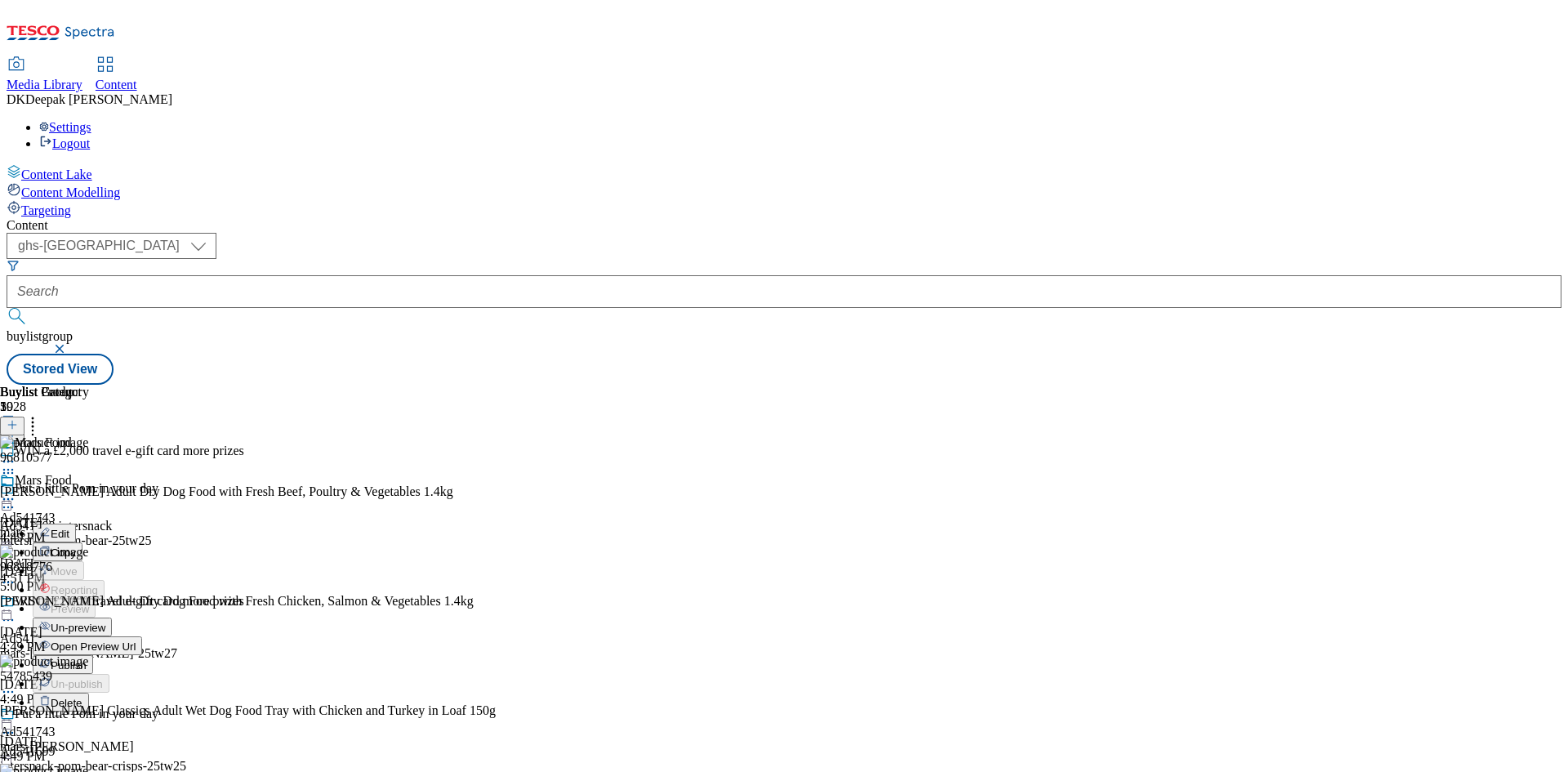
click at [76, 523] on button "Edit" at bounding box center [55, 533] width 43 height 19
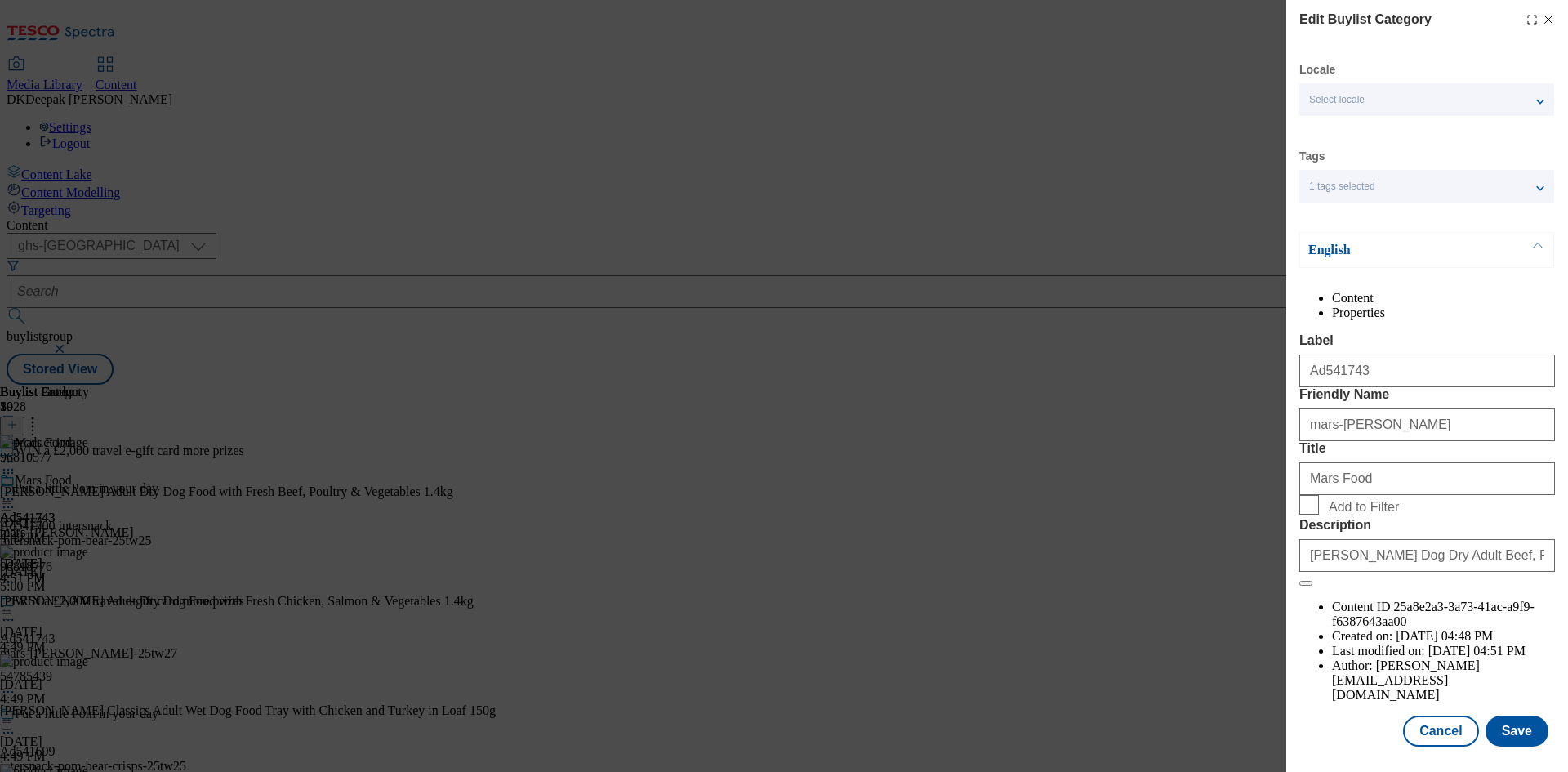
scroll to position [32, 0]
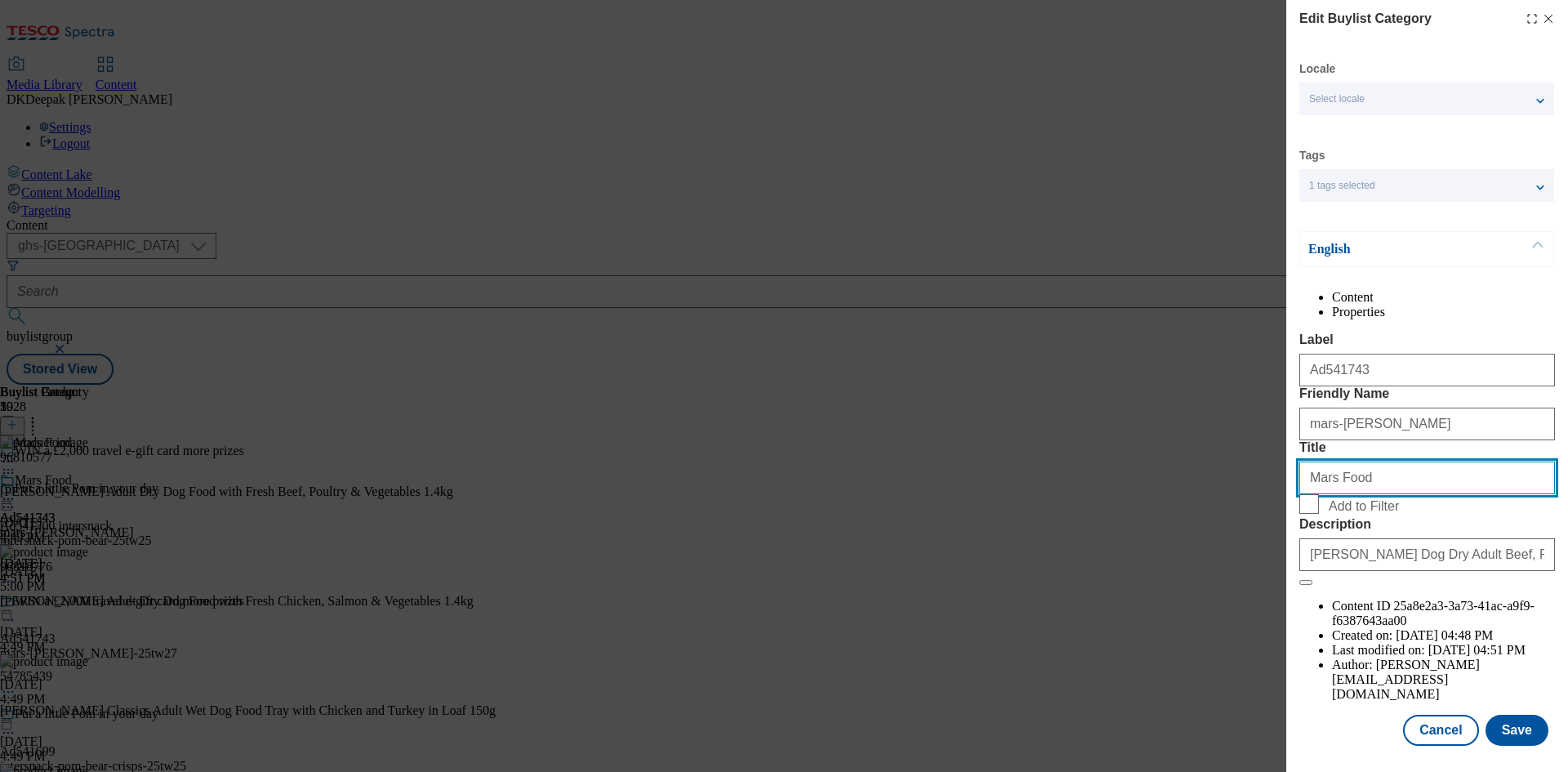
drag, startPoint x: 1362, startPoint y: 539, endPoint x: 1336, endPoint y: 542, distance: 26.2
click at [1336, 494] on input "Mars Food" at bounding box center [1428, 477] width 256 height 33
type input "Mars Pet"
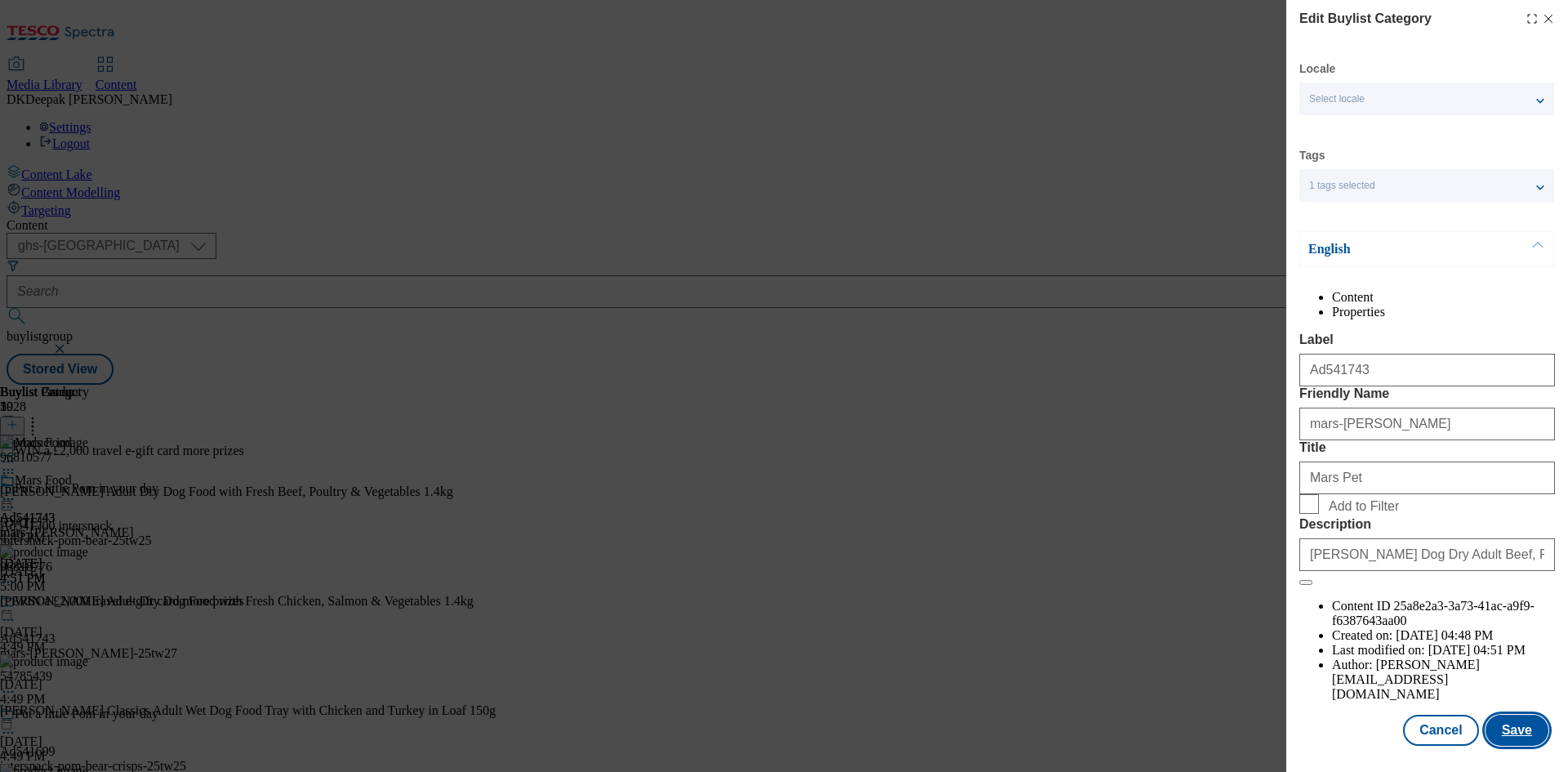
click at [1514, 732] on button "Save" at bounding box center [1517, 730] width 63 height 31
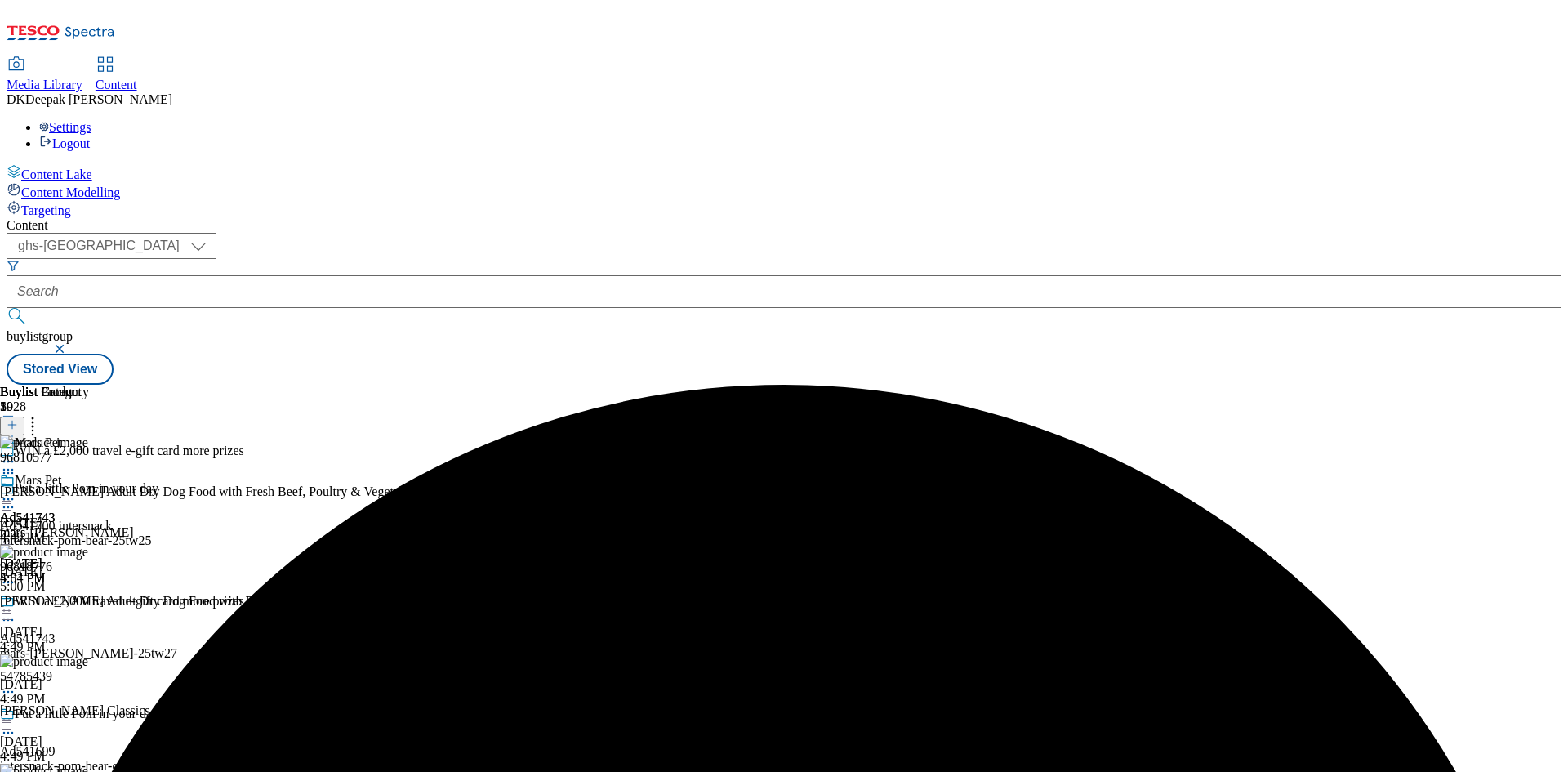
click at [16, 491] on icon at bounding box center [8, 499] width 16 height 16
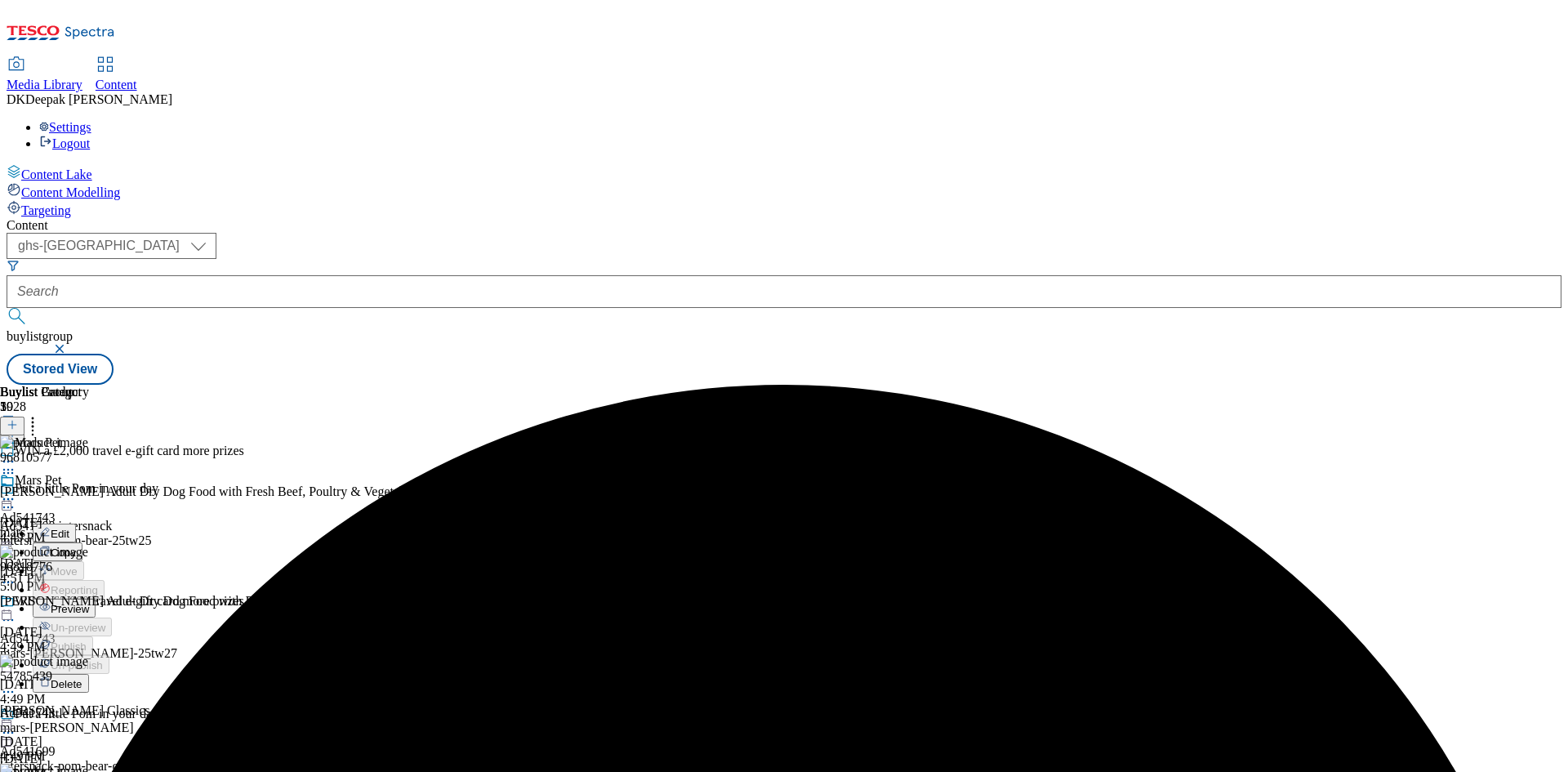
click at [76, 523] on button "Edit" at bounding box center [55, 533] width 43 height 19
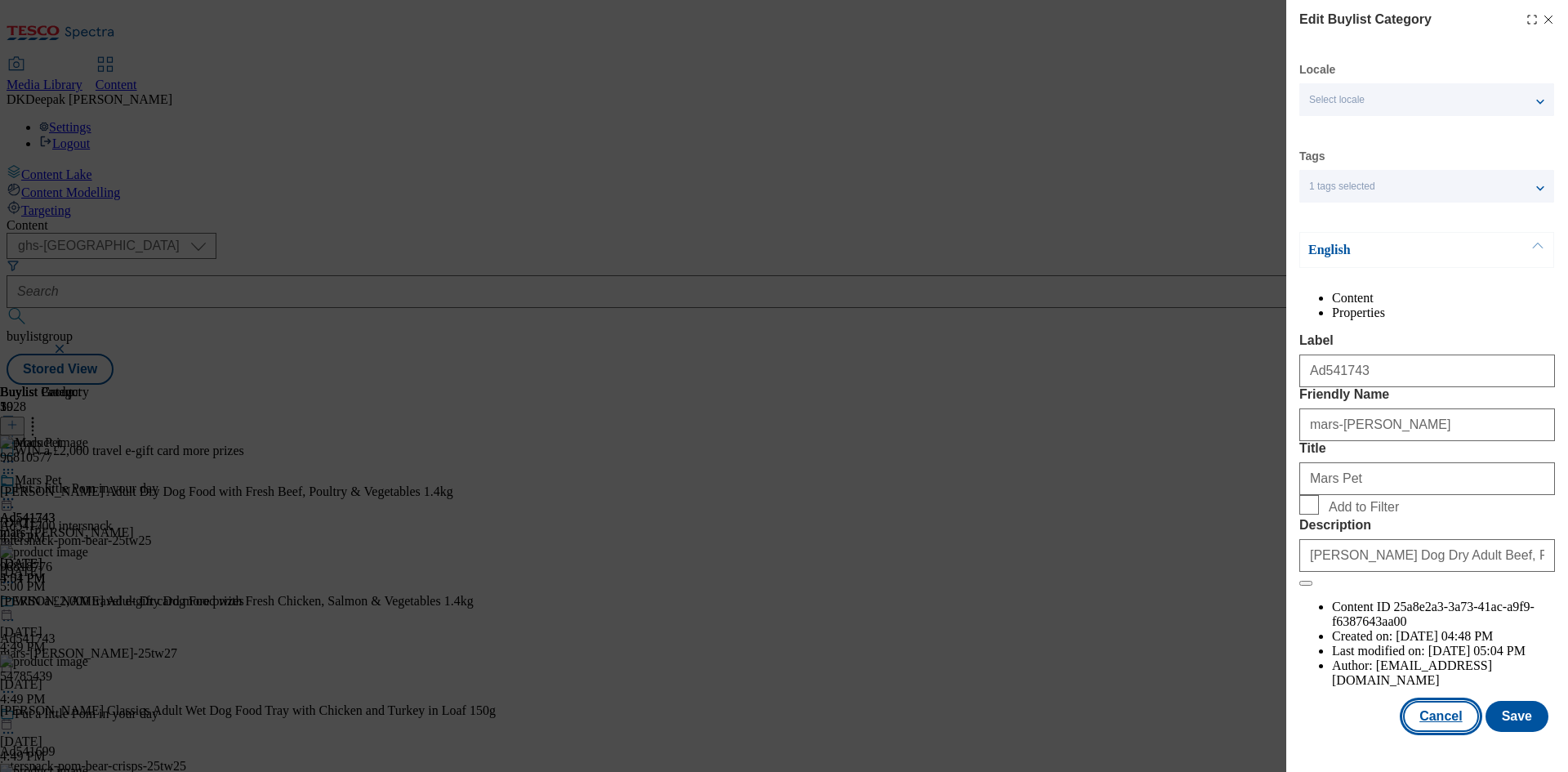
click at [1433, 720] on button "Cancel" at bounding box center [1441, 716] width 75 height 31
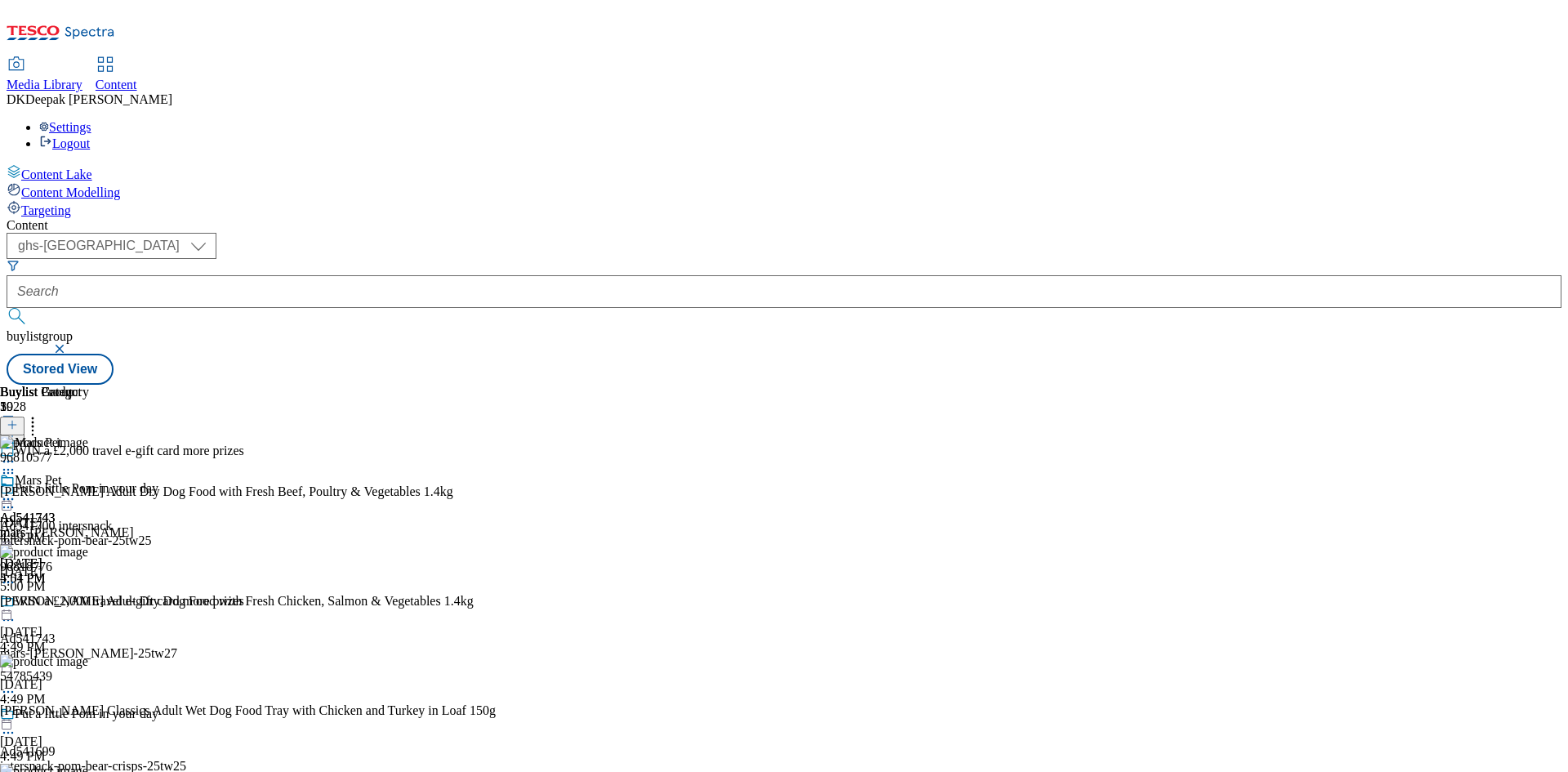
scroll to position [0, 0]
click at [9, 498] on circle at bounding box center [8, 499] width 3 height 3
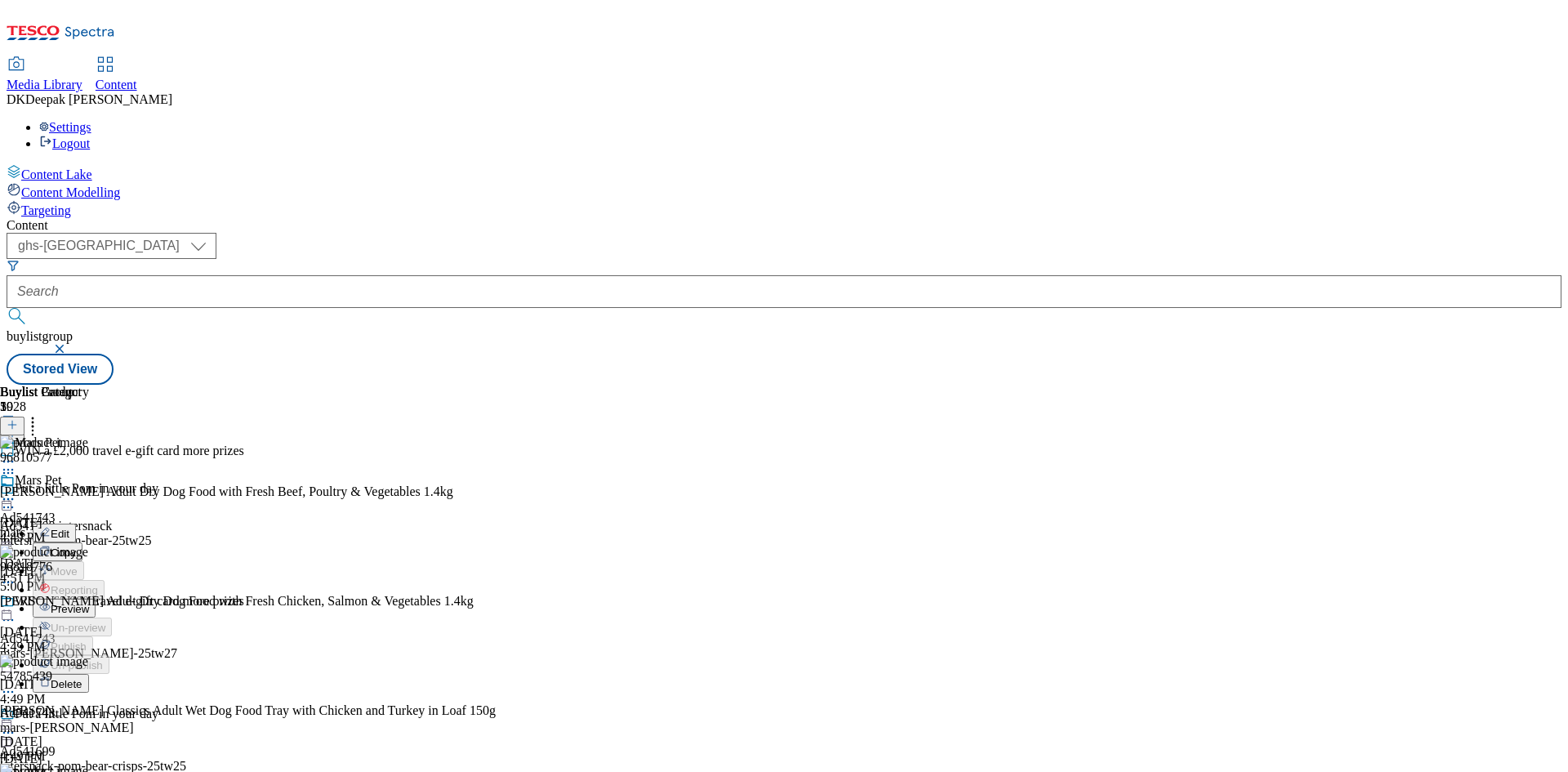
click at [89, 603] on span "Preview" at bounding box center [70, 608] width 39 height 12
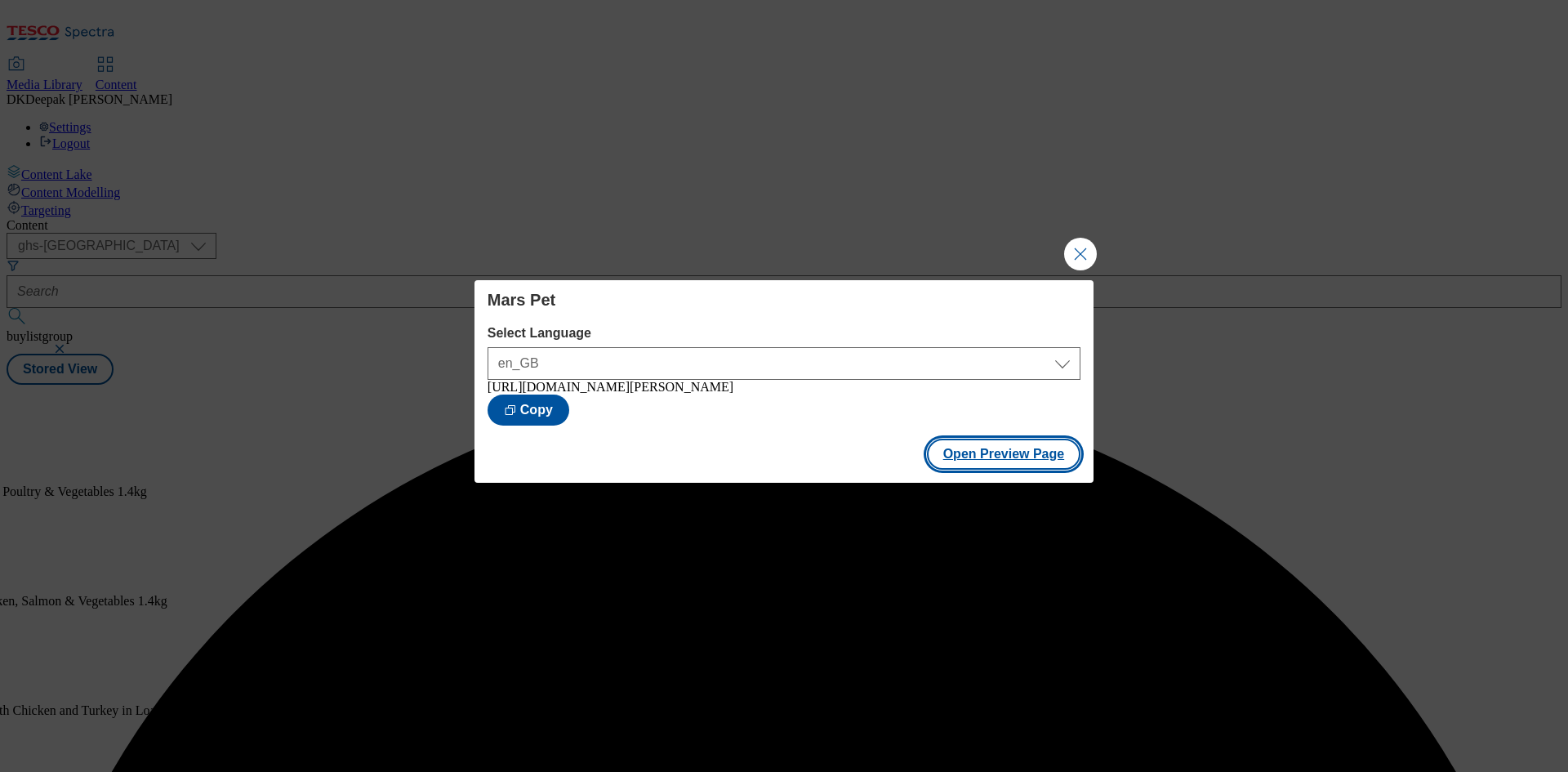
click at [990, 458] on button "Open Preview Page" at bounding box center [1004, 454] width 154 height 31
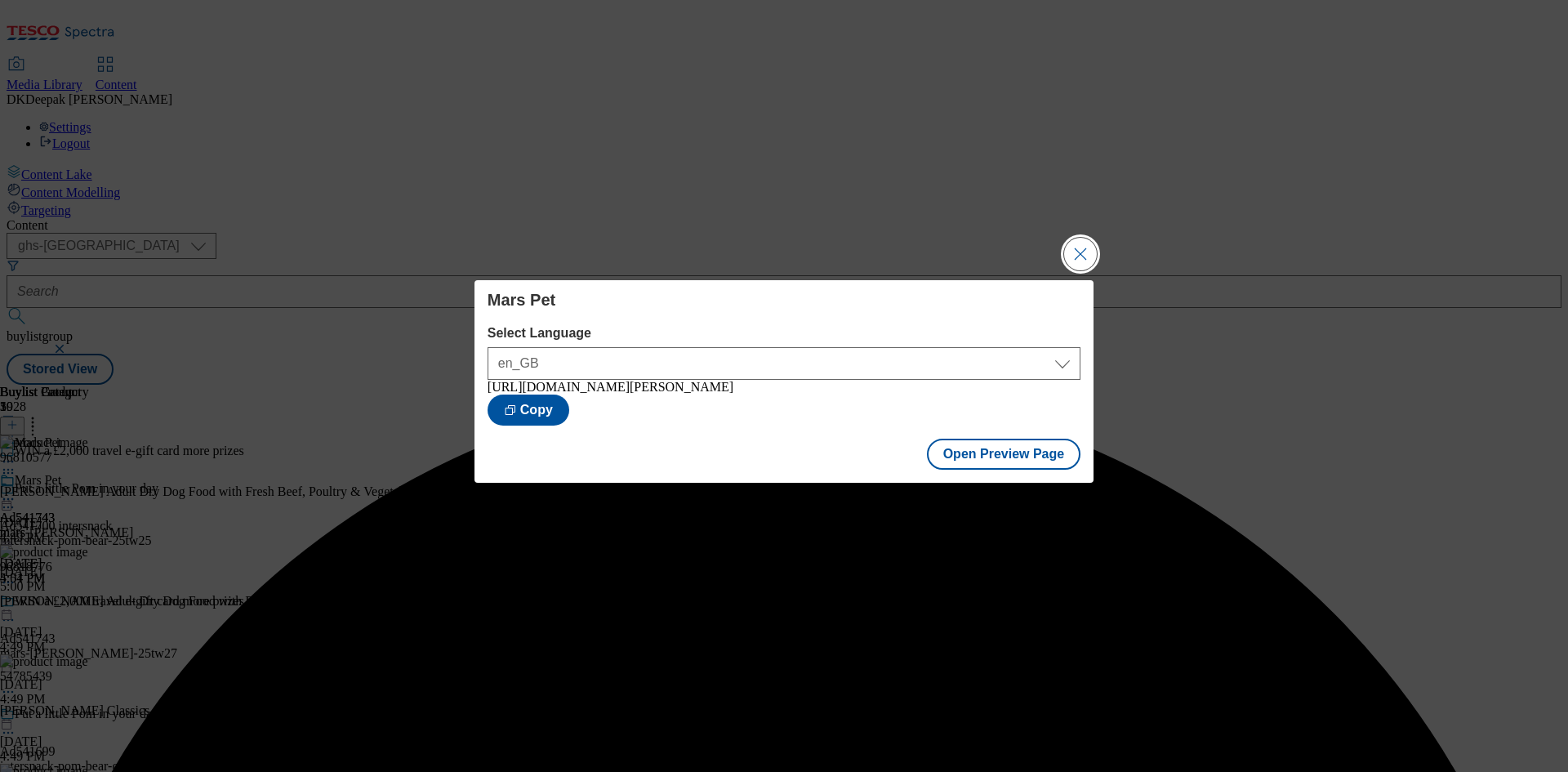
click at [1073, 252] on button "Close Modal" at bounding box center [1080, 254] width 33 height 33
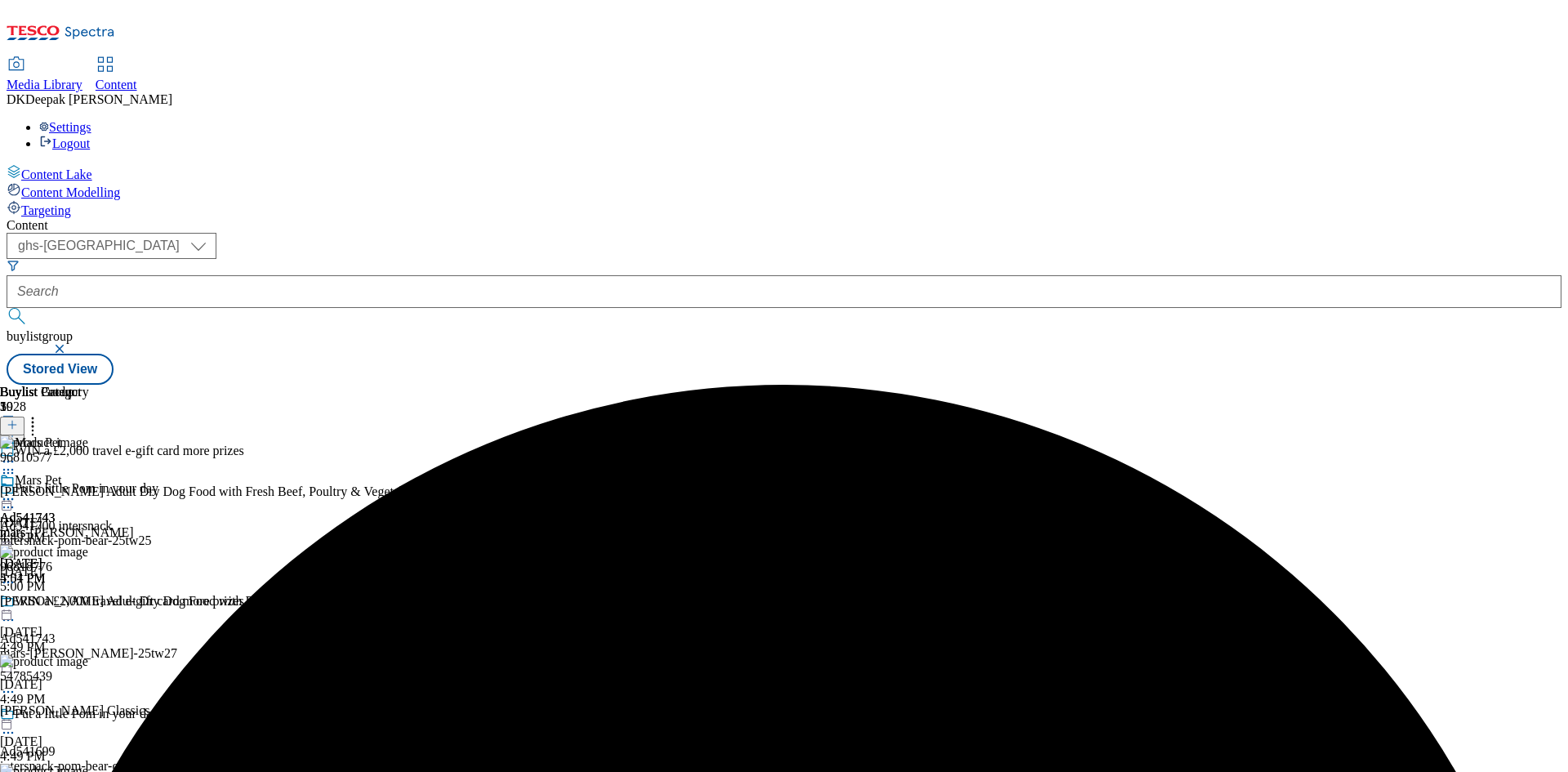
click at [134, 473] on div "Mars Pet Ad541743 mars-[PERSON_NAME] [DATE] 5:04 PM" at bounding box center [67, 529] width 134 height 113
click at [16, 491] on icon at bounding box center [8, 499] width 16 height 16
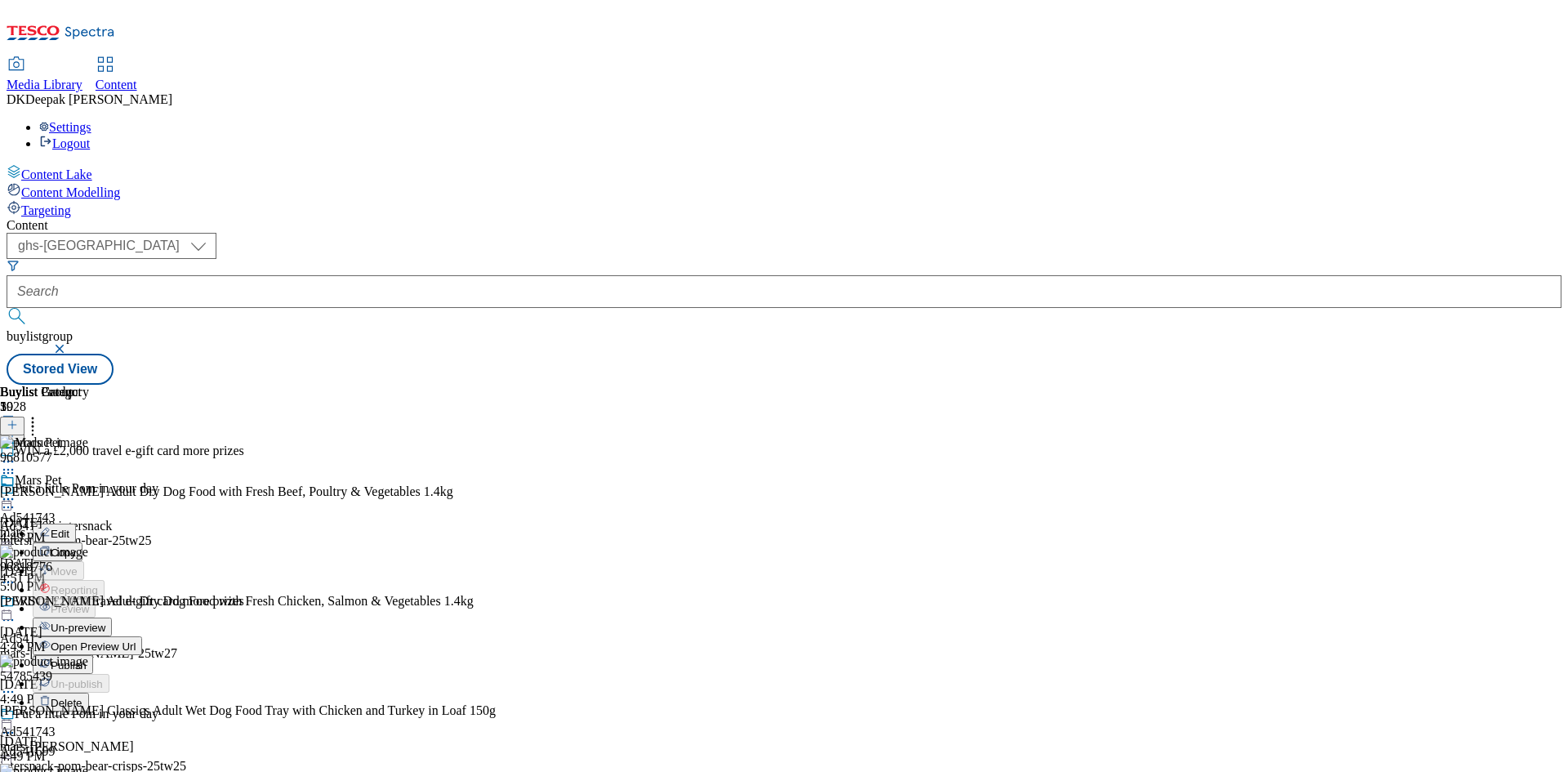
click at [87, 659] on span "Publish" at bounding box center [69, 665] width 36 height 12
